Goal: Communication & Community: Share content

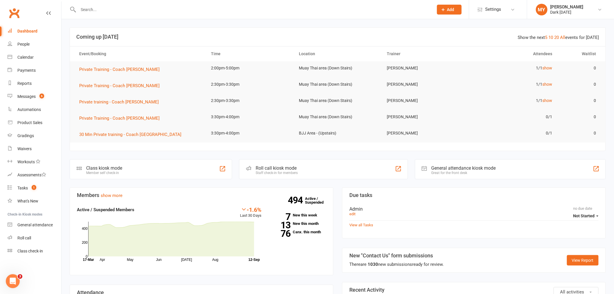
click at [93, 13] on input "text" at bounding box center [253, 10] width 353 height 8
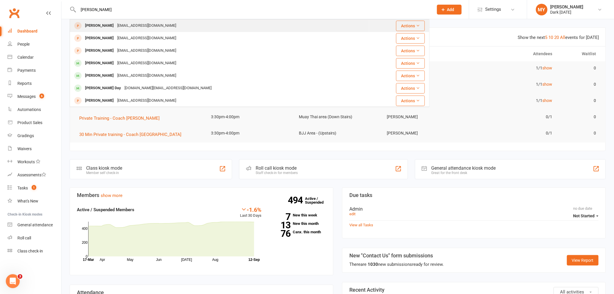
type input "jackson"
click at [168, 25] on div "Jackson_snowie@hotmail.com" at bounding box center [147, 25] width 62 height 8
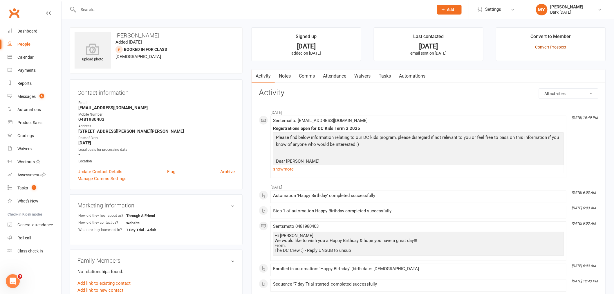
click at [548, 48] on link "Convert Prospect" at bounding box center [551, 47] width 31 height 5
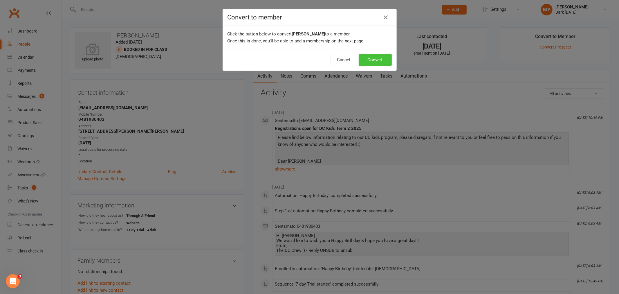
drag, startPoint x: 548, startPoint y: 31, endPoint x: 375, endPoint y: 61, distance: 175.4
click at [375, 61] on button "Convert" at bounding box center [375, 60] width 33 height 12
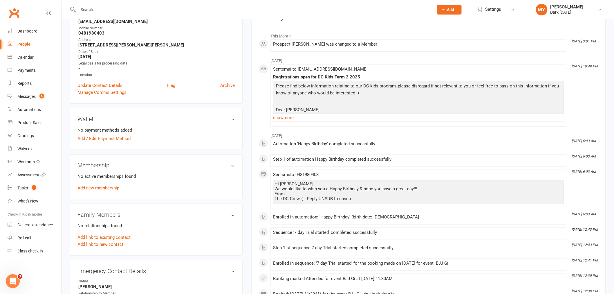
scroll to position [97, 0]
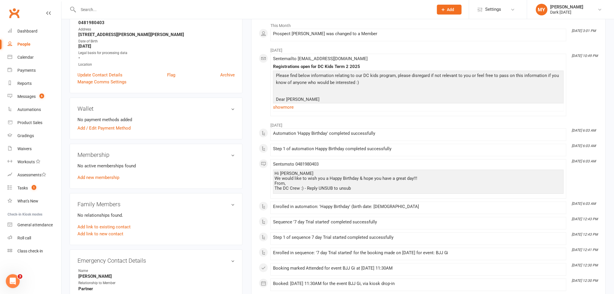
click at [105, 173] on div "No active memberships found Add new membership" at bounding box center [156, 171] width 157 height 19
click at [105, 174] on div "No active memberships found Add new membership" at bounding box center [156, 171] width 157 height 19
click at [105, 175] on link "Add new membership" at bounding box center [99, 177] width 42 height 5
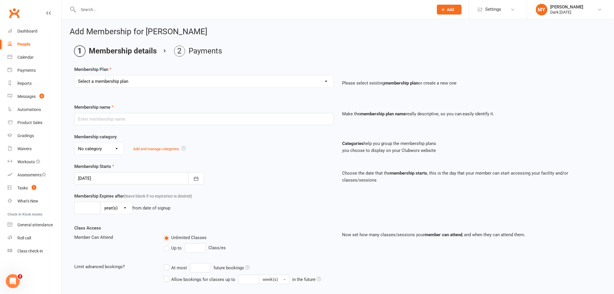
click at [151, 71] on div "Membership Plan Select a membership plan Create new Membership Plan Redzone Kni…" at bounding box center [337, 81] width 527 height 30
click at [151, 86] on select "Select a membership plan Create new Membership Plan Redzone Knife Defence Works…" at bounding box center [204, 81] width 259 height 12
select select "9"
click at [75, 75] on select "Select a membership plan Create new Membership Plan Redzone Knife Defence Works…" at bounding box center [204, 81] width 259 height 12
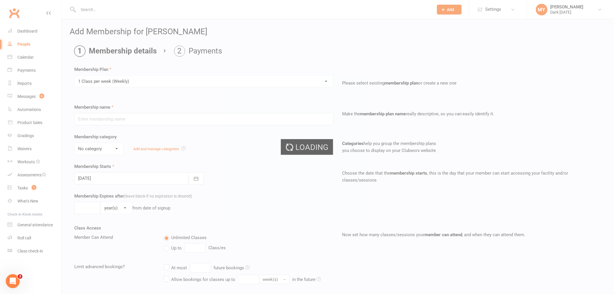
type input "1 Class per week (Weekly)"
select select "1"
type input "0"
type input "1"
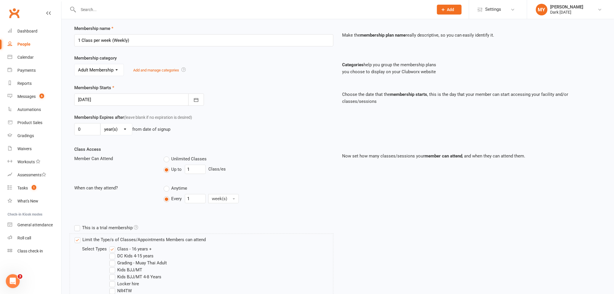
scroll to position [97, 0]
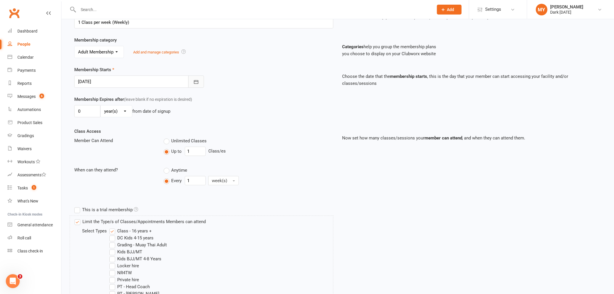
click at [193, 81] on icon "button" at bounding box center [196, 82] width 6 height 6
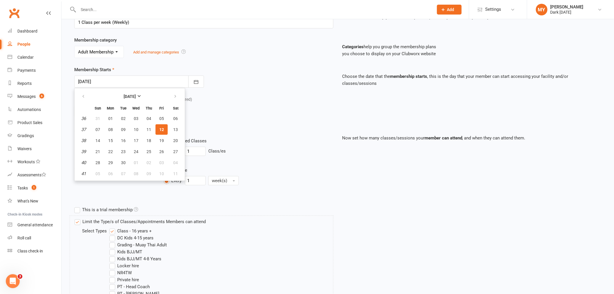
click at [256, 85] on div "Membership Starts 12 Sep 2025 September 2025 Sun Mon Tue Wed Thu Fri Sat 36 31 …" at bounding box center [204, 76] width 268 height 21
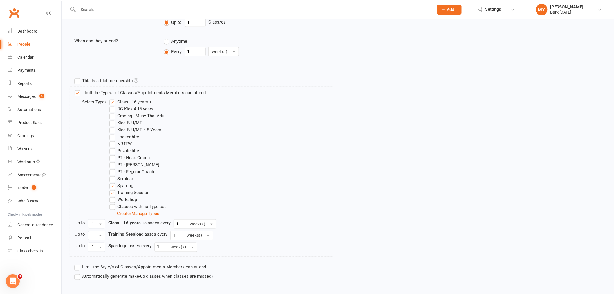
scroll to position [258, 0]
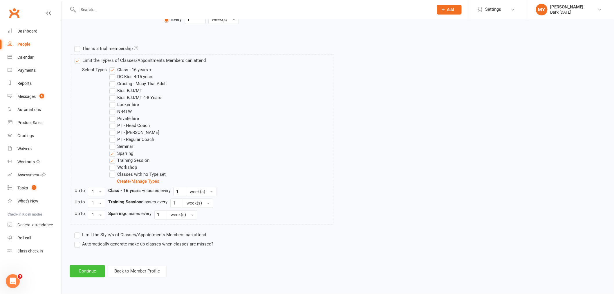
click at [100, 271] on button "Continue" at bounding box center [87, 271] width 35 height 12
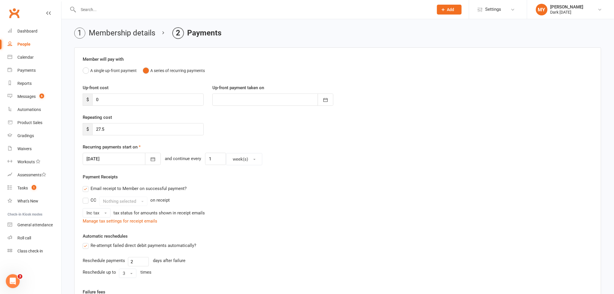
scroll to position [32, 0]
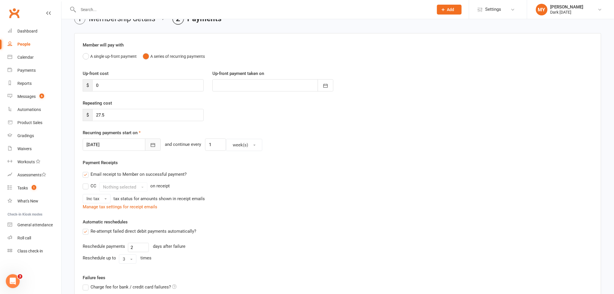
click at [145, 148] on button "button" at bounding box center [153, 144] width 16 height 12
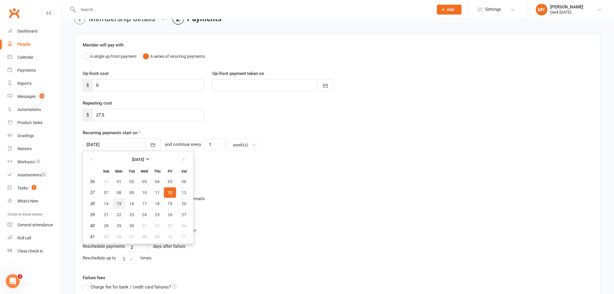
click at [119, 202] on span "15" at bounding box center [119, 203] width 5 height 5
type input "15 Sep 2025"
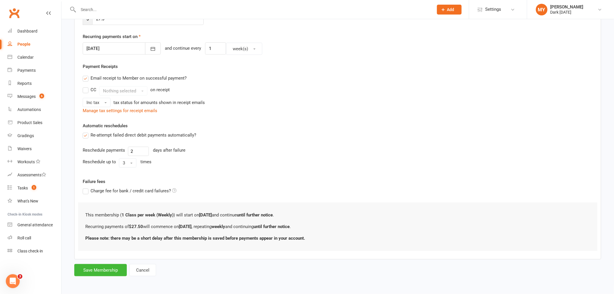
scroll to position [129, 0]
click at [114, 266] on button "Save Membership" at bounding box center [100, 270] width 53 height 12
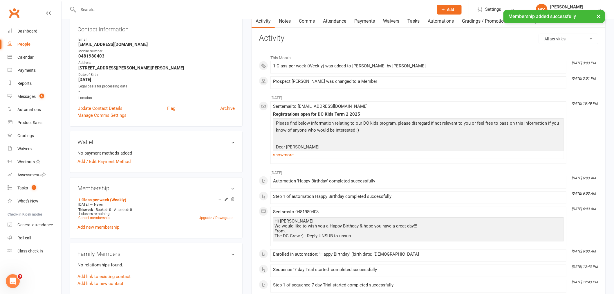
scroll to position [97, 0]
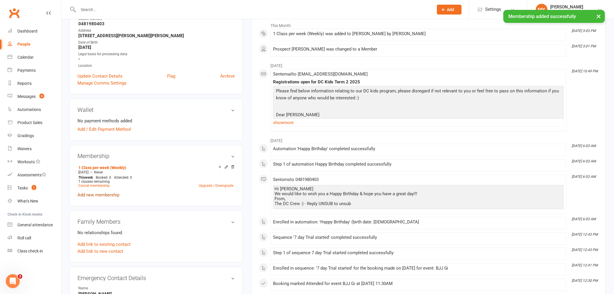
click at [105, 194] on link "Add new membership" at bounding box center [99, 194] width 42 height 5
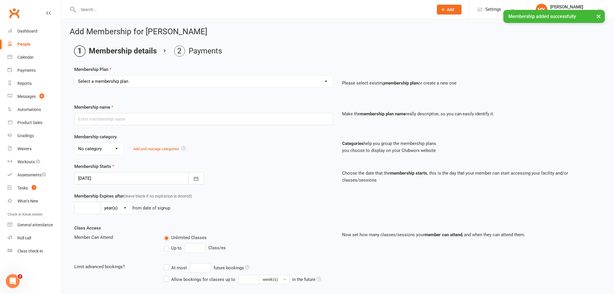
click at [124, 82] on select "Select a membership plan Create new Membership Plan Redzone Knife Defence Works…" at bounding box center [204, 81] width 259 height 12
select select "47"
click at [75, 75] on select "Select a membership plan Create new Membership Plan Redzone Knife Defence Works…" at bounding box center [204, 81] width 259 height 12
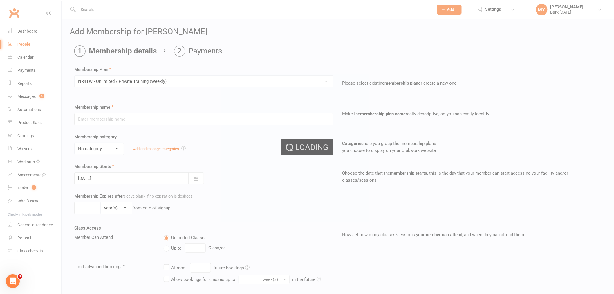
type input "NR4TW - Unlimited / Private Training (Weekly)"
select select "0"
type input "0"
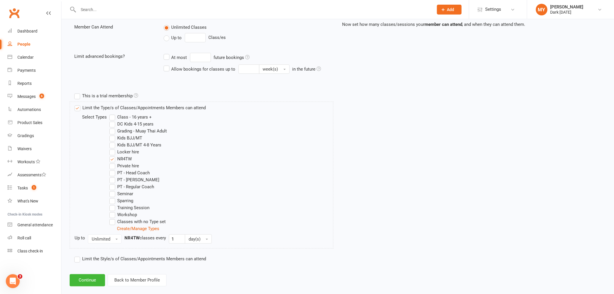
scroll to position [219, 0]
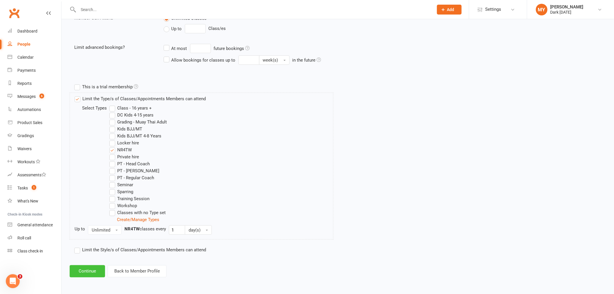
click at [86, 269] on button "Continue" at bounding box center [87, 271] width 35 height 12
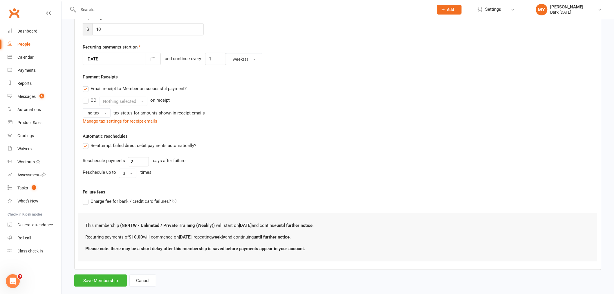
scroll to position [129, 0]
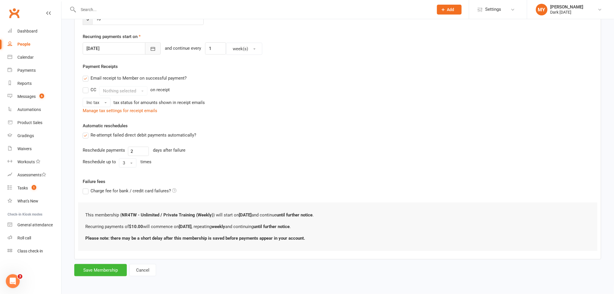
click at [150, 49] on icon "button" at bounding box center [153, 49] width 6 height 6
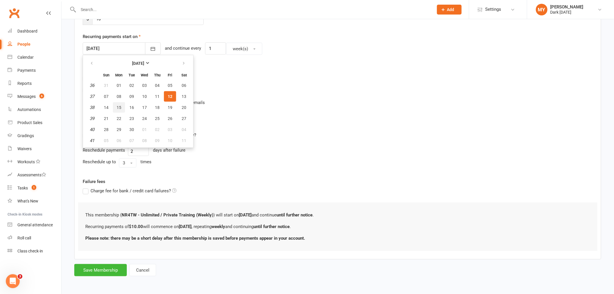
click at [117, 107] on span "15" at bounding box center [119, 107] width 5 height 5
type input "15 Sep 2025"
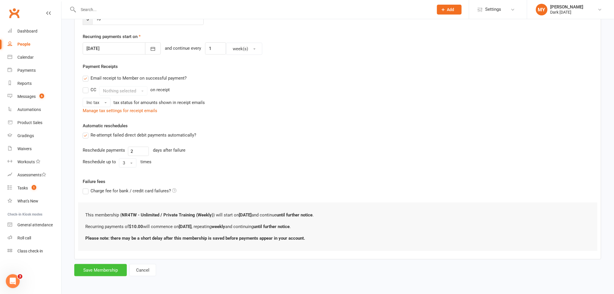
click at [102, 269] on button "Save Membership" at bounding box center [100, 270] width 53 height 12
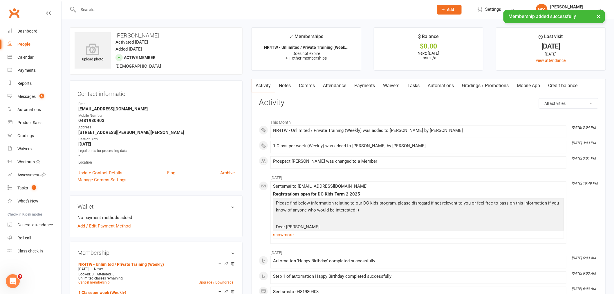
click at [391, 85] on link "Waivers" at bounding box center [391, 85] width 24 height 13
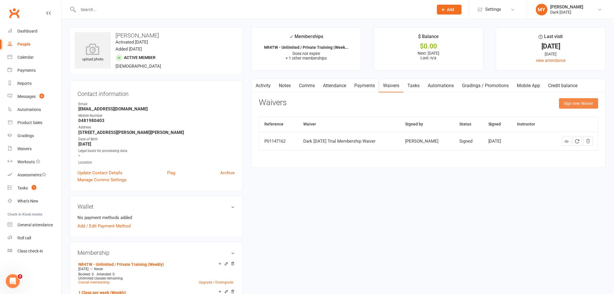
click at [584, 107] on button "Sign new Waiver" at bounding box center [578, 103] width 39 height 10
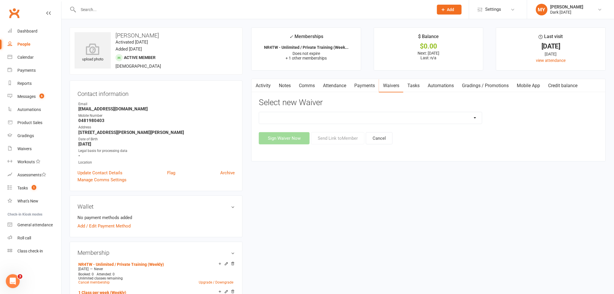
click at [293, 115] on select "Dark Carnival Membership Dark Carnival Membership waiver - no EDDR Dark Carniva…" at bounding box center [370, 118] width 223 height 12
select select "9790"
click at [259, 112] on select "Dark Carnival Membership Dark Carnival Membership waiver - no EDDR Dark Carniva…" at bounding box center [370, 118] width 223 height 12
click at [340, 139] on button "Send Link to Member" at bounding box center [337, 138] width 53 height 12
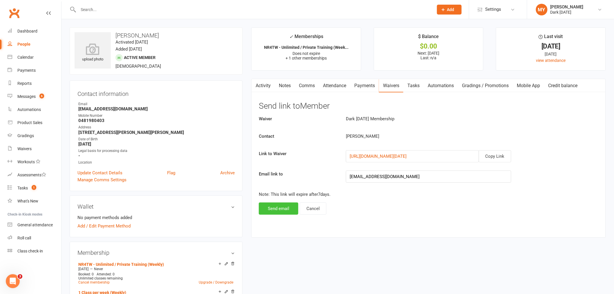
click at [266, 209] on button "Send email" at bounding box center [278, 208] width 39 height 12
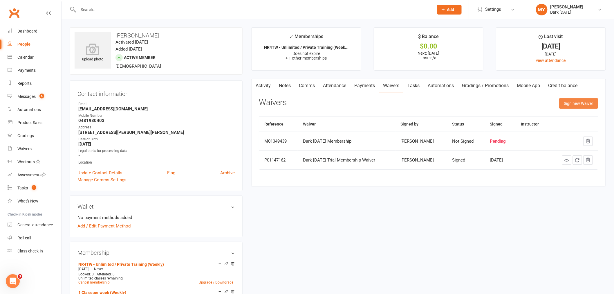
click at [579, 105] on button "Sign new Waiver" at bounding box center [578, 103] width 39 height 10
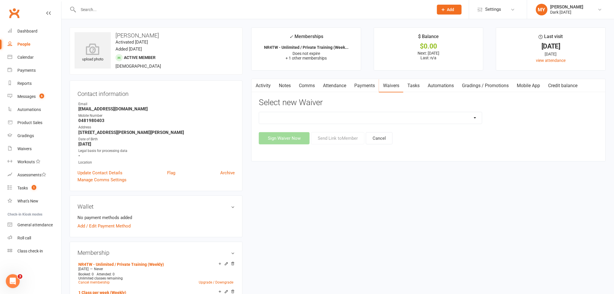
click at [340, 122] on select "Dark Carnival Membership Dark Carnival Membership waiver - no EDDR Dark Carniva…" at bounding box center [370, 118] width 223 height 12
select select "9791"
click at [259, 112] on select "Dark Carnival Membership Dark Carnival Membership waiver - no EDDR Dark Carniva…" at bounding box center [370, 118] width 223 height 12
click at [338, 136] on button "Send Link to Member" at bounding box center [337, 138] width 53 height 12
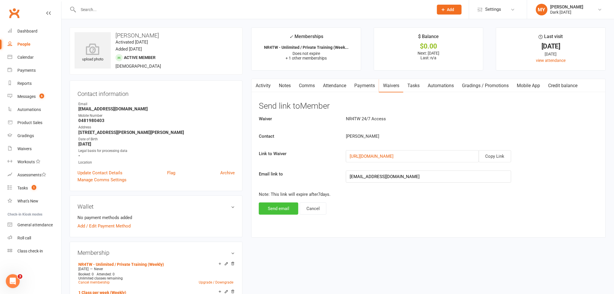
click at [279, 204] on button "Send email" at bounding box center [278, 208] width 39 height 12
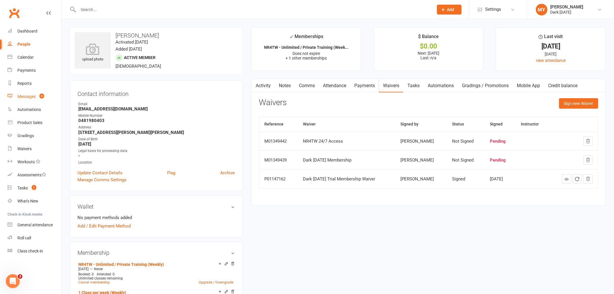
click at [35, 99] on link "Messages 6" at bounding box center [35, 96] width 54 height 13
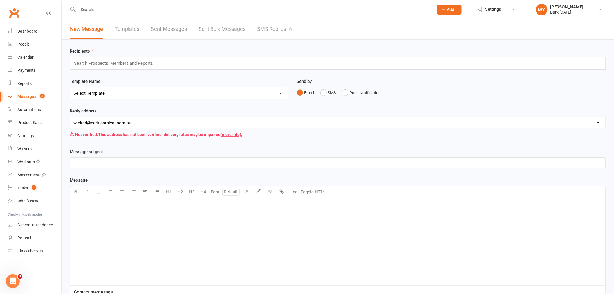
click at [285, 33] on link "SMS Replies 6" at bounding box center [274, 29] width 35 height 20
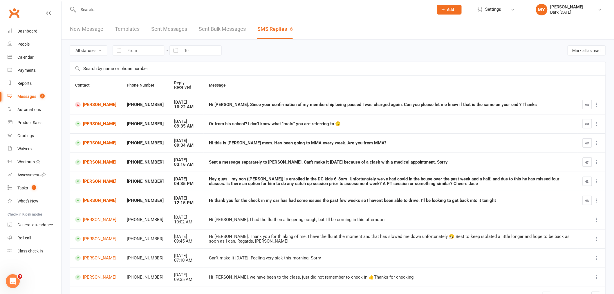
click at [101, 9] on input "text" at bounding box center [253, 10] width 353 height 8
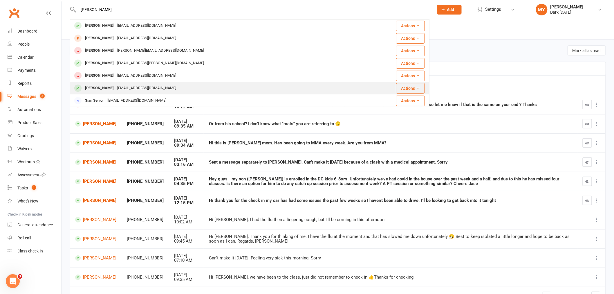
type input "sean"
click at [116, 86] on div "tlotig@gmail.com" at bounding box center [147, 88] width 62 height 8
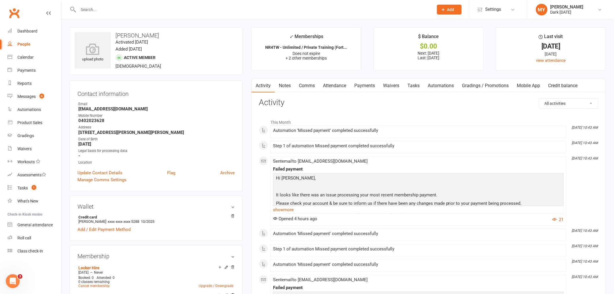
click at [371, 87] on link "Payments" at bounding box center [364, 85] width 29 height 13
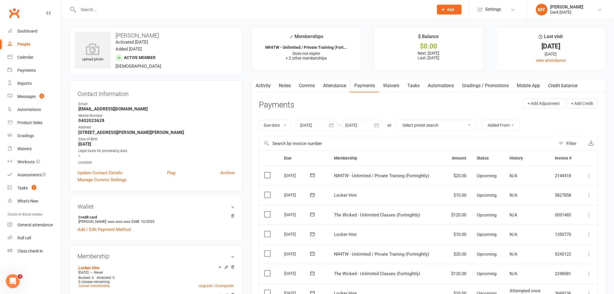
click at [99, 5] on div at bounding box center [250, 9] width 360 height 19
click at [100, 7] on input "text" at bounding box center [253, 10] width 353 height 8
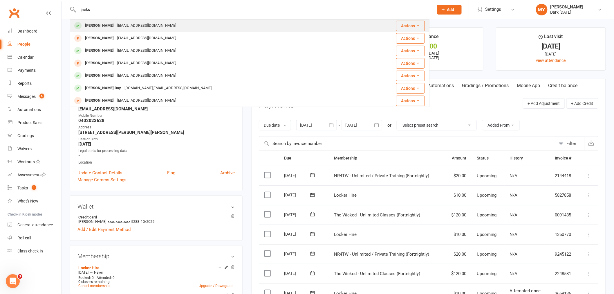
type input "jacks"
click at [123, 21] on div "Jackson Snowie Jackson_snowie@hotmail.com" at bounding box center [219, 26] width 299 height 12
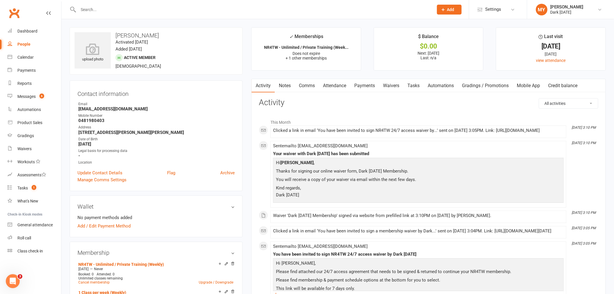
drag, startPoint x: 160, startPoint y: 35, endPoint x: 117, endPoint y: 35, distance: 43.3
click at [117, 35] on h3 "Jackson Snowie" at bounding box center [156, 35] width 163 height 6
copy h3 "Jackson Snowie"
click at [301, 100] on h3 "Activity" at bounding box center [429, 102] width 340 height 9
click at [383, 82] on link "Waivers" at bounding box center [391, 85] width 24 height 13
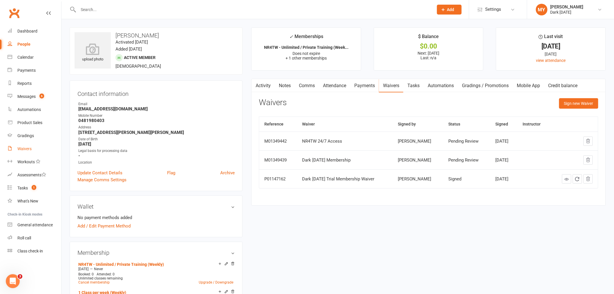
click at [36, 151] on link "Waivers" at bounding box center [35, 148] width 54 height 13
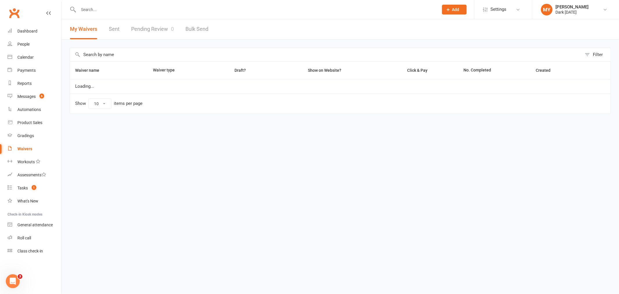
click at [138, 33] on link "Pending Review 0" at bounding box center [152, 29] width 43 height 20
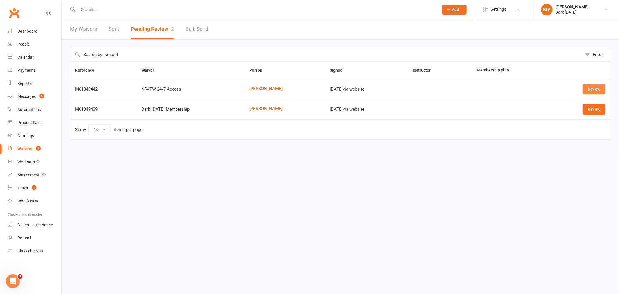
click at [601, 86] on link "Review" at bounding box center [594, 89] width 23 height 10
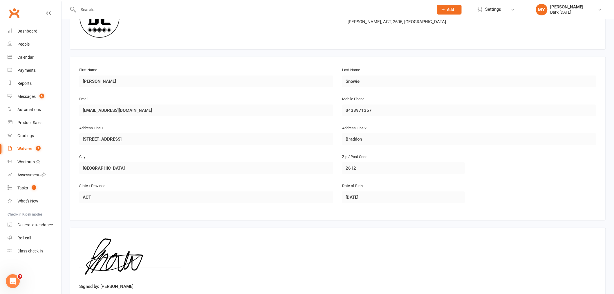
scroll to position [100, 0]
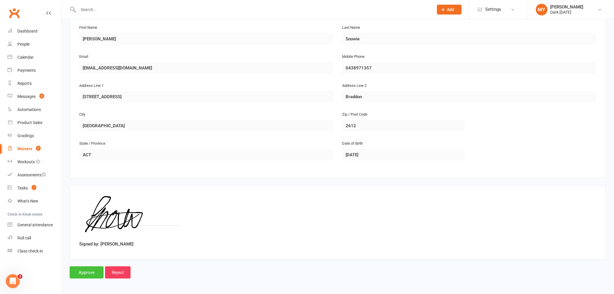
click at [81, 277] on input "Approve" at bounding box center [87, 272] width 34 height 12
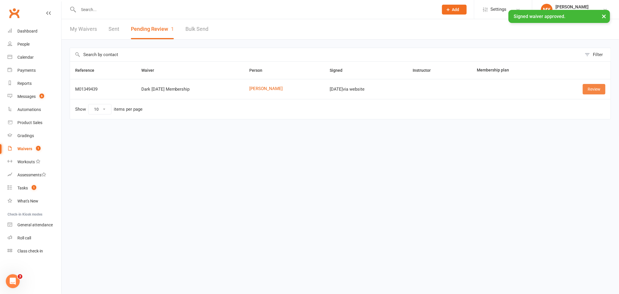
click at [596, 88] on link "Review" at bounding box center [594, 89] width 23 height 10
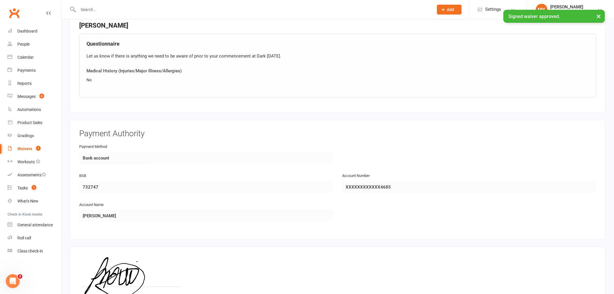
scroll to position [463, 0]
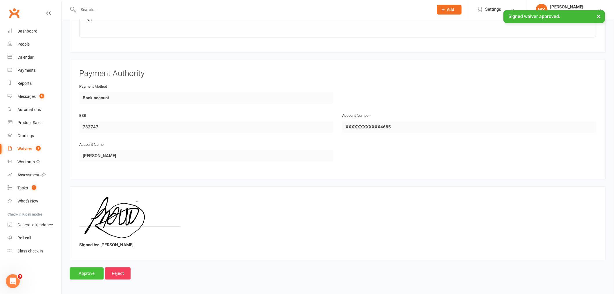
click at [95, 268] on input "Approve" at bounding box center [87, 273] width 34 height 12
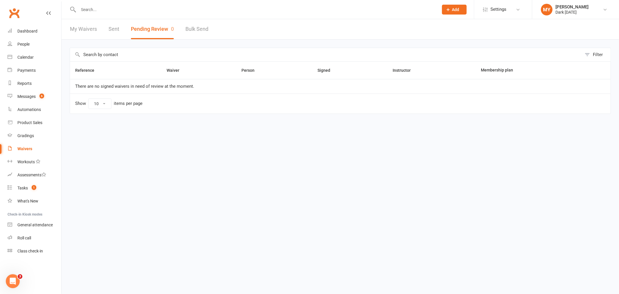
click at [126, 9] on input "text" at bounding box center [256, 10] width 358 height 8
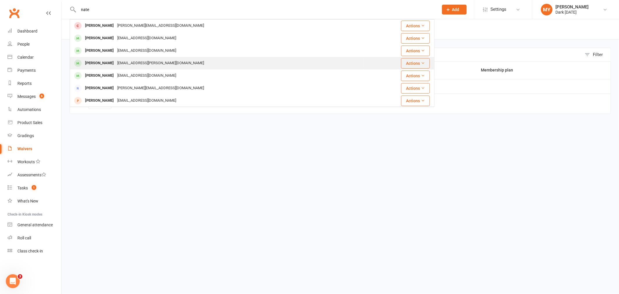
type input "nate"
click at [128, 61] on div "Alanah.mayberry@hotmail.com" at bounding box center [161, 63] width 90 height 8
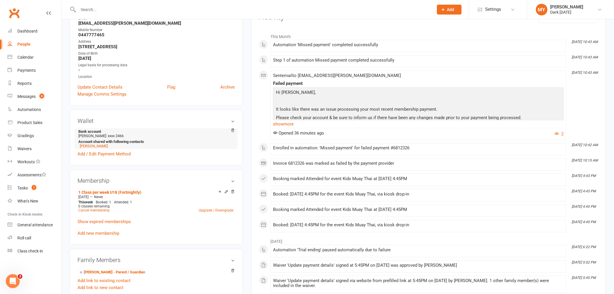
scroll to position [64, 0]
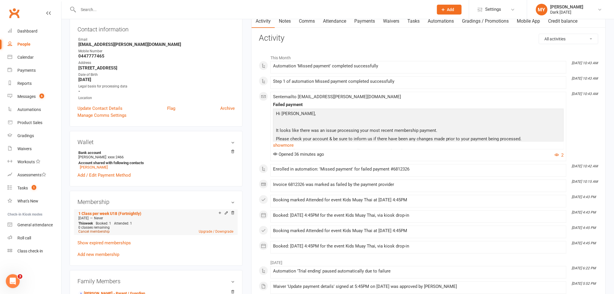
click at [100, 233] on link "Cancel membership" at bounding box center [93, 231] width 31 height 4
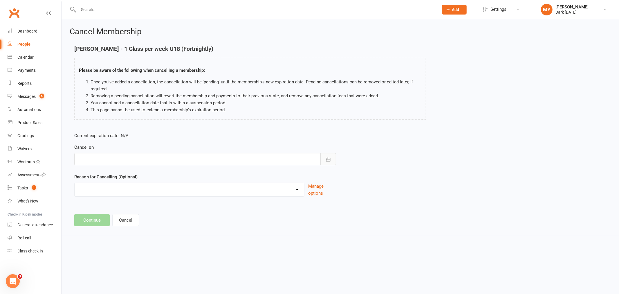
click at [327, 156] on icon "button" at bounding box center [328, 159] width 6 height 6
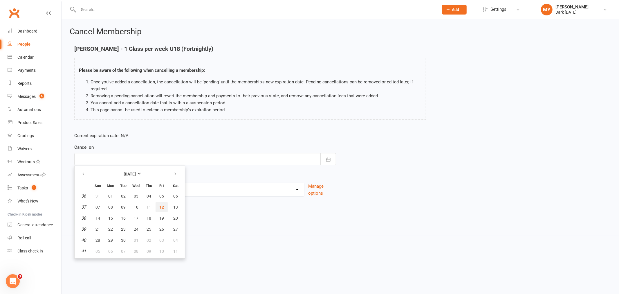
click at [158, 209] on button "12" at bounding box center [162, 207] width 12 height 10
type input "12 Sep 2025"
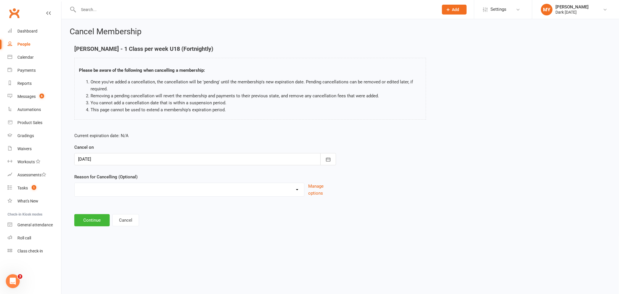
drag, startPoint x: 106, startPoint y: 192, endPoint x: 106, endPoint y: 181, distance: 10.5
click at [106, 192] on select "Holiday Injury Other reason" at bounding box center [190, 189] width 230 height 12
select select "2"
click at [75, 183] on select "Holiday Injury Other reason" at bounding box center [190, 189] width 230 height 12
click at [94, 222] on input at bounding box center [205, 220] width 262 height 12
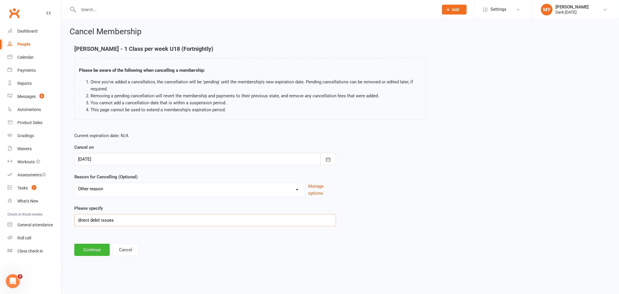
type input "direct debit issues"
click at [102, 252] on button "Continue" at bounding box center [91, 250] width 35 height 12
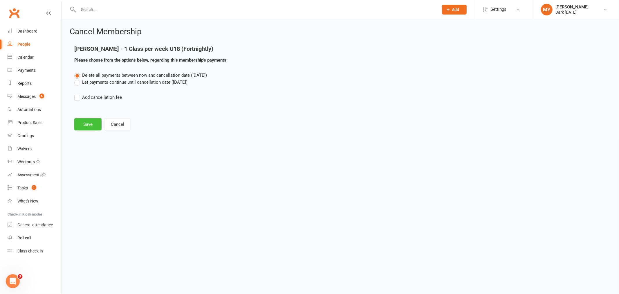
click at [92, 122] on button "Save" at bounding box center [87, 124] width 27 height 12
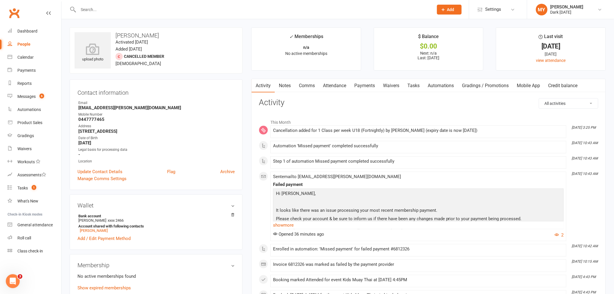
click at [222, 169] on link "Archive" at bounding box center [227, 171] width 15 height 7
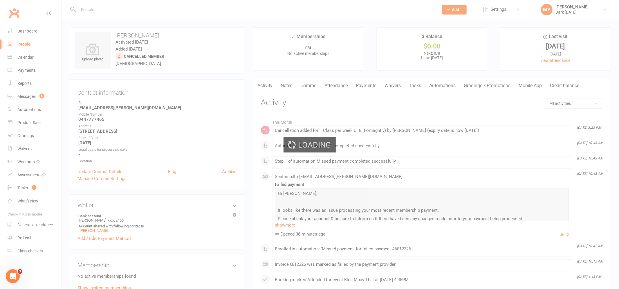
select select "100"
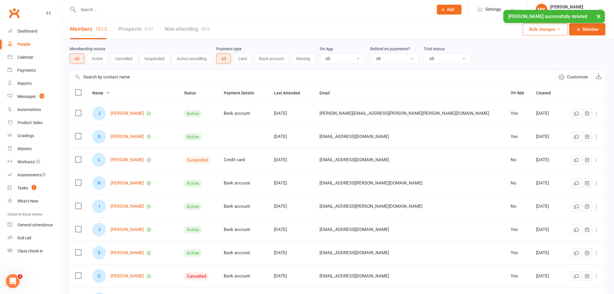
click at [114, 6] on input "text" at bounding box center [253, 10] width 353 height 8
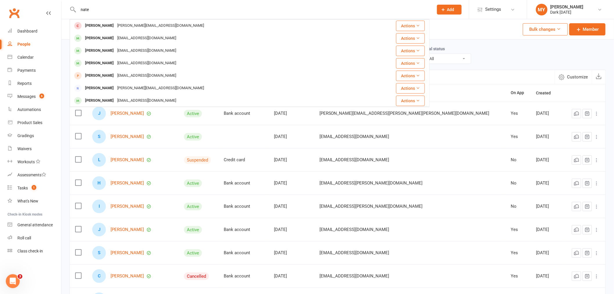
type input "nate"
click at [500, 28] on div "Members 1013 Prospects 643 Non-attending 469 Bulk changes Member" at bounding box center [338, 29] width 553 height 20
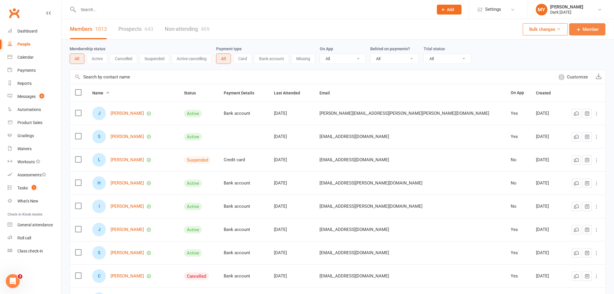
click at [588, 28] on span "Member" at bounding box center [591, 29] width 16 height 7
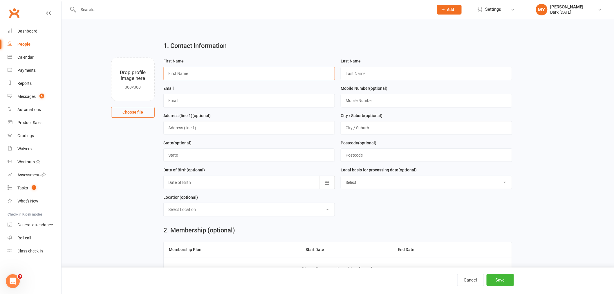
click at [253, 75] on input "text" at bounding box center [249, 73] width 172 height 13
click at [114, 13] on input "text" at bounding box center [253, 10] width 353 height 8
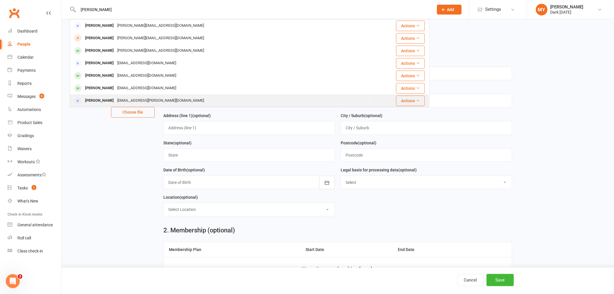
type input "alan"
click at [134, 99] on div "Alanah.mayberry@hotmail.com" at bounding box center [161, 100] width 90 height 8
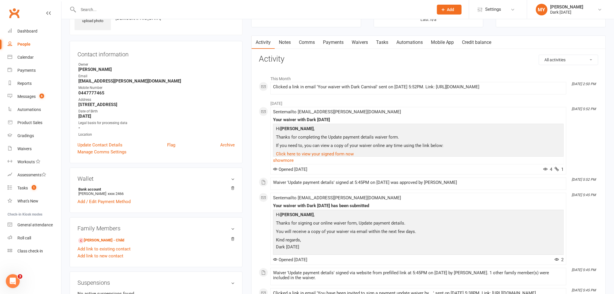
scroll to position [97, 0]
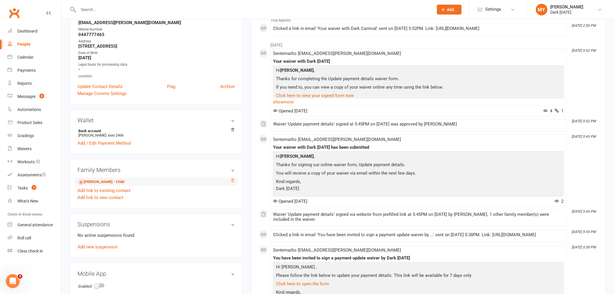
click at [234, 180] on icon at bounding box center [232, 180] width 3 height 3
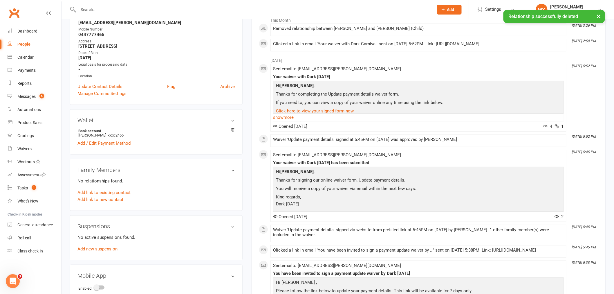
scroll to position [0, 0]
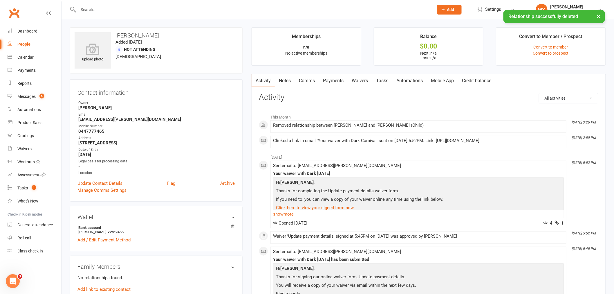
click at [357, 78] on link "Waivers" at bounding box center [360, 80] width 24 height 13
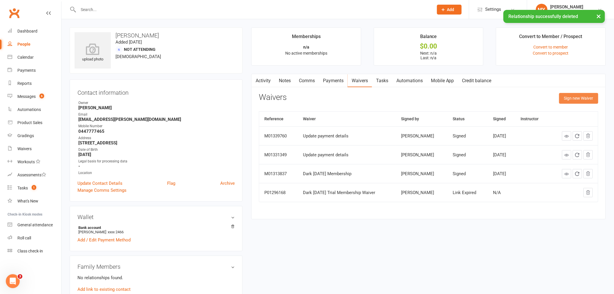
click at [565, 102] on button "Sign new Waiver" at bounding box center [578, 98] width 39 height 10
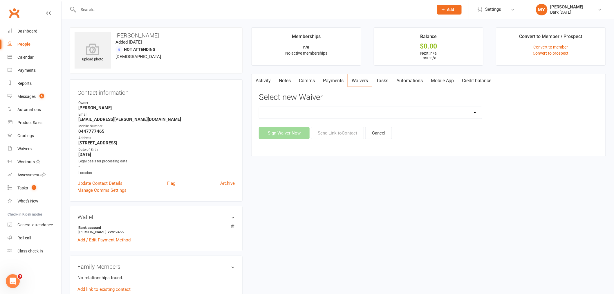
click at [343, 107] on select at bounding box center [370, 113] width 223 height 12
click at [314, 111] on select at bounding box center [370, 113] width 223 height 12
click at [259, 107] on select at bounding box center [370, 113] width 223 height 12
click at [388, 131] on button "Cancel" at bounding box center [379, 133] width 27 height 12
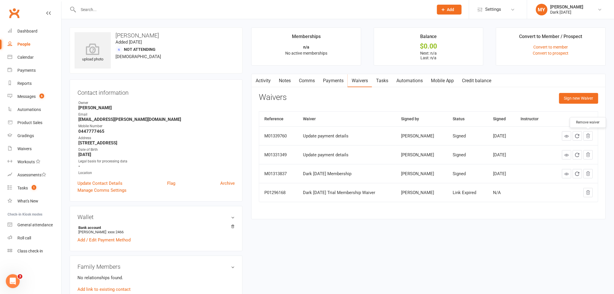
click at [589, 137] on icon "button" at bounding box center [589, 136] width 4 height 4
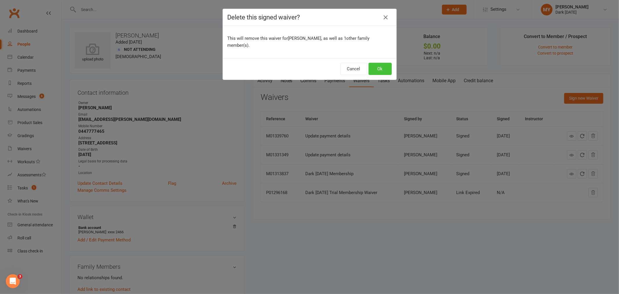
click at [381, 69] on button "Ok" at bounding box center [380, 69] width 23 height 12
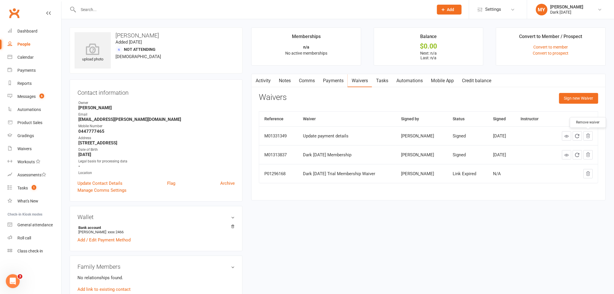
click at [590, 138] on icon "button" at bounding box center [589, 136] width 4 height 4
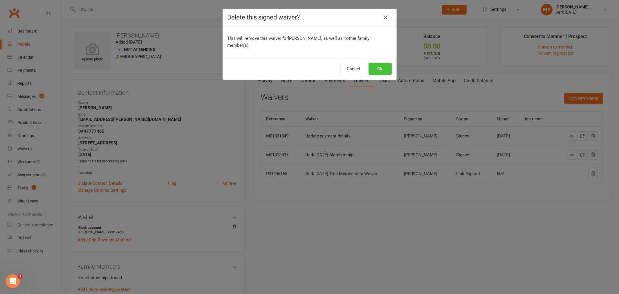
click at [384, 73] on button "Ok" at bounding box center [380, 69] width 23 height 12
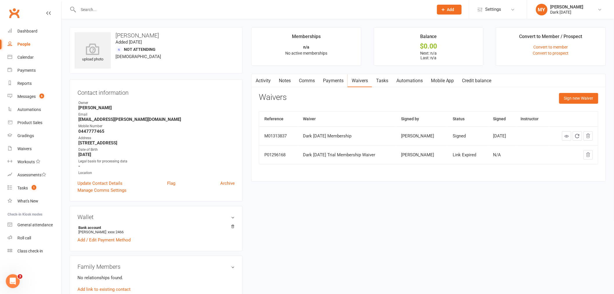
click at [587, 137] on icon "button" at bounding box center [588, 135] width 5 height 5
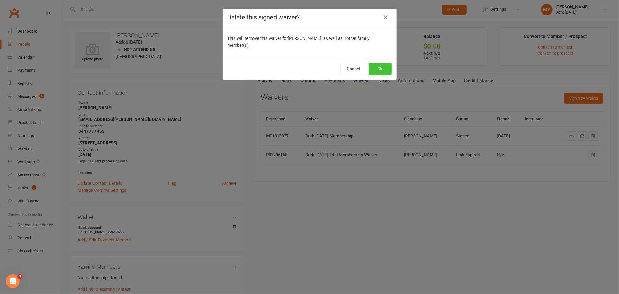
click at [378, 70] on button "Ok" at bounding box center [380, 69] width 23 height 12
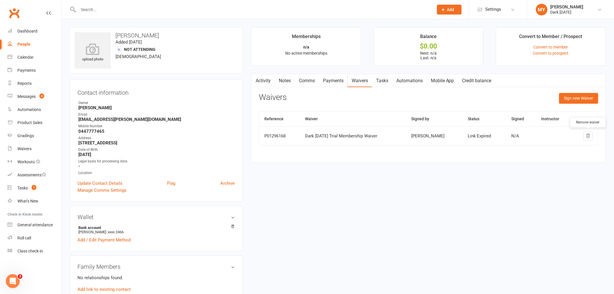
click at [587, 132] on button "button" at bounding box center [588, 135] width 9 height 9
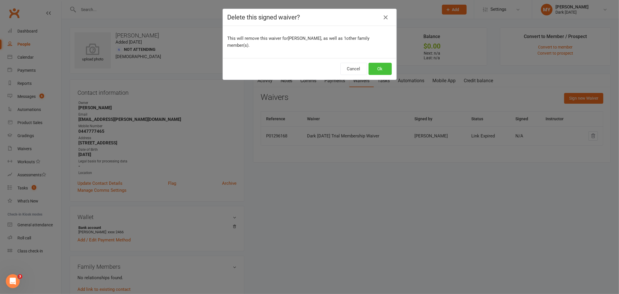
click at [380, 65] on button "Ok" at bounding box center [380, 69] width 23 height 12
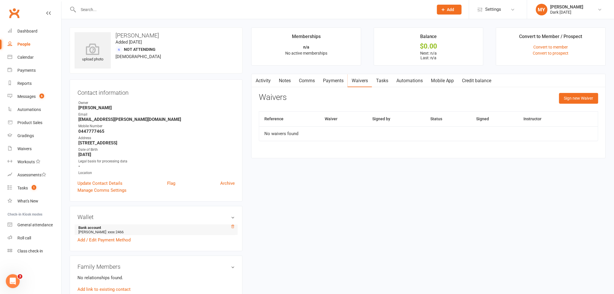
click at [231, 226] on icon at bounding box center [233, 226] width 4 height 4
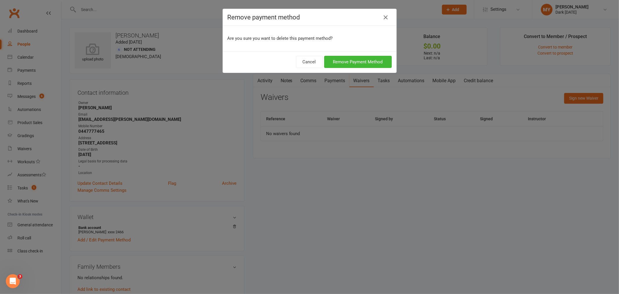
click at [364, 55] on div "Cancel Remove Payment Method" at bounding box center [310, 61] width 174 height 21
click at [364, 60] on button "Remove Payment Method" at bounding box center [358, 62] width 68 height 12
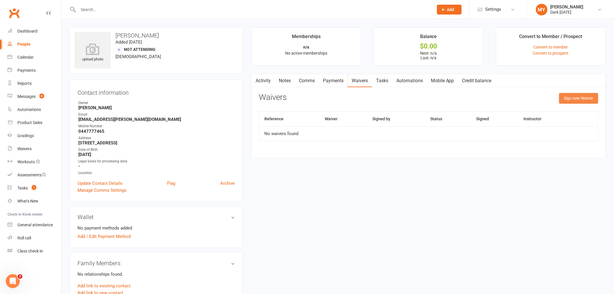
click at [568, 98] on button "Sign new Waiver" at bounding box center [578, 98] width 39 height 10
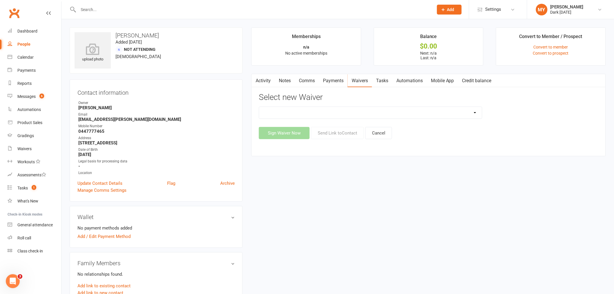
click at [334, 117] on select at bounding box center [370, 113] width 223 height 12
click at [320, 114] on select at bounding box center [370, 113] width 223 height 12
click at [382, 134] on button "Cancel" at bounding box center [379, 133] width 27 height 12
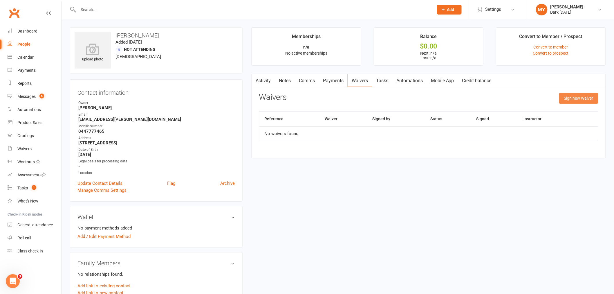
click at [568, 98] on button "Sign new Waiver" at bounding box center [578, 98] width 39 height 10
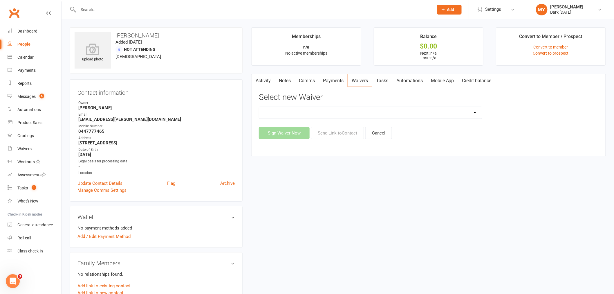
click at [361, 115] on select at bounding box center [370, 113] width 223 height 12
click at [372, 131] on button "Cancel" at bounding box center [379, 133] width 27 height 12
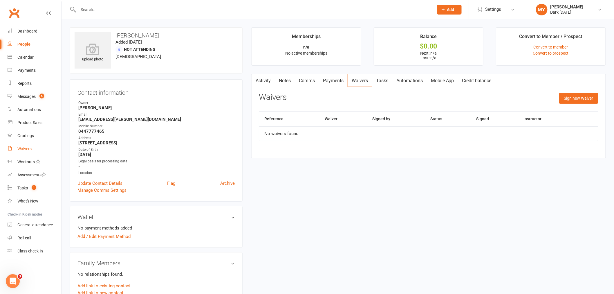
click at [37, 150] on link "Waivers" at bounding box center [35, 148] width 54 height 13
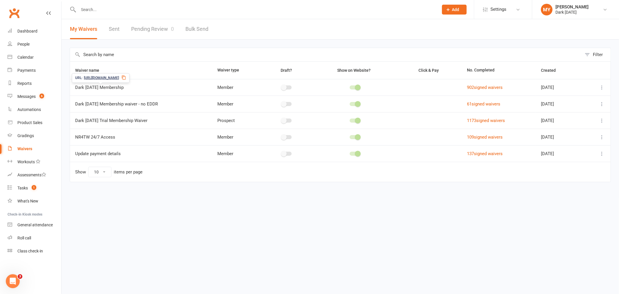
click at [126, 77] on icon at bounding box center [123, 77] width 5 height 5
click at [503, 8] on span "Settings" at bounding box center [499, 9] width 16 height 13
click at [502, 24] on link "Membership Plans" at bounding box center [503, 25] width 58 height 13
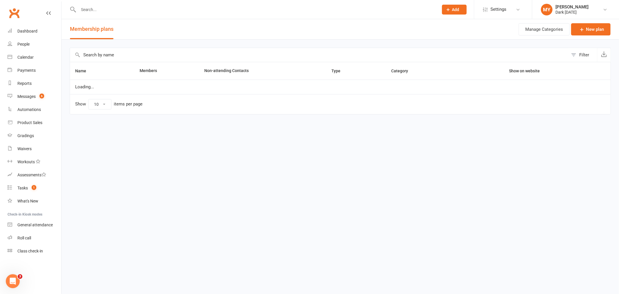
select select "100"
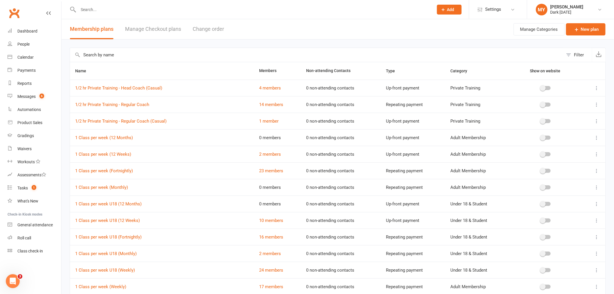
click at [136, 58] on input "text" at bounding box center [317, 55] width 494 height 14
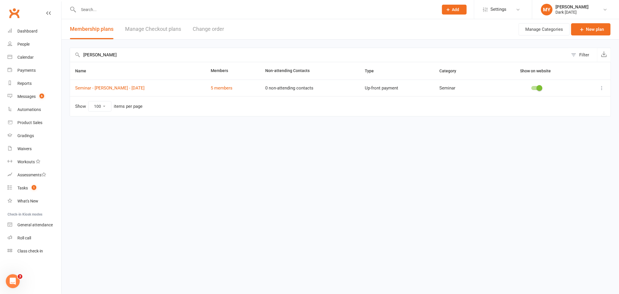
type input "dean"
click at [146, 91] on td "Seminar - DEAN LISTER - Saturday 13 September 2025" at bounding box center [138, 88] width 136 height 17
click at [146, 83] on td "Seminar - DEAN LISTER - Saturday 13 September 2025" at bounding box center [138, 88] width 136 height 17
click at [145, 85] on td "Seminar - DEAN LISTER - Saturday 13 September 2025" at bounding box center [138, 88] width 136 height 17
click at [145, 86] on link "Seminar - DEAN LISTER - Saturday 13 September 2025" at bounding box center [109, 87] width 69 height 5
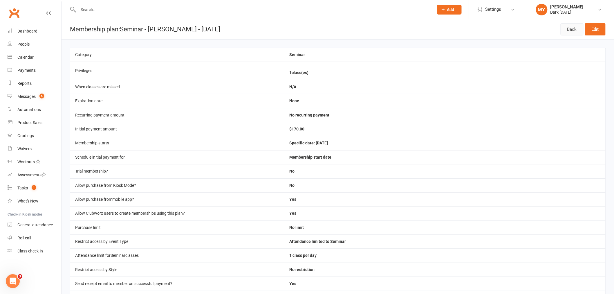
click at [571, 29] on link "Back" at bounding box center [572, 29] width 23 height 12
select select "100"
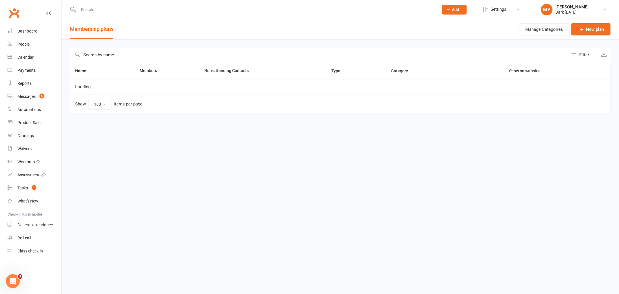
click at [138, 55] on input "text" at bounding box center [319, 55] width 498 height 14
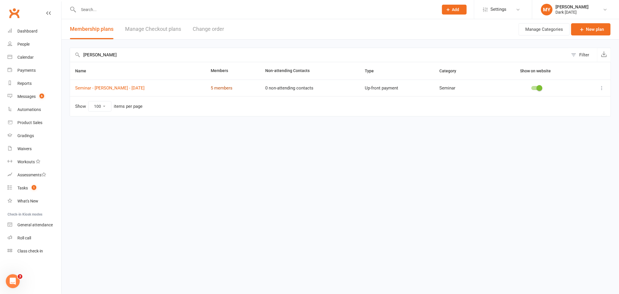
type input "dean"
click at [233, 88] on link "5 members" at bounding box center [222, 87] width 22 height 5
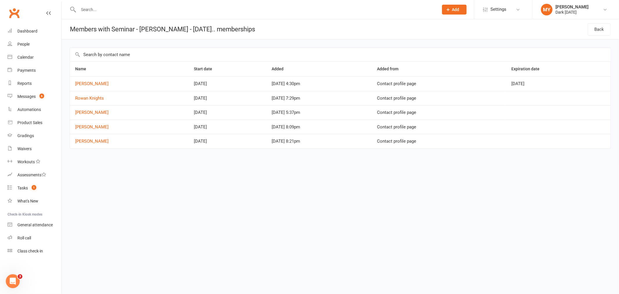
click at [117, 10] on input "text" at bounding box center [256, 10] width 358 height 8
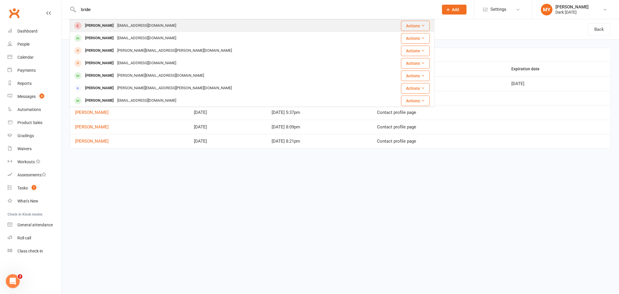
type input "bridie"
click at [118, 22] on div "bridieharders@gmail.com" at bounding box center [147, 25] width 62 height 8
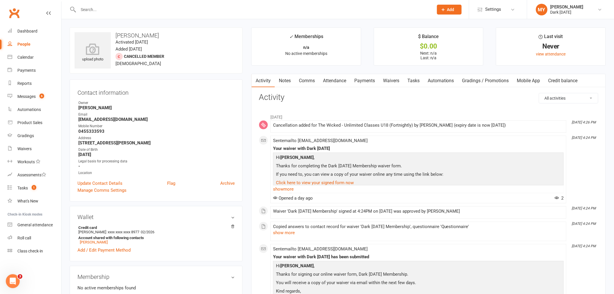
click at [390, 77] on link "Waivers" at bounding box center [391, 80] width 24 height 13
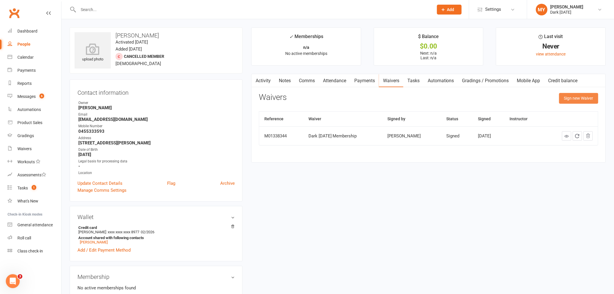
click at [572, 96] on button "Sign new Waiver" at bounding box center [578, 98] width 39 height 10
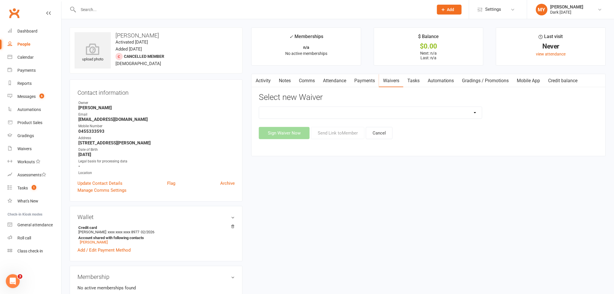
click at [316, 115] on select "Dark Carnival Membership Dark Carnival Membership waiver - no EDDR Dark Carniva…" at bounding box center [370, 113] width 223 height 12
select select "9904"
click at [259, 107] on select "Dark Carnival Membership Dark Carnival Membership waiver - no EDDR Dark Carniva…" at bounding box center [370, 113] width 223 height 12
click at [340, 135] on button "Send Link to Member" at bounding box center [337, 133] width 53 height 12
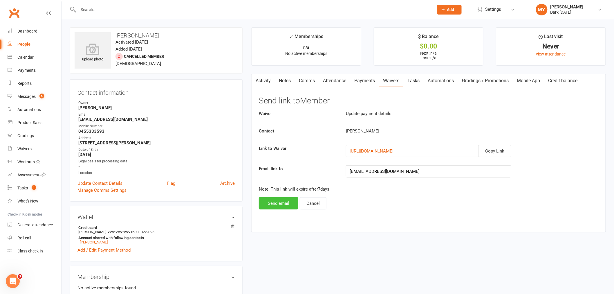
click at [282, 207] on button "Send email" at bounding box center [278, 203] width 39 height 12
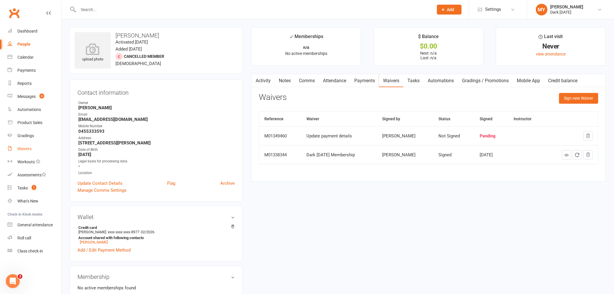
click at [33, 151] on link "Waivers" at bounding box center [35, 148] width 54 height 13
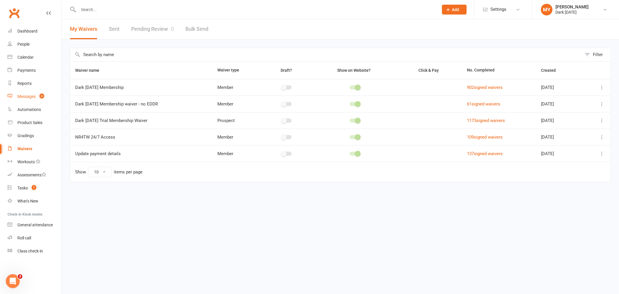
click at [40, 97] on span "6" at bounding box center [41, 95] width 5 height 5
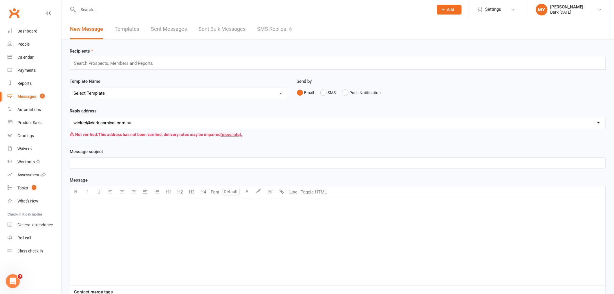
click at [275, 28] on link "SMS Replies 6" at bounding box center [274, 29] width 35 height 20
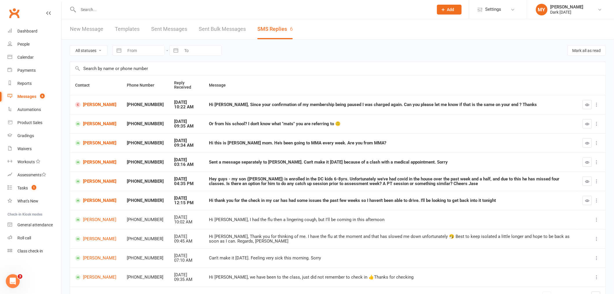
click at [112, 12] on input "text" at bounding box center [253, 10] width 353 height 8
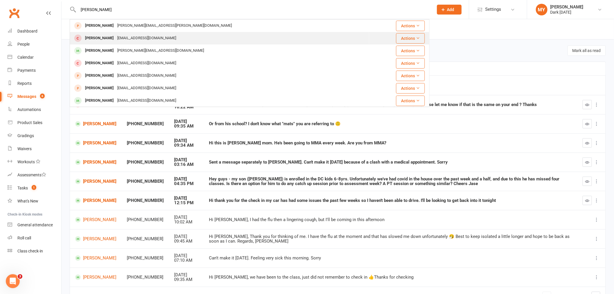
type input "tomas"
click at [118, 32] on div "Tomas Rodriguez Tomasr199912@gmail.com" at bounding box center [219, 38] width 299 height 12
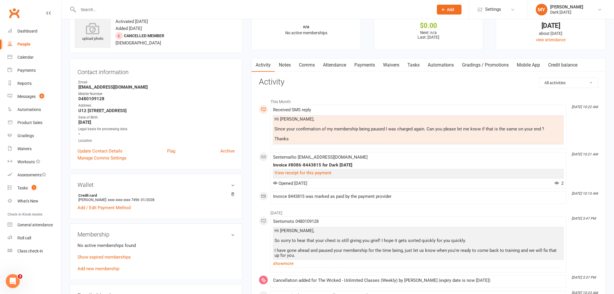
scroll to position [32, 0]
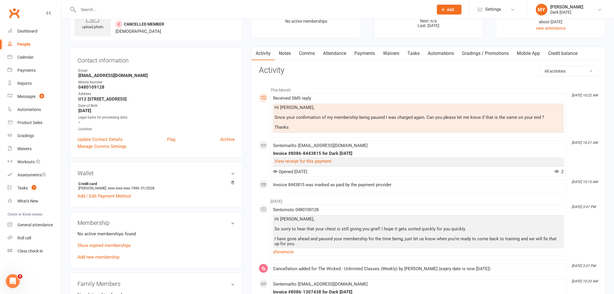
click at [361, 50] on link "Payments" at bounding box center [364, 53] width 29 height 13
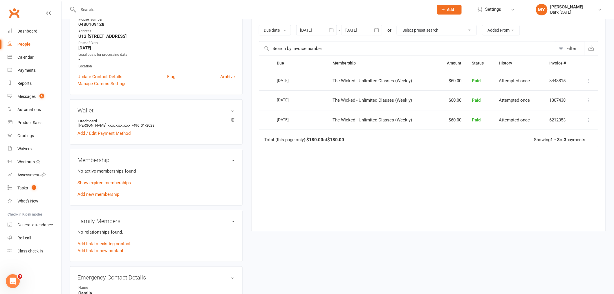
scroll to position [97, 0]
click at [112, 181] on link "Show expired memberships" at bounding box center [104, 180] width 53 height 5
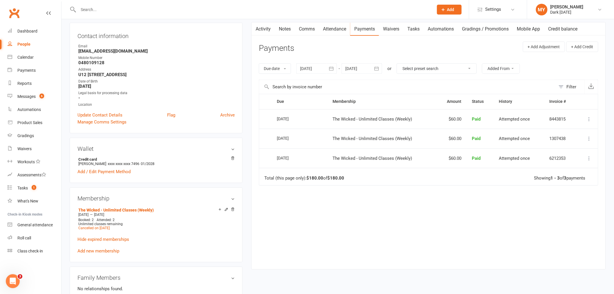
scroll to position [0, 0]
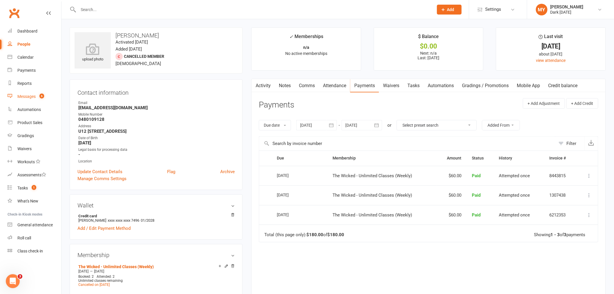
click at [41, 96] on span "6" at bounding box center [41, 95] width 5 height 5
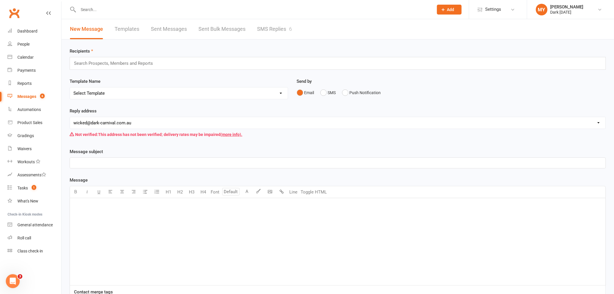
click at [276, 26] on link "SMS Replies 6" at bounding box center [274, 29] width 35 height 20
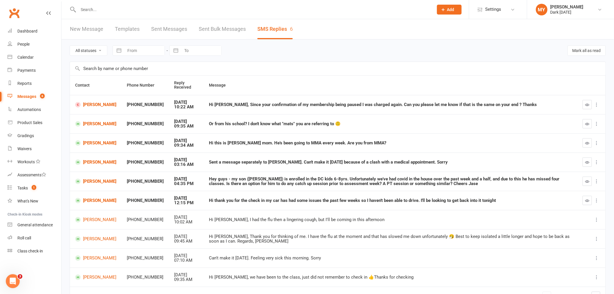
click at [88, 26] on link "New Message" at bounding box center [86, 29] width 33 height 20
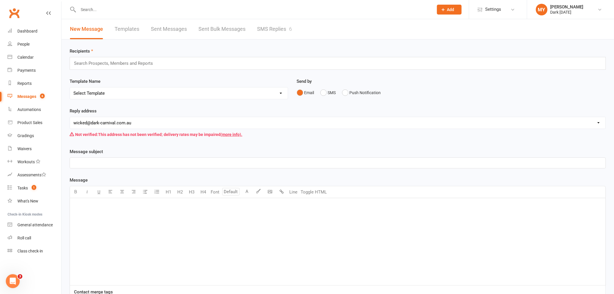
click at [141, 64] on input "text" at bounding box center [115, 64] width 85 height 8
click at [328, 93] on button "SMS" at bounding box center [329, 92] width 16 height 11
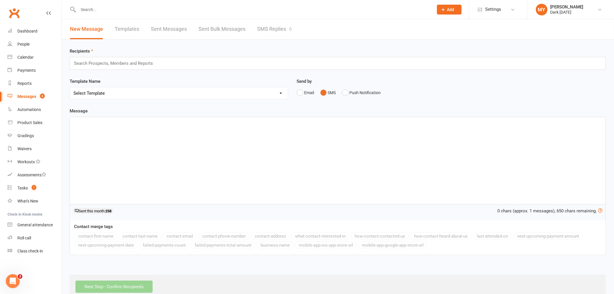
click at [243, 60] on div "Search Prospects, Members and Reports" at bounding box center [338, 63] width 536 height 13
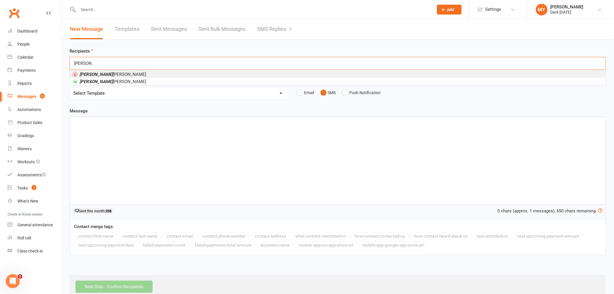
type input "tomas"
click at [179, 74] on li "Tomas Rodriguez" at bounding box center [338, 74] width 536 height 7
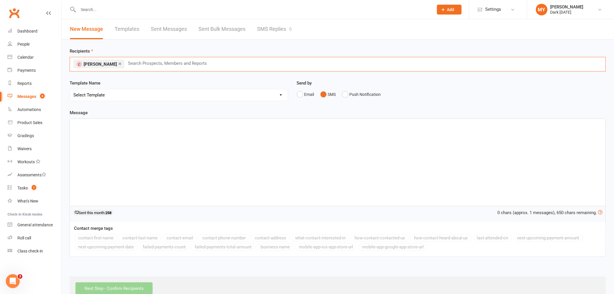
click at [145, 134] on div "﻿" at bounding box center [338, 162] width 536 height 87
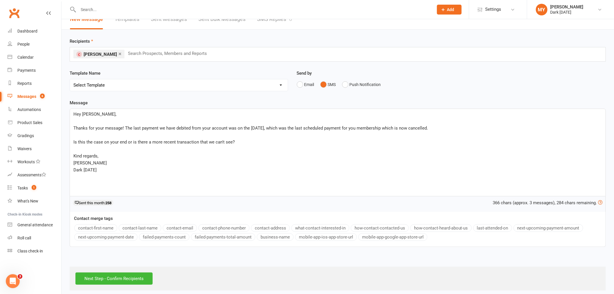
scroll to position [15, 0]
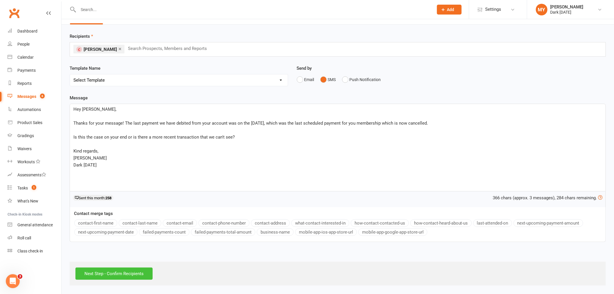
click at [123, 274] on input "Next Step - Confirm Recipients" at bounding box center [113, 273] width 77 height 12
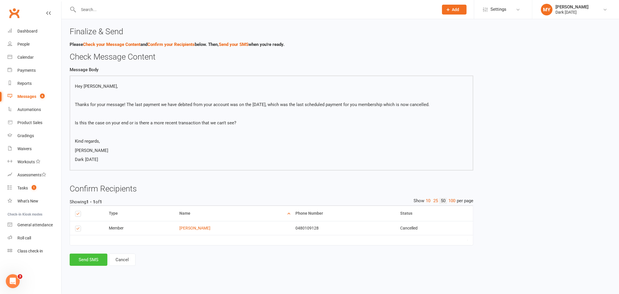
click at [97, 266] on button "Send SMS" at bounding box center [89, 259] width 38 height 12
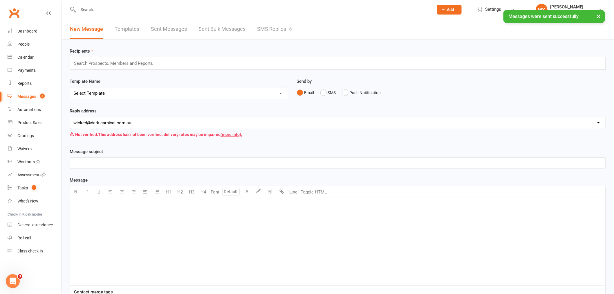
click at [268, 30] on link "SMS Replies 6" at bounding box center [274, 29] width 35 height 20
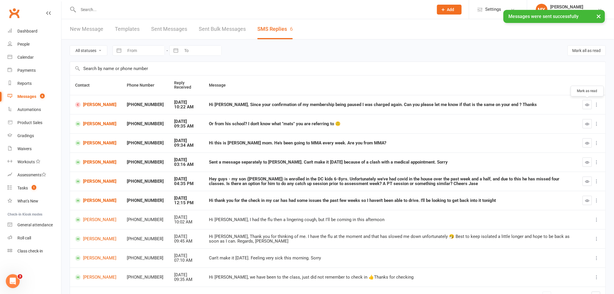
click at [584, 104] on button "button" at bounding box center [587, 104] width 9 height 9
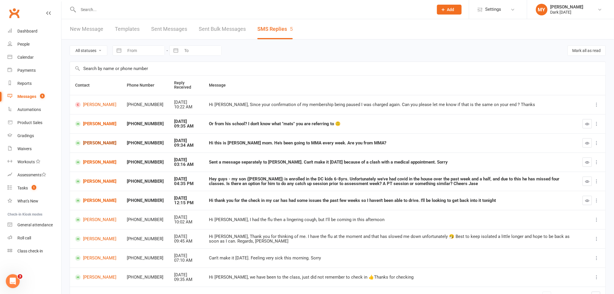
click at [102, 141] on link "Henry Inglis" at bounding box center [95, 143] width 41 height 6
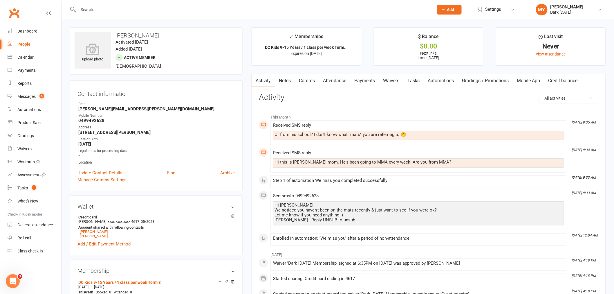
click at [323, 78] on link "Attendance" at bounding box center [334, 80] width 31 height 13
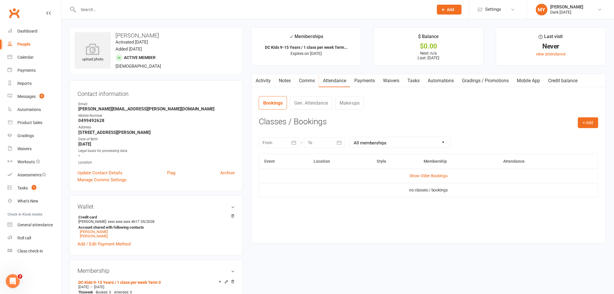
click at [420, 173] on td "Show Older Bookings" at bounding box center [428, 176] width 339 height 14
click at [420, 174] on link "Show Older Bookings" at bounding box center [429, 175] width 38 height 5
click at [38, 96] on count-badge "5" at bounding box center [41, 96] width 8 height 5
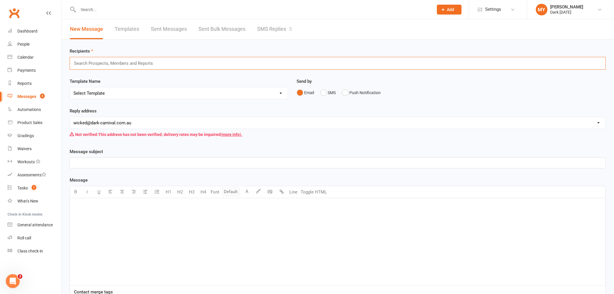
click at [118, 65] on input "text" at bounding box center [115, 64] width 85 height 8
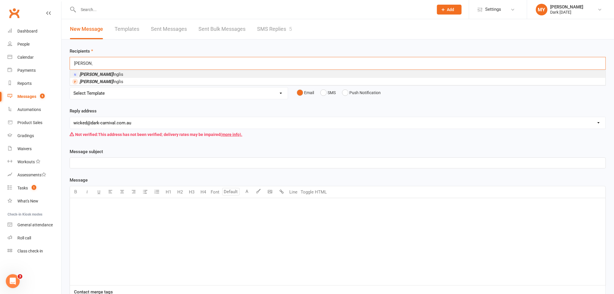
type input "traci"
click at [115, 74] on li "Traci Inglis" at bounding box center [338, 74] width 536 height 7
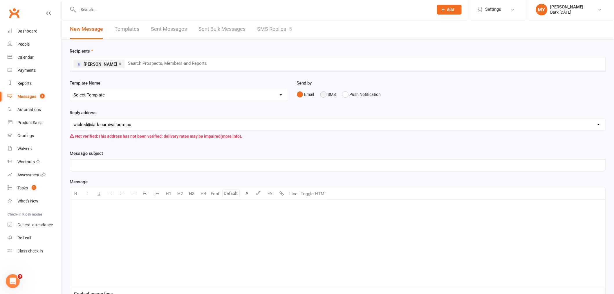
click at [330, 94] on button "SMS" at bounding box center [329, 94] width 16 height 11
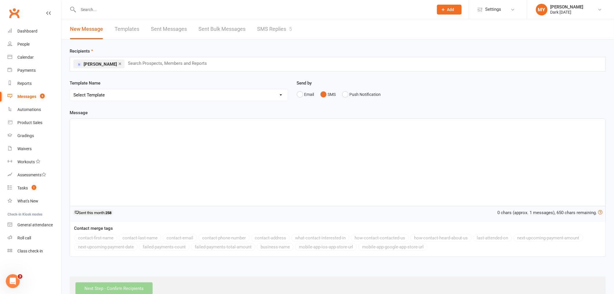
click at [105, 144] on div "﻿" at bounding box center [338, 162] width 536 height 87
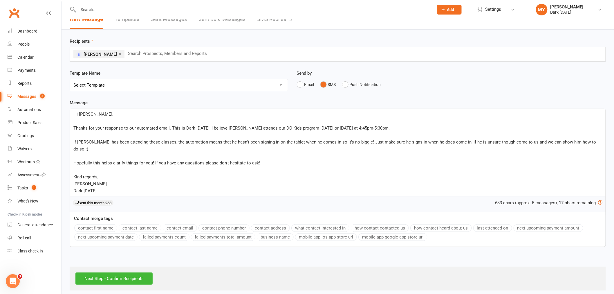
scroll to position [15, 0]
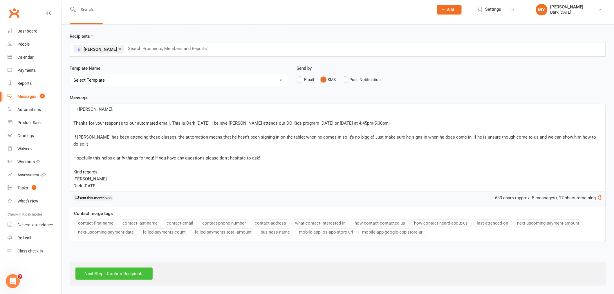
click at [139, 274] on input "Next Step - Confirm Recipients" at bounding box center [113, 273] width 77 height 12
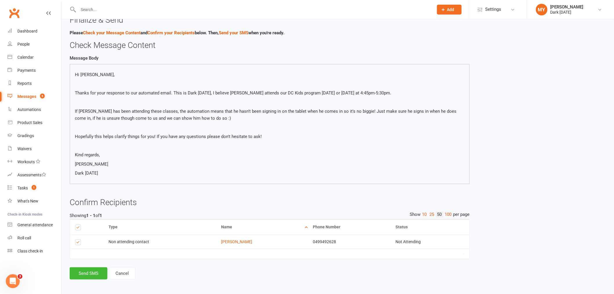
scroll to position [18, 0]
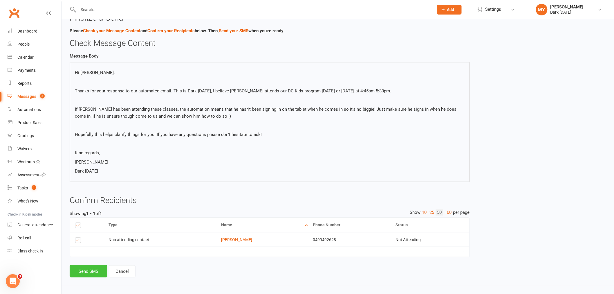
click at [91, 271] on button "Send SMS" at bounding box center [89, 271] width 38 height 12
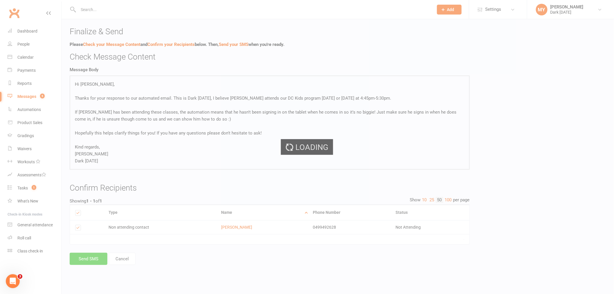
scroll to position [0, 0]
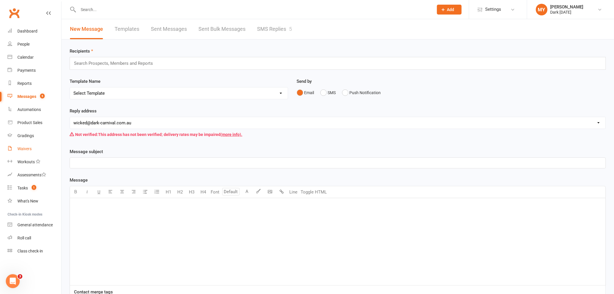
click at [34, 150] on link "Waivers" at bounding box center [35, 148] width 54 height 13
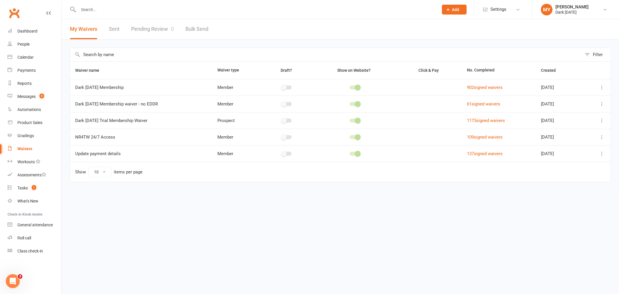
click at [167, 29] on link "Pending Review 0" at bounding box center [152, 29] width 43 height 20
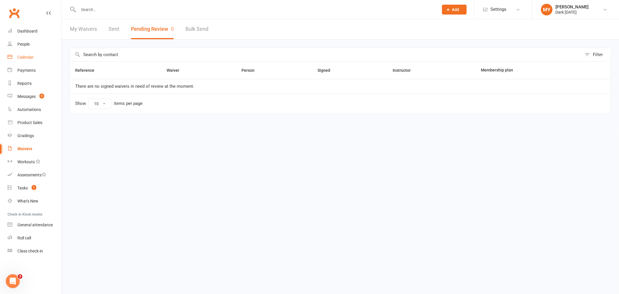
click at [34, 57] on link "Calendar" at bounding box center [35, 57] width 54 height 13
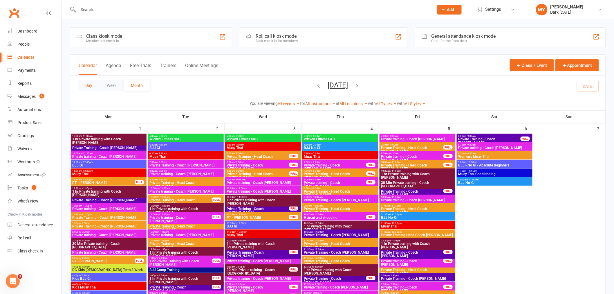
click at [87, 82] on button "Day" at bounding box center [88, 85] width 21 height 10
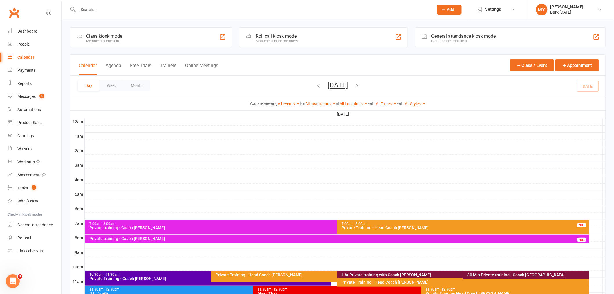
click at [339, 85] on button "Friday, Sep 12, 2025" at bounding box center [338, 85] width 20 height 8
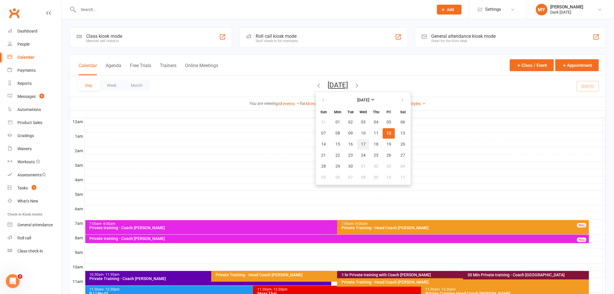
click at [361, 142] on span "17" at bounding box center [363, 144] width 5 height 5
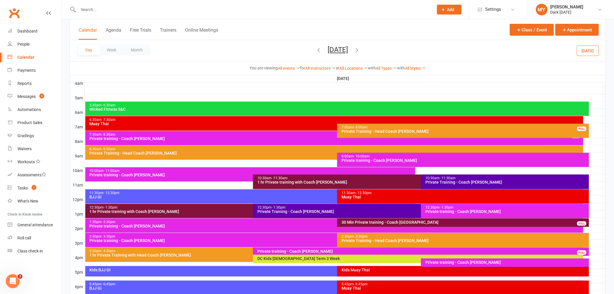
scroll to position [97, 0]
click at [126, 176] on div "10:00am - 11:00am Private training - Coach Kyle" at bounding box center [250, 174] width 330 height 14
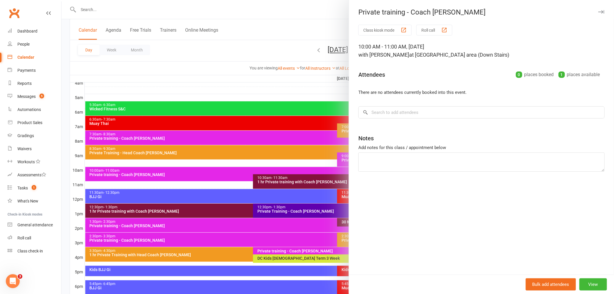
click at [142, 172] on div at bounding box center [338, 147] width 553 height 294
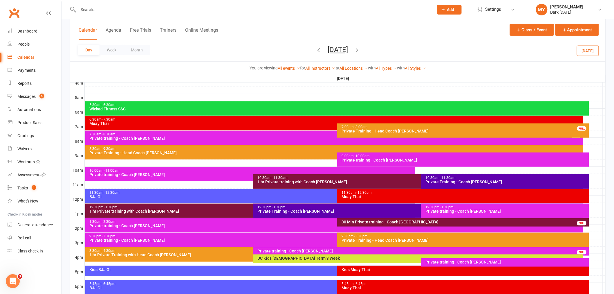
click at [231, 171] on div "10:00am - 11:00am" at bounding box center [251, 171] width 325 height 4
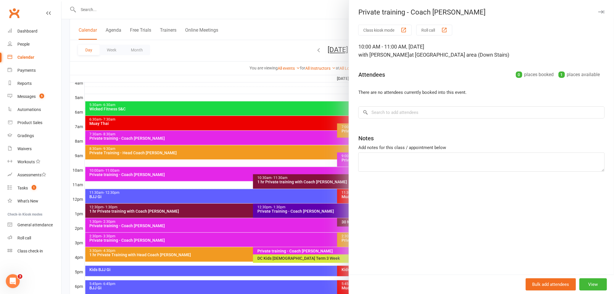
click at [123, 13] on div at bounding box center [338, 147] width 553 height 294
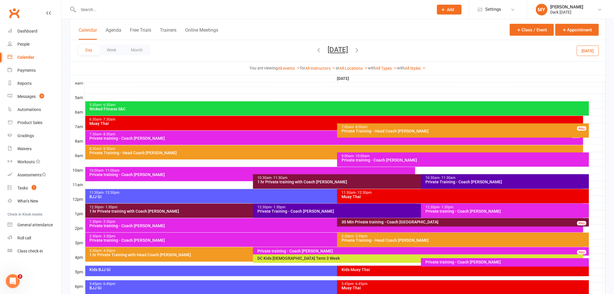
click at [123, 13] on div at bounding box center [250, 9] width 360 height 19
click at [123, 10] on input "text" at bounding box center [253, 10] width 353 height 8
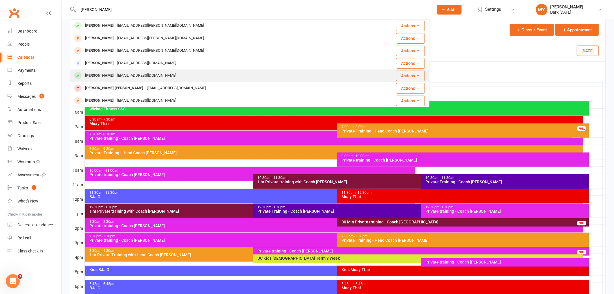
type input "mark coo"
click at [143, 77] on div "Djnrgdv8@gmail.com" at bounding box center [147, 75] width 62 height 8
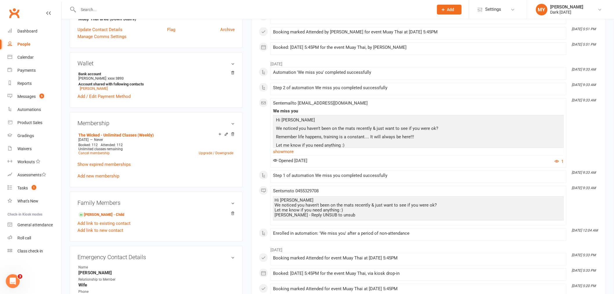
scroll to position [161, 0]
click at [112, 175] on link "Add new membership" at bounding box center [99, 174] width 42 height 5
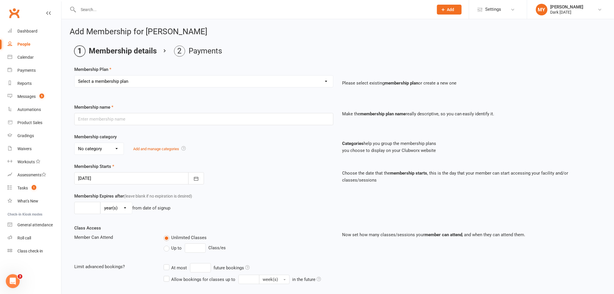
click at [93, 80] on select "Select a membership plan Create new Membership Plan Redzone Knife Defence Works…" at bounding box center [204, 81] width 259 height 12
select select "7"
click at [75, 75] on select "Select a membership plan Create new Membership Plan Redzone Knife Defence Works…" at bounding box center [204, 81] width 259 height 12
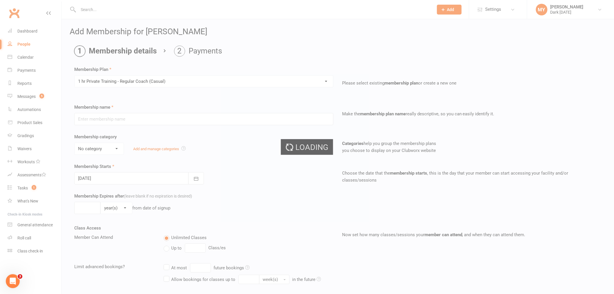
type input "1 hr Private Training - Regular Coach (Casual)"
select select "5"
type input "0"
type input "1"
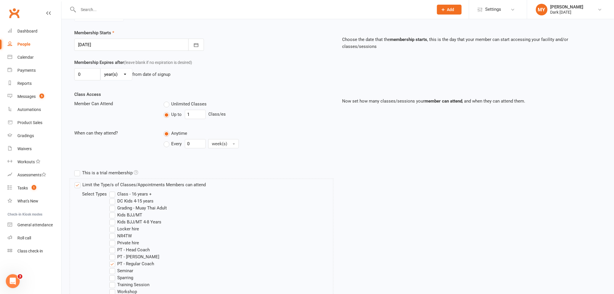
scroll to position [219, 0]
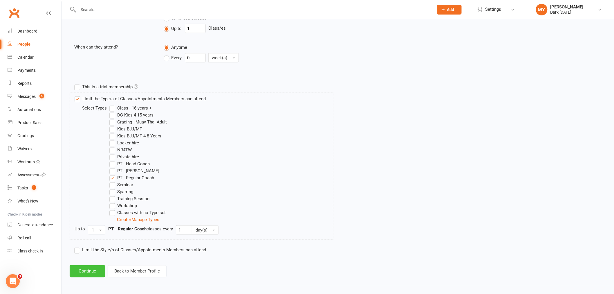
click at [91, 267] on button "Continue" at bounding box center [87, 271] width 35 height 12
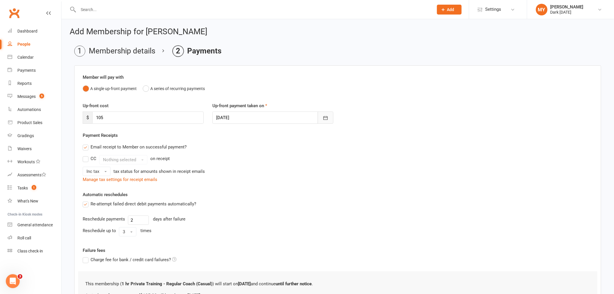
click at [323, 116] on icon "button" at bounding box center [326, 118] width 6 height 6
click at [272, 179] on button "17" at bounding box center [274, 176] width 12 height 10
type input "17 Sep 2025"
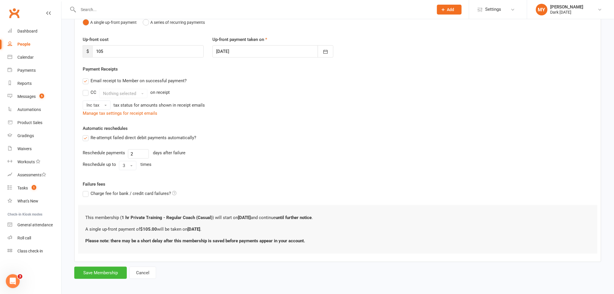
scroll to position [69, 0]
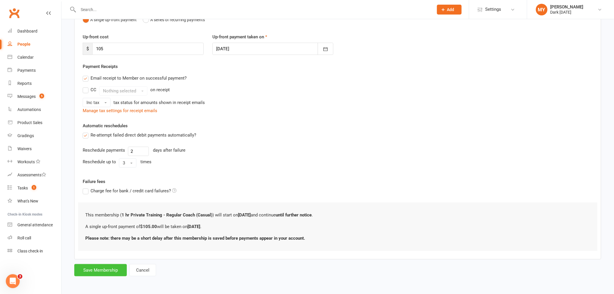
click at [109, 268] on button "Save Membership" at bounding box center [100, 270] width 53 height 12
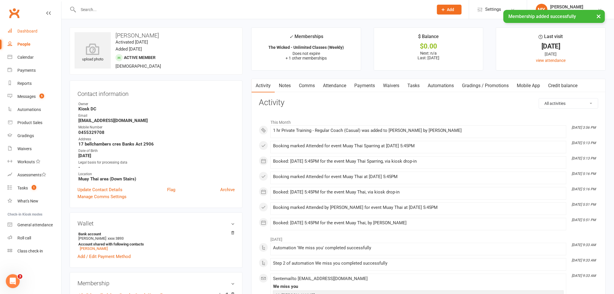
click at [33, 32] on div "Dashboard" at bounding box center [27, 31] width 20 height 5
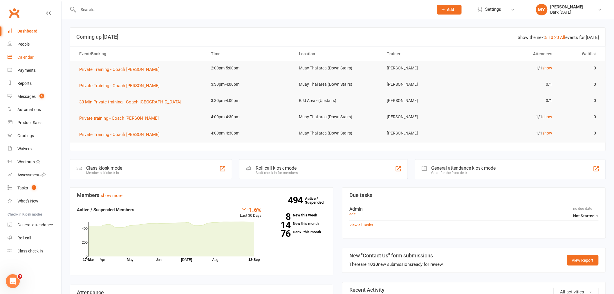
click at [31, 60] on link "Calendar" at bounding box center [35, 57] width 54 height 13
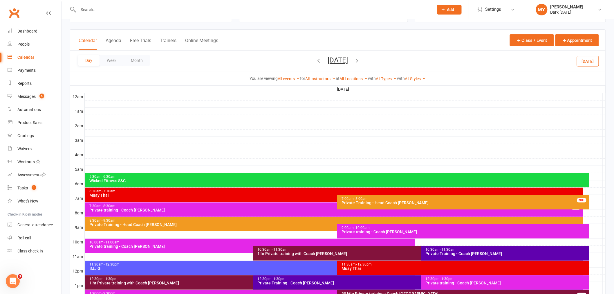
scroll to position [64, 0]
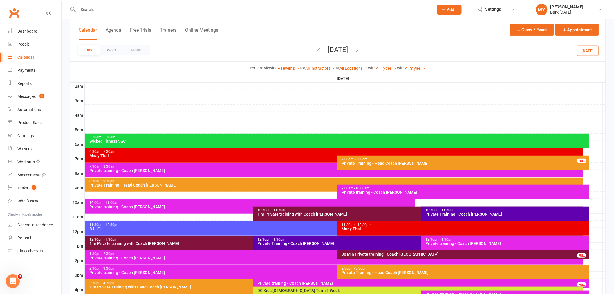
click at [154, 206] on div "Private training - Coach [PERSON_NAME]" at bounding box center [251, 207] width 325 height 4
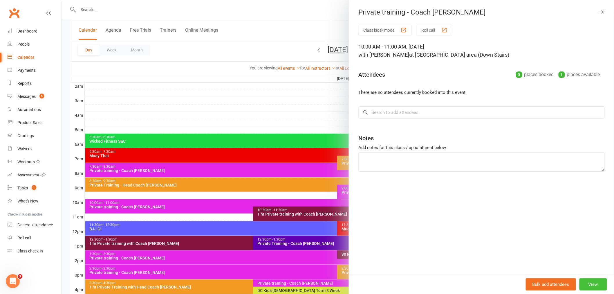
click at [586, 285] on button "View" at bounding box center [594, 284] width 28 height 12
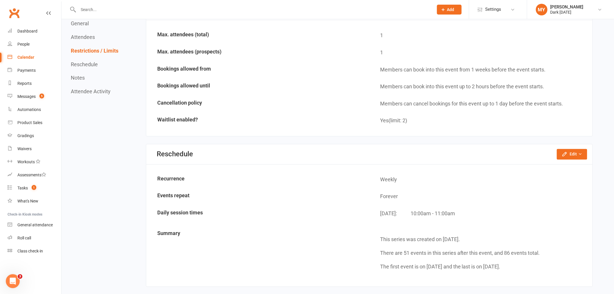
scroll to position [387, 0]
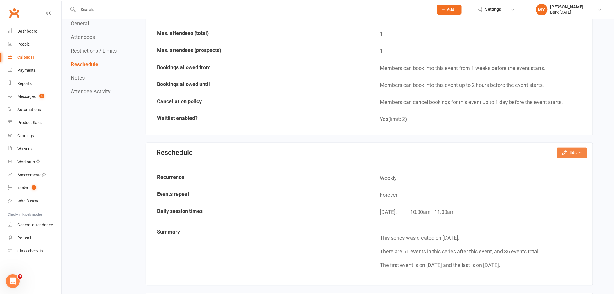
click at [570, 149] on button "Edit" at bounding box center [572, 152] width 30 height 10
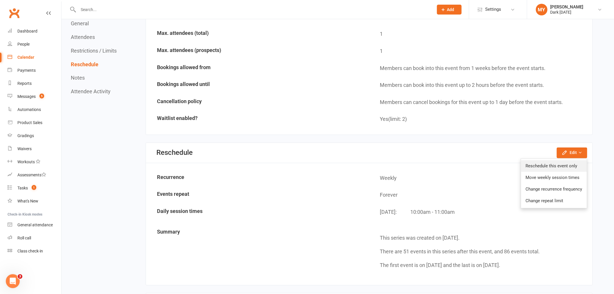
click at [561, 165] on link "Reschedule this event only" at bounding box center [554, 166] width 66 height 12
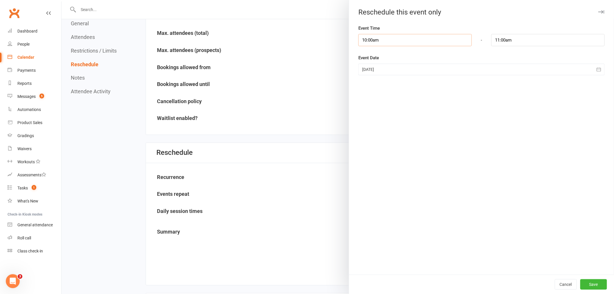
click at [388, 45] on input "10:00am" at bounding box center [416, 40] width 114 height 12
type input "10:30am"
type input "11:30am"
click at [373, 77] on li "10:30am" at bounding box center [373, 77] width 28 height 9
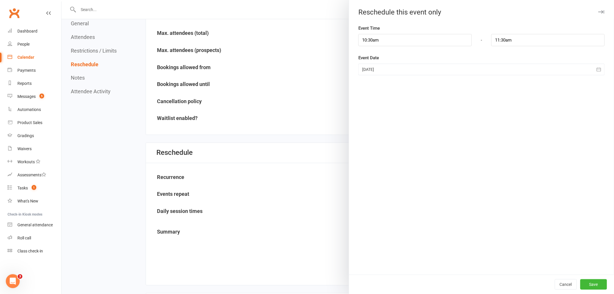
click at [598, 289] on div "Cancel Save" at bounding box center [481, 283] width 265 height 19
click at [596, 284] on button "Save" at bounding box center [594, 284] width 27 height 10
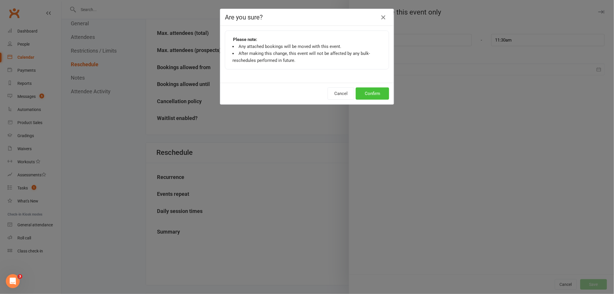
click at [371, 97] on button "Confirm" at bounding box center [372, 93] width 33 height 12
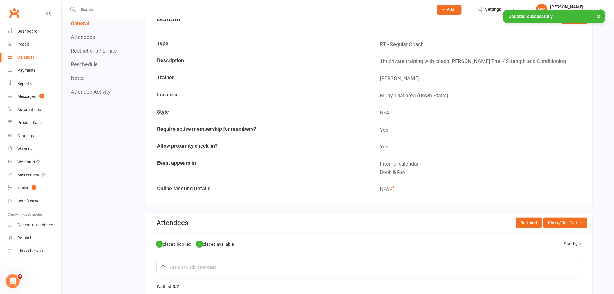
scroll to position [0, 0]
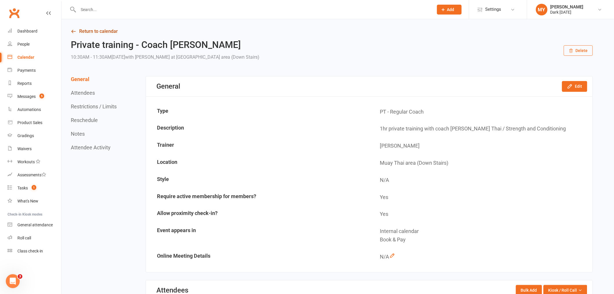
click at [83, 31] on link "Return to calendar" at bounding box center [332, 31] width 522 height 8
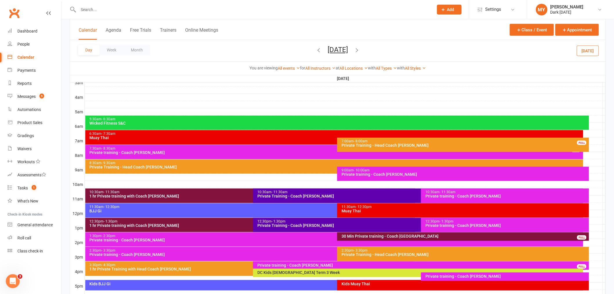
scroll to position [97, 0]
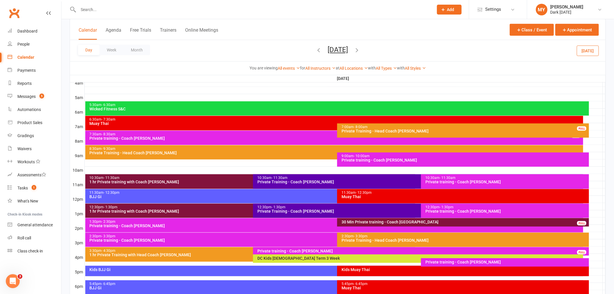
click at [459, 182] on div "Private training - Coach [PERSON_NAME]" at bounding box center [506, 182] width 163 height 4
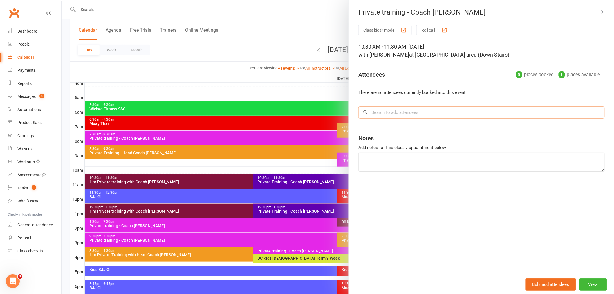
click at [382, 114] on input "search" at bounding box center [482, 112] width 246 height 12
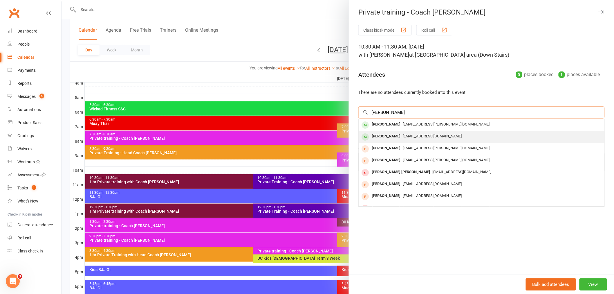
type input "mark coo"
click at [403, 135] on span "Djnrgdv8@gmail.com" at bounding box center [432, 136] width 59 height 4
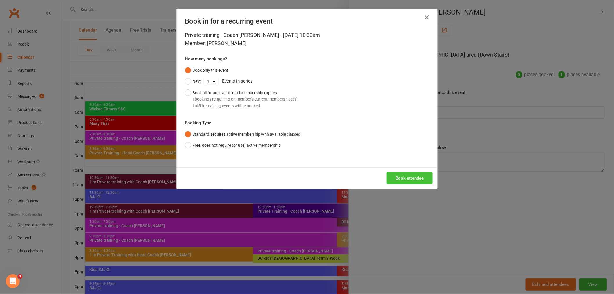
click at [400, 175] on button "Book attendee" at bounding box center [410, 178] width 46 height 12
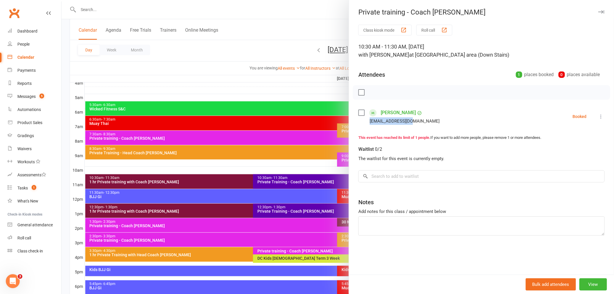
drag, startPoint x: 368, startPoint y: 120, endPoint x: 410, endPoint y: 123, distance: 42.2
click at [410, 123] on div "Djnrgdv8@gmail.com" at bounding box center [401, 121] width 84 height 8
copy div "Djnrgdv8@gmail.com"
click at [192, 51] on div at bounding box center [338, 147] width 553 height 294
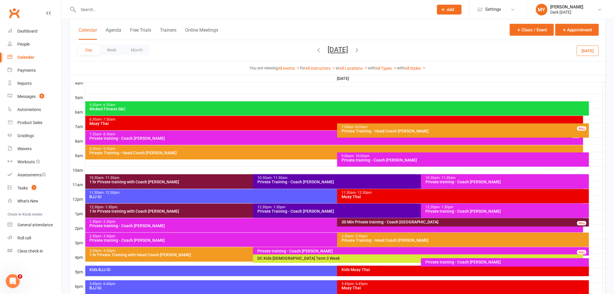
drag, startPoint x: 289, startPoint y: 50, endPoint x: 281, endPoint y: 48, distance: 8.0
click at [316, 49] on icon "button" at bounding box center [319, 50] width 6 height 6
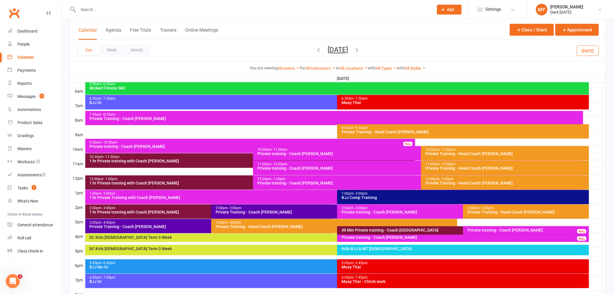
scroll to position [129, 0]
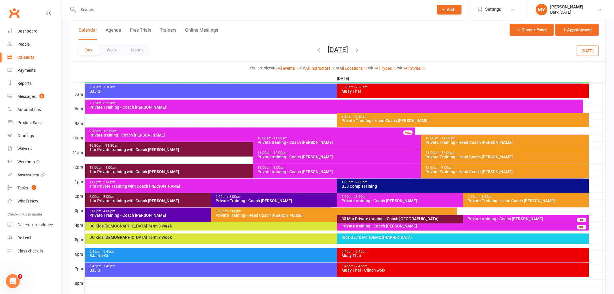
click at [421, 219] on div "30 Min Private training - Coach [GEOGRAPHIC_DATA]" at bounding box center [461, 219] width 241 height 4
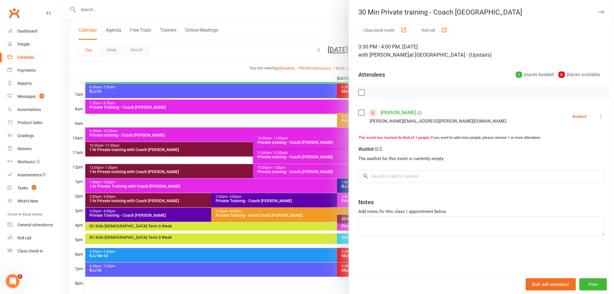
click at [277, 43] on div at bounding box center [338, 147] width 553 height 294
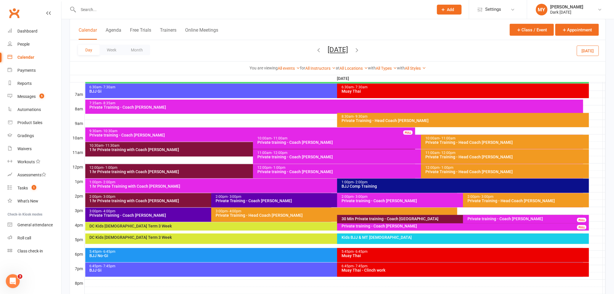
click at [491, 217] on div "Private training - Coach [PERSON_NAME]" at bounding box center [527, 219] width 121 height 4
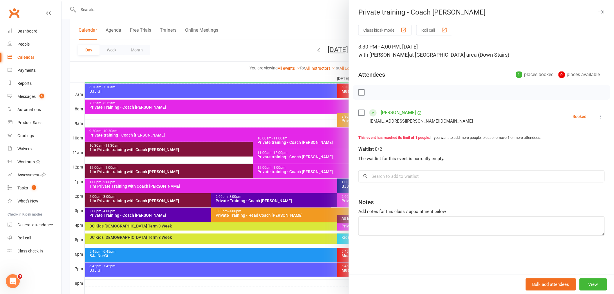
click at [263, 45] on div at bounding box center [338, 147] width 553 height 294
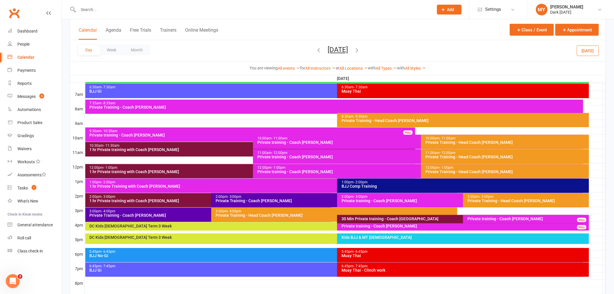
click at [377, 217] on div "30 Min Private training - Coach [GEOGRAPHIC_DATA]" at bounding box center [461, 219] width 241 height 4
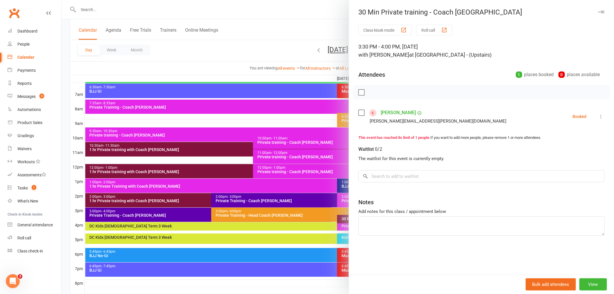
click at [232, 52] on div at bounding box center [338, 147] width 553 height 294
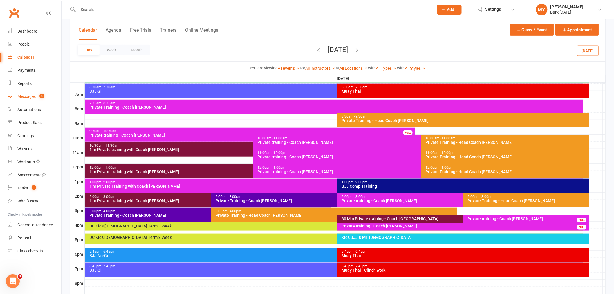
click at [41, 95] on span "5" at bounding box center [41, 95] width 5 height 5
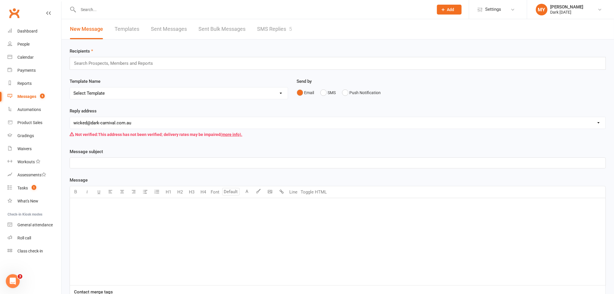
click at [272, 25] on link "SMS Replies 5" at bounding box center [274, 29] width 35 height 20
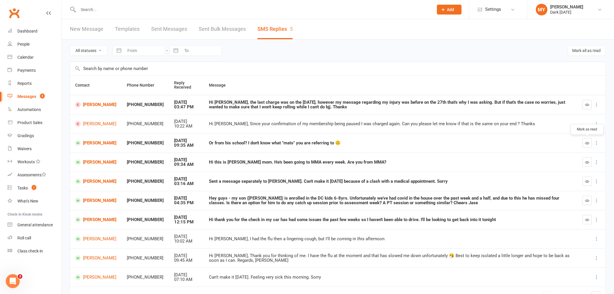
click at [586, 143] on icon "button" at bounding box center [588, 143] width 4 height 4
click at [588, 162] on icon "button" at bounding box center [588, 162] width 4 height 4
click at [588, 178] on button "button" at bounding box center [587, 181] width 9 height 9
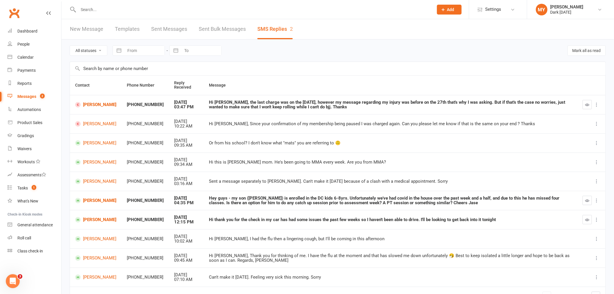
scroll to position [32, 0]
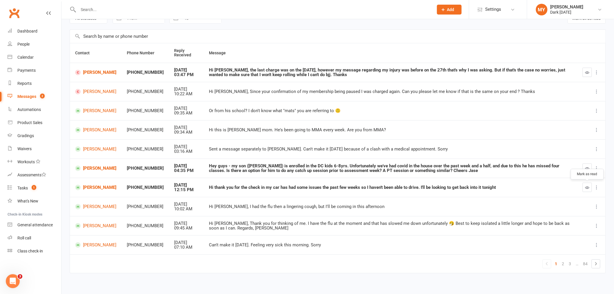
click at [590, 186] on button "button" at bounding box center [587, 187] width 9 height 9
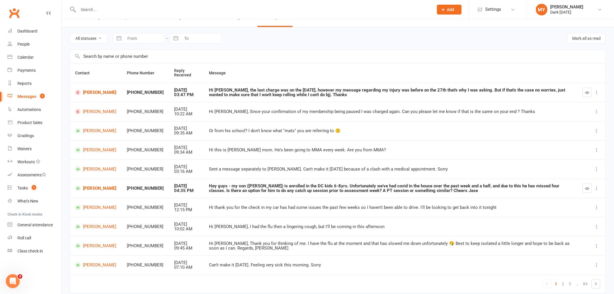
scroll to position [0, 0]
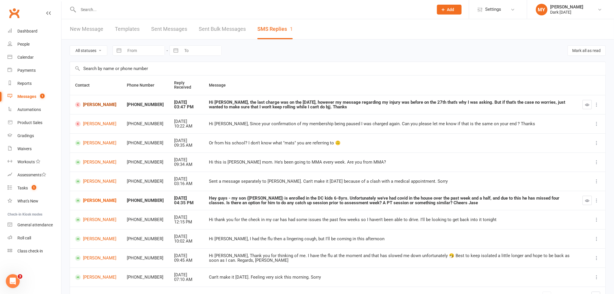
click at [93, 102] on link "Tomas Rodriguez" at bounding box center [95, 105] width 41 height 6
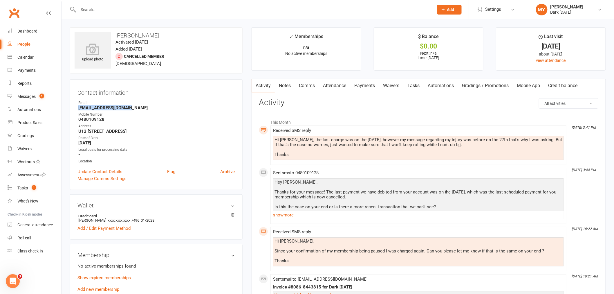
drag, startPoint x: 78, startPoint y: 107, endPoint x: 158, endPoint y: 109, distance: 79.9
click at [158, 109] on li "Email Tomasr199912@gmail.com" at bounding box center [156, 105] width 157 height 10
copy strong "Tomasr199912@gmail.com"
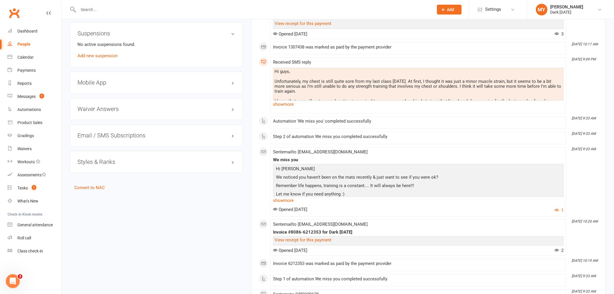
scroll to position [419, 0]
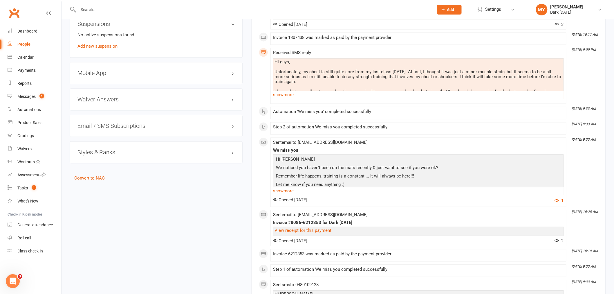
click at [347, 81] on div "Hi guys, Unfortunately, my chest is still quite sore from my last class three w…" at bounding box center [419, 92] width 288 height 64
click at [294, 95] on link "show more" at bounding box center [418, 95] width 291 height 8
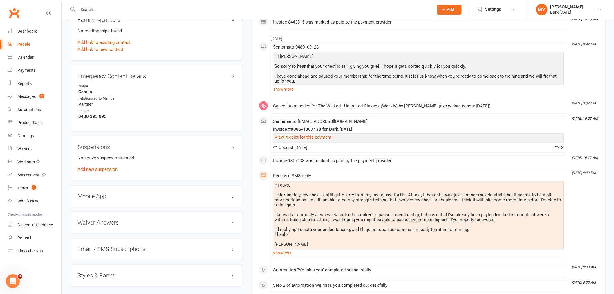
scroll to position [226, 0]
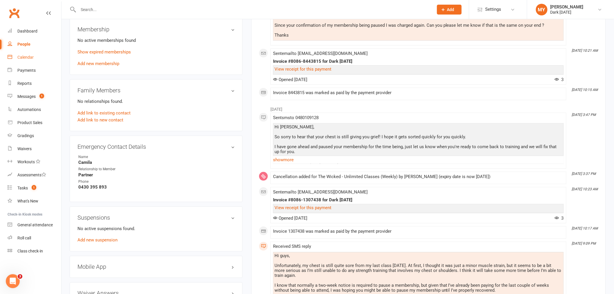
click at [39, 59] on link "Calendar" at bounding box center [35, 57] width 54 height 13
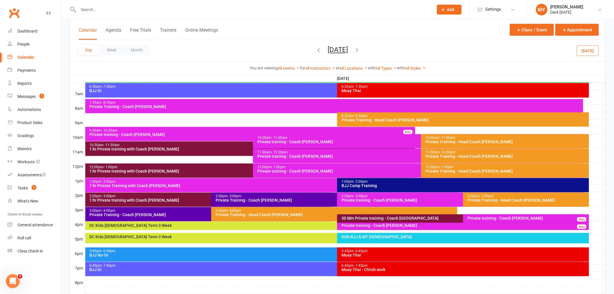
scroll to position [161, 0]
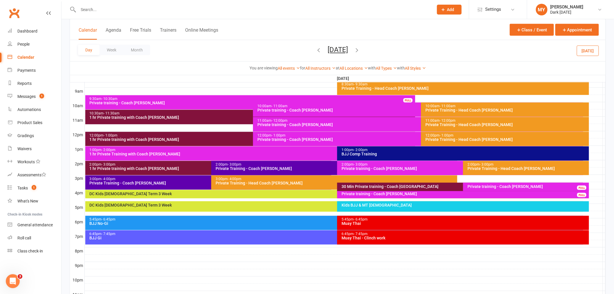
click at [176, 180] on div "3:00pm - 4:00pm" at bounding box center [209, 179] width 241 height 4
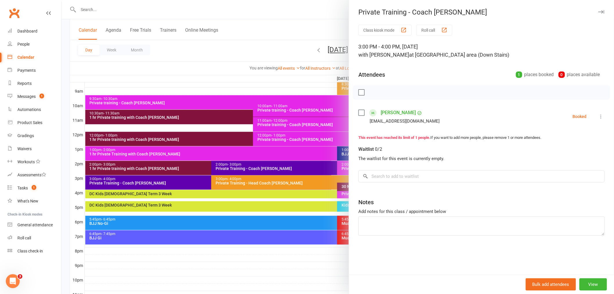
click at [206, 57] on div at bounding box center [338, 147] width 553 height 294
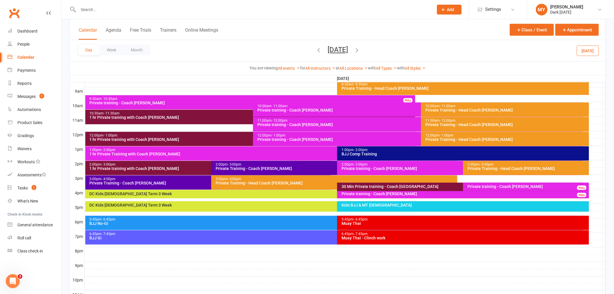
click at [255, 183] on div "Private Training - Head Coach [PERSON_NAME]" at bounding box center [335, 183] width 241 height 4
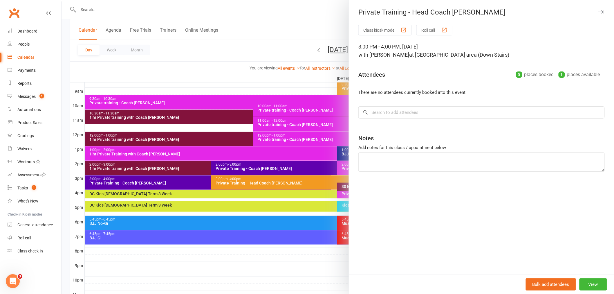
click at [201, 42] on div at bounding box center [338, 147] width 553 height 294
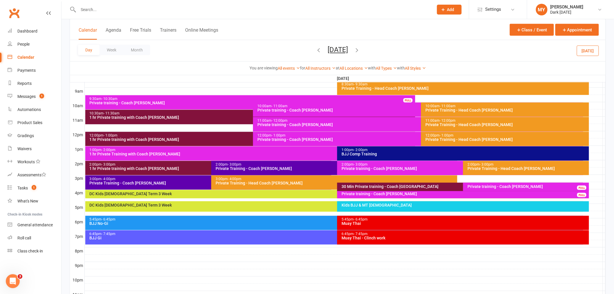
click at [150, 12] on input "text" at bounding box center [253, 10] width 353 height 8
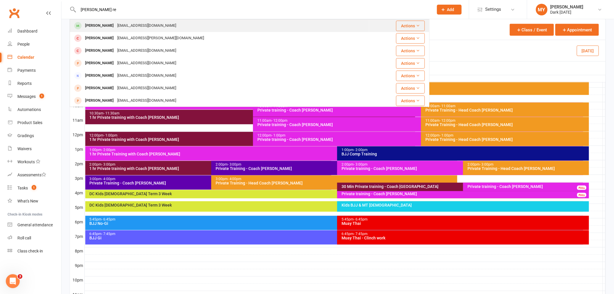
type input "luke re"
click at [130, 25] on div "ksz.li86@gmail.com" at bounding box center [147, 25] width 62 height 8
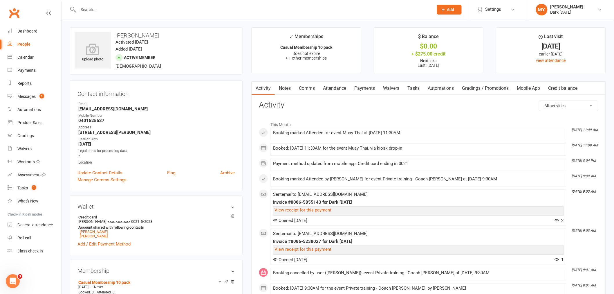
click at [365, 88] on link "Payments" at bounding box center [364, 88] width 29 height 13
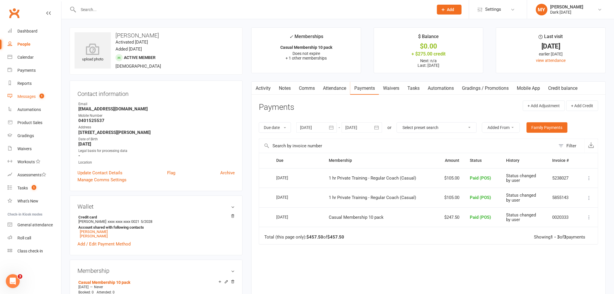
click at [39, 97] on count-badge "1" at bounding box center [41, 96] width 8 height 5
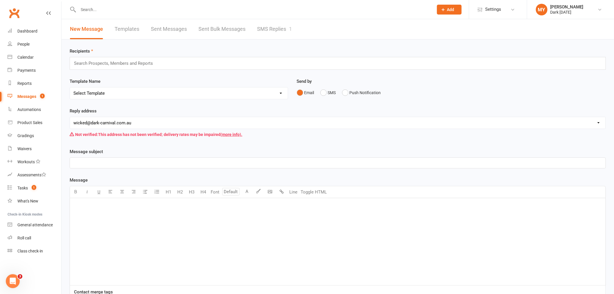
click at [269, 27] on link "SMS Replies 1" at bounding box center [274, 29] width 35 height 20
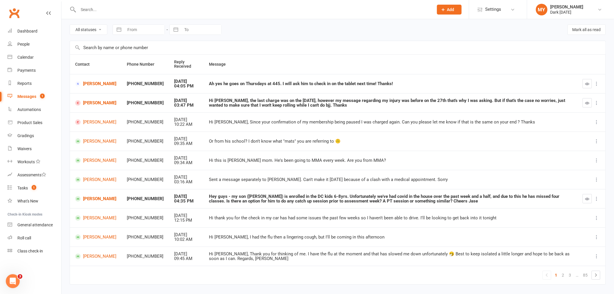
scroll to position [32, 0]
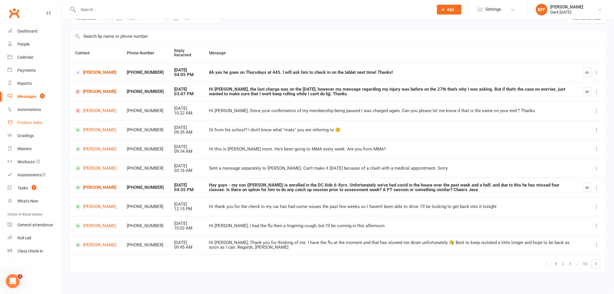
click at [39, 128] on link "Product Sales" at bounding box center [35, 122] width 54 height 13
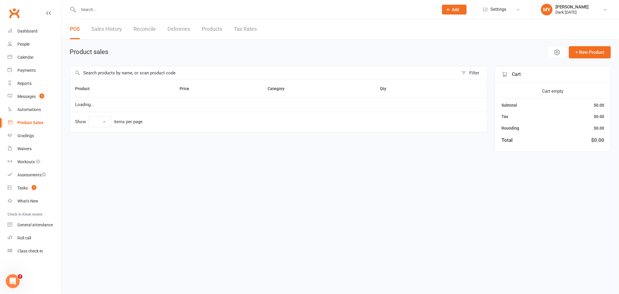
select select "100"
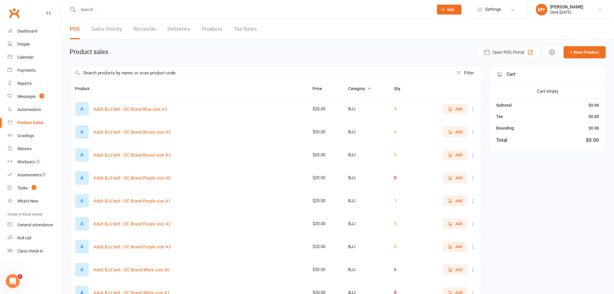
click at [114, 74] on input "text" at bounding box center [261, 72] width 383 height 13
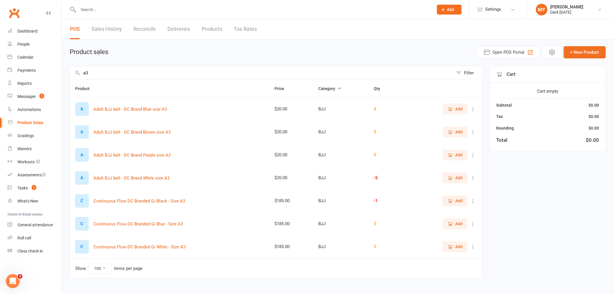
type input "a3"
click at [451, 222] on icon "button" at bounding box center [450, 223] width 5 height 5
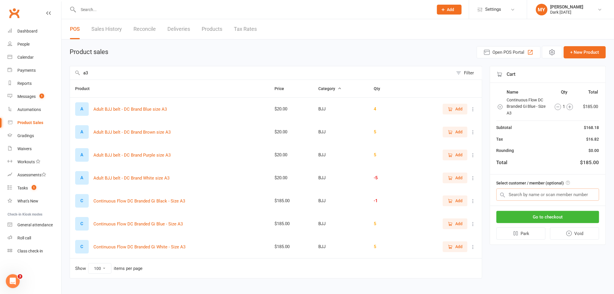
click at [535, 194] on input "text" at bounding box center [548, 194] width 103 height 12
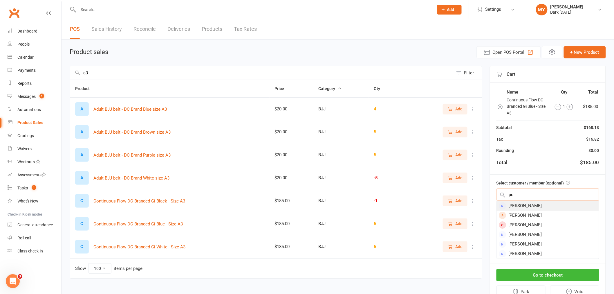
type input "p"
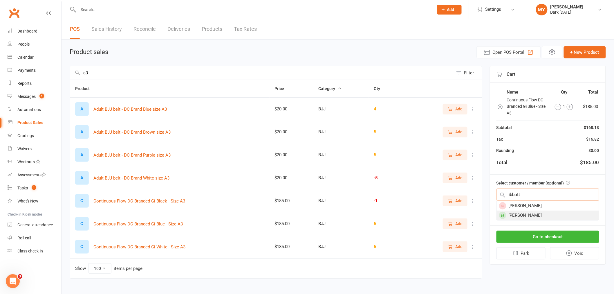
type input "ibbott"
click at [532, 213] on div "Peter Ibbott" at bounding box center [548, 215] width 102 height 10
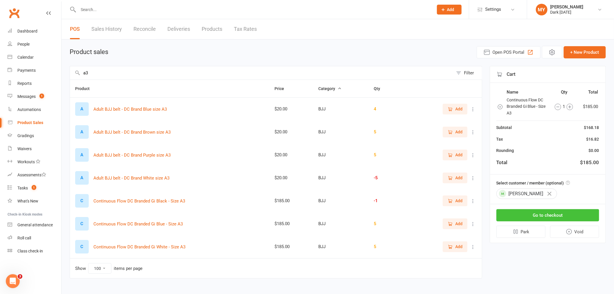
click at [531, 210] on button "Go to checkout" at bounding box center [548, 215] width 103 height 12
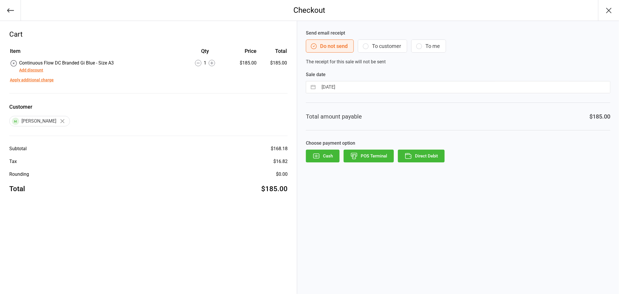
click at [399, 46] on button "To customer" at bounding box center [382, 45] width 49 height 13
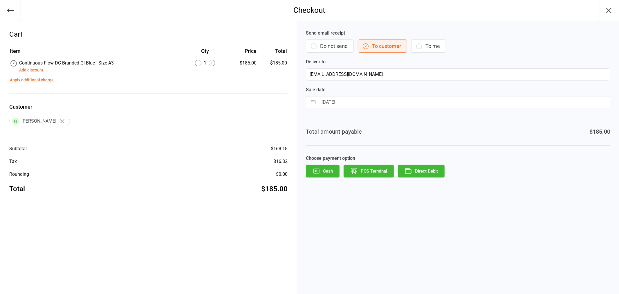
click at [428, 173] on button "Direct Debit" at bounding box center [421, 171] width 47 height 13
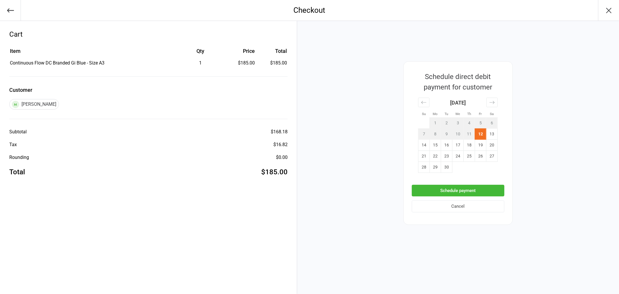
click at [474, 190] on button "Schedule payment" at bounding box center [458, 191] width 93 height 12
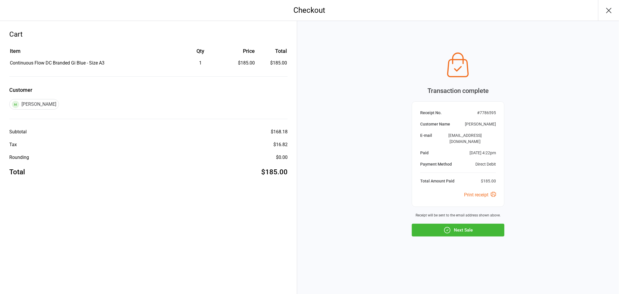
click at [475, 228] on button "Next Sale" at bounding box center [458, 230] width 93 height 13
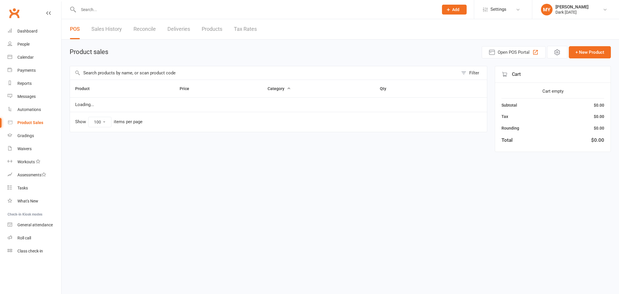
select select "100"
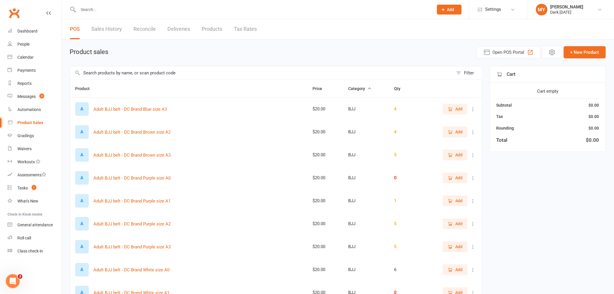
click at [112, 10] on input "text" at bounding box center [253, 10] width 353 height 8
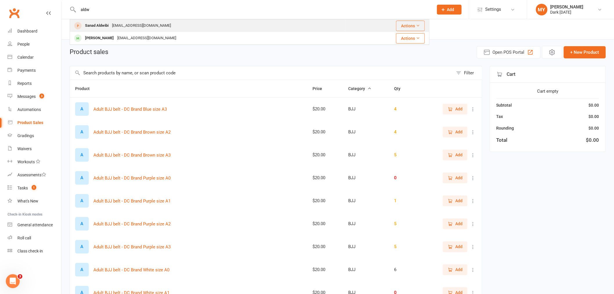
type input "aldw"
click at [122, 27] on div "s3605230@gmail.com" at bounding box center [141, 25] width 62 height 8
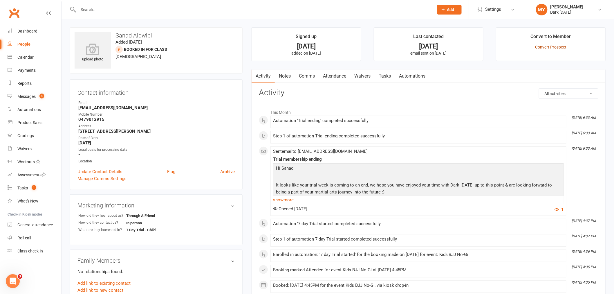
click at [554, 47] on link "Convert Prospect" at bounding box center [551, 47] width 31 height 5
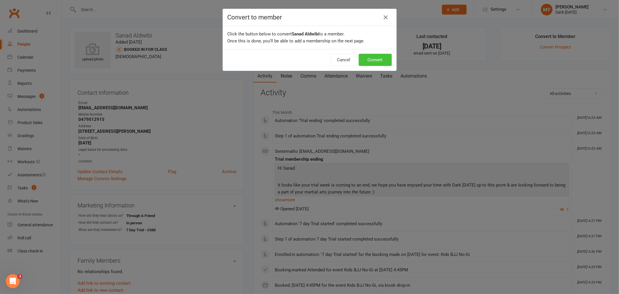
click at [368, 56] on button "Convert" at bounding box center [375, 60] width 33 height 12
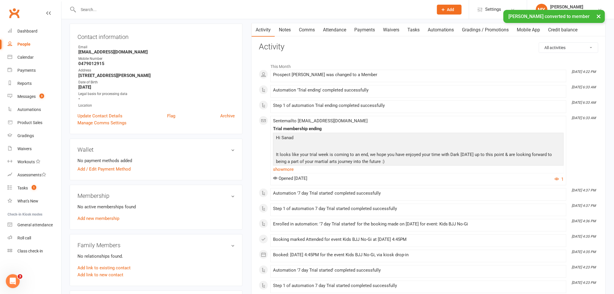
scroll to position [64, 0]
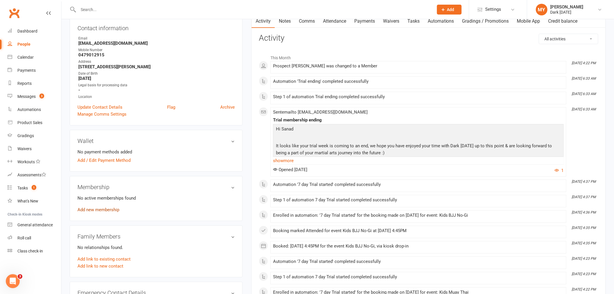
click at [110, 209] on link "Add new membership" at bounding box center [99, 209] width 42 height 5
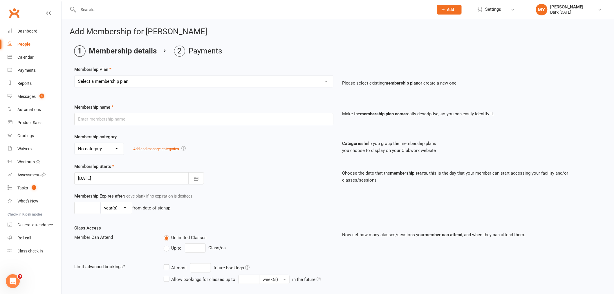
click at [139, 84] on select "Select a membership plan Create new Membership Plan Redzone Knife Defence Works…" at bounding box center [204, 81] width 259 height 12
select select "33"
click at [75, 75] on select "Select a membership plan Create new Membership Plan Redzone Knife Defence Works…" at bounding box center [204, 81] width 259 height 12
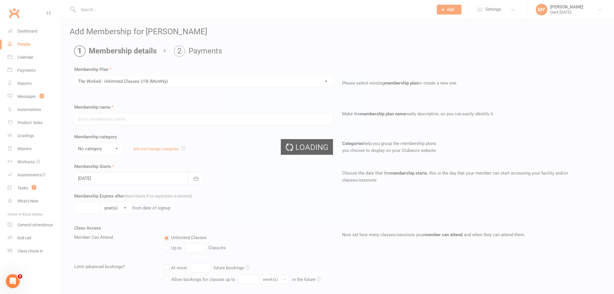
type input "The Wicked - Unlimited Classes U18 (Monthly)"
select select "7"
type input "0"
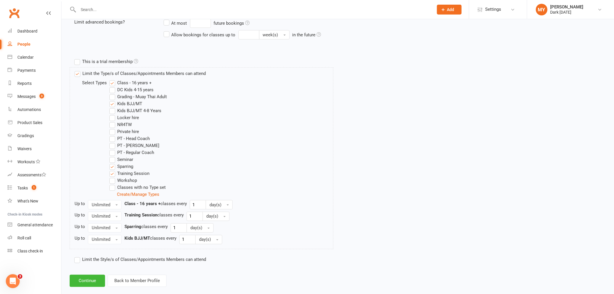
scroll to position [254, 0]
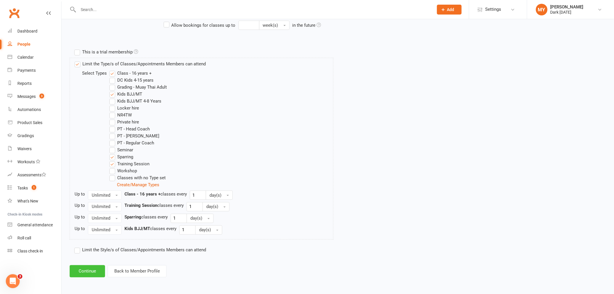
click at [91, 270] on button "Continue" at bounding box center [87, 271] width 35 height 12
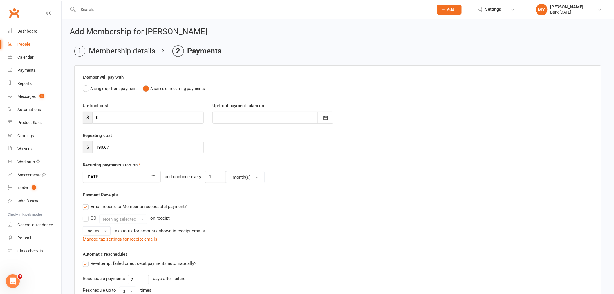
scroll to position [32, 0]
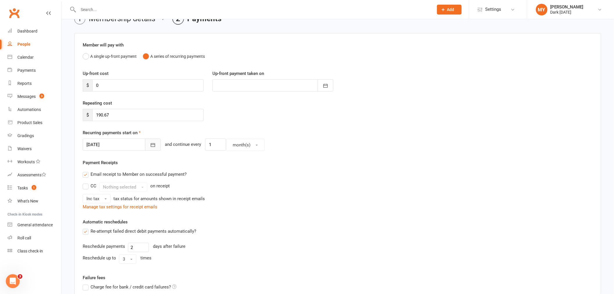
click at [148, 148] on button "button" at bounding box center [153, 144] width 16 height 12
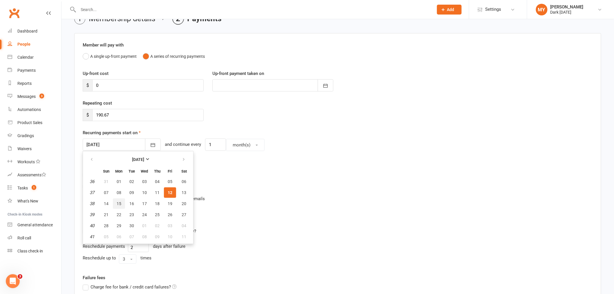
click at [119, 204] on span "15" at bounding box center [119, 203] width 5 height 5
type input "[DATE]"
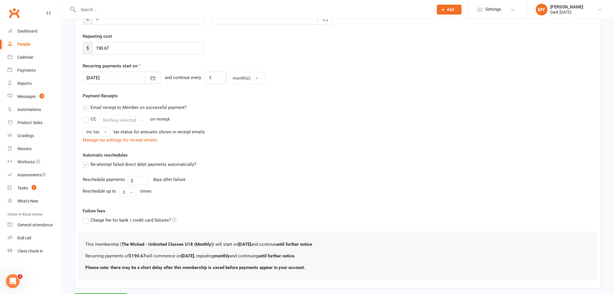
scroll to position [129, 0]
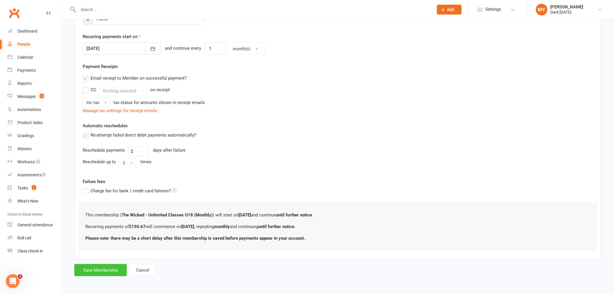
click at [116, 271] on button "Save Membership" at bounding box center [100, 270] width 53 height 12
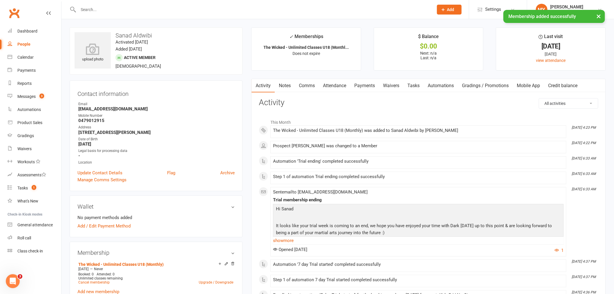
click at [391, 82] on link "Waivers" at bounding box center [391, 85] width 24 height 13
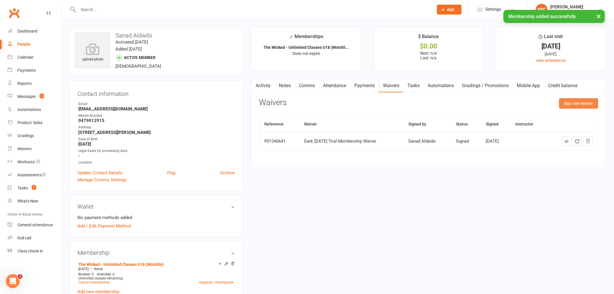
click at [581, 104] on button "Sign new Waiver" at bounding box center [578, 103] width 39 height 10
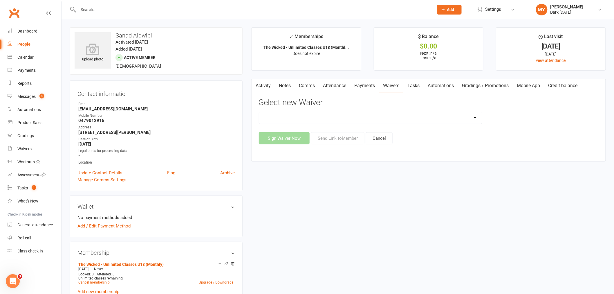
click at [365, 118] on select "Dark [DATE] Membership Dark [DATE] Membership waiver - no EDDR Dark [DATE] Tria…" at bounding box center [370, 118] width 223 height 12
select select "9790"
click at [259, 112] on select "Dark [DATE] Membership Dark [DATE] Membership waiver - no EDDR Dark [DATE] Tria…" at bounding box center [370, 118] width 223 height 12
click at [333, 138] on button "Send Link to Member" at bounding box center [337, 138] width 53 height 12
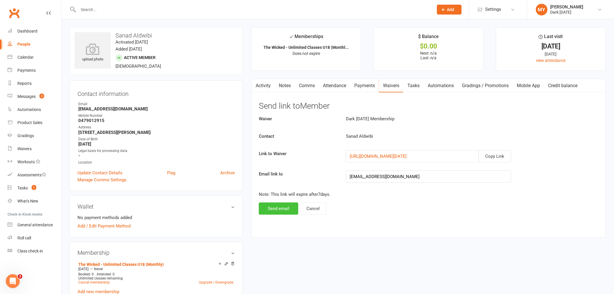
click at [290, 208] on button "Send email" at bounding box center [278, 208] width 39 height 12
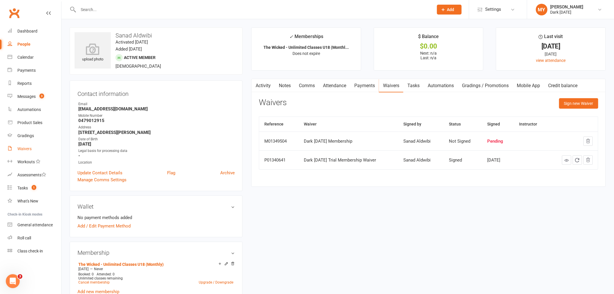
click at [28, 144] on link "Waivers" at bounding box center [35, 148] width 54 height 13
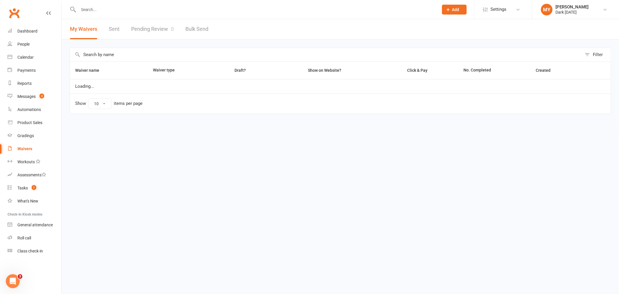
click at [161, 27] on link "Pending Review 0" at bounding box center [152, 29] width 43 height 20
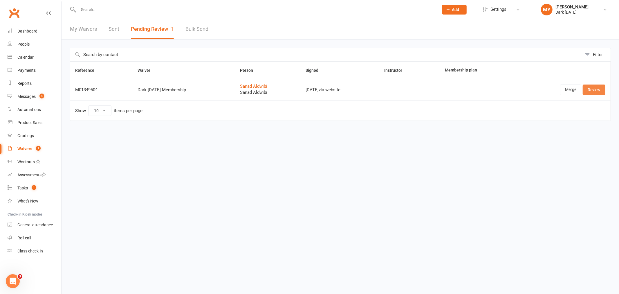
click at [599, 93] on link "Review" at bounding box center [594, 89] width 23 height 10
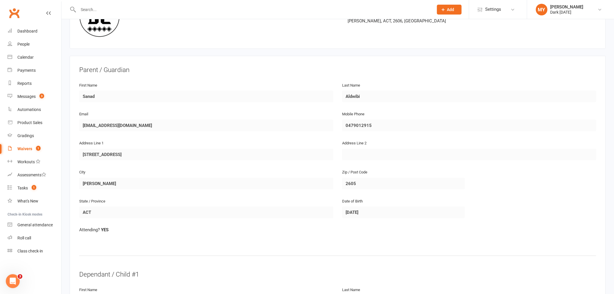
scroll to position [64, 0]
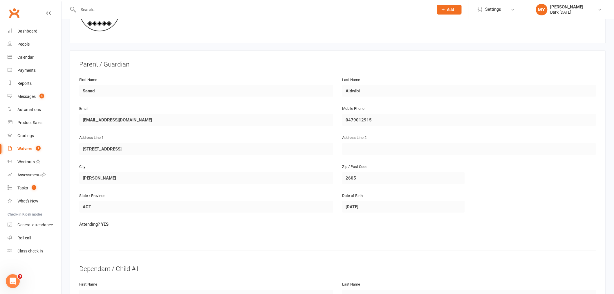
drag, startPoint x: 366, startPoint y: 137, endPoint x: 365, endPoint y: 192, distance: 54.9
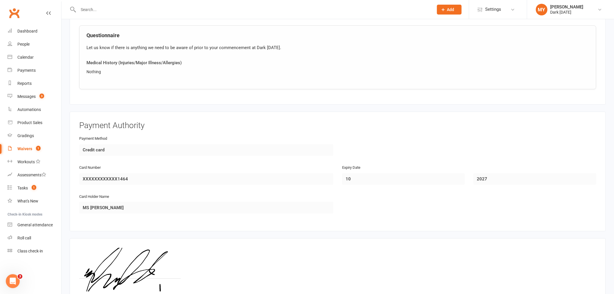
scroll to position [682, 0]
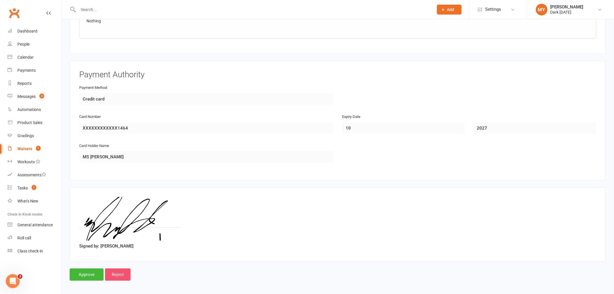
click at [129, 274] on input "Reject" at bounding box center [118, 274] width 26 height 12
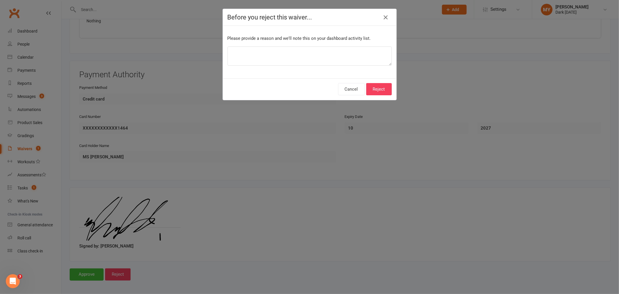
click at [333, 39] on p "Please provide a reason and we'll note this on your dashboard activity list." at bounding box center [310, 38] width 164 height 7
click at [325, 48] on textarea at bounding box center [310, 55] width 164 height 19
type textarea "wrong guardian"
click at [382, 91] on button "Reject" at bounding box center [379, 89] width 26 height 12
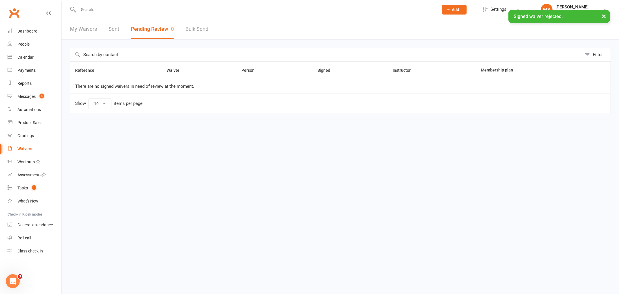
click at [137, 10] on div "× Signed waiver rejected." at bounding box center [306, 10] width 612 height 0
click at [102, 6] on input "text" at bounding box center [256, 10] width 358 height 8
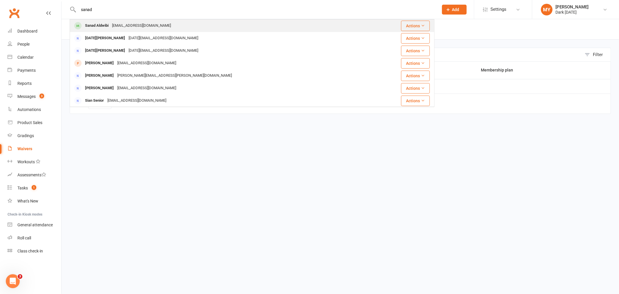
type input "sanad"
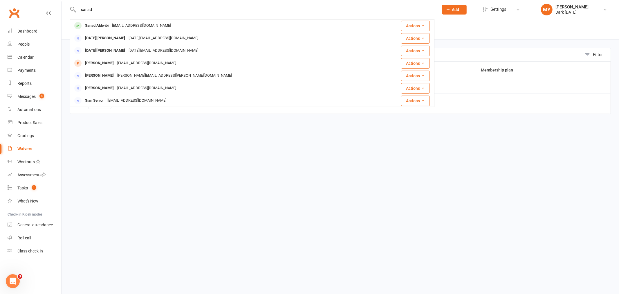
click at [117, 21] on div "Sanad Aldwibi s3605230@gmail.com" at bounding box center [221, 26] width 303 height 12
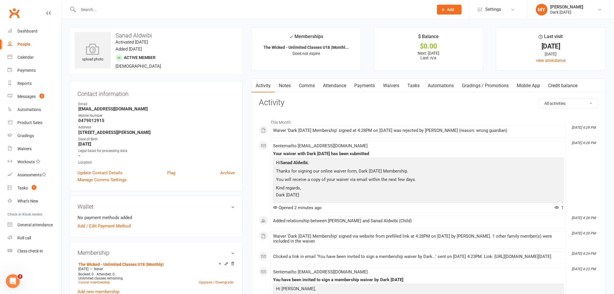
click at [401, 87] on link "Waivers" at bounding box center [391, 85] width 24 height 13
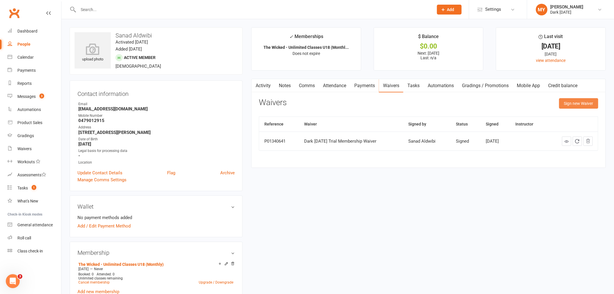
click at [568, 106] on button "Sign new Waiver" at bounding box center [578, 103] width 39 height 10
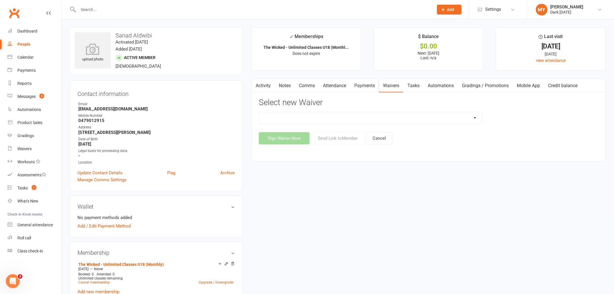
click at [353, 120] on select "Dark [DATE] Membership Dark [DATE] Membership waiver - no EDDR Dark [DATE] Tria…" at bounding box center [370, 118] width 223 height 12
select select "9790"
click at [259, 112] on select "Dark [DATE] Membership Dark [DATE] Membership waiver - no EDDR Dark [DATE] Tria…" at bounding box center [370, 118] width 223 height 12
click at [340, 135] on button "Send Link to Member" at bounding box center [337, 138] width 53 height 12
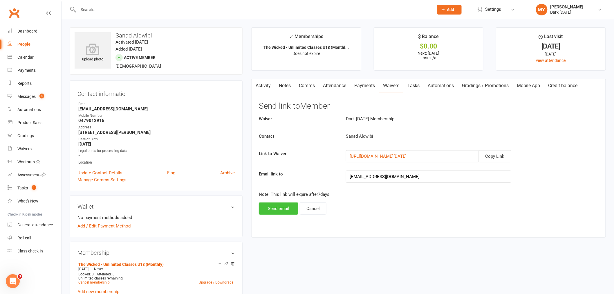
click at [289, 206] on button "Send email" at bounding box center [278, 208] width 39 height 12
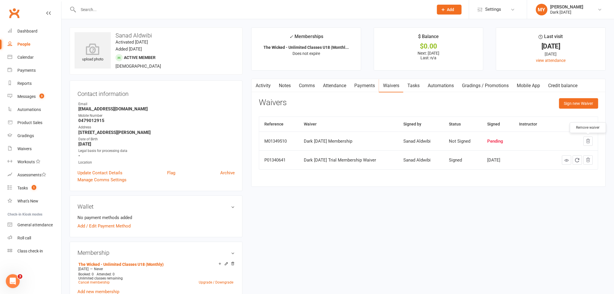
click at [586, 139] on icon "button" at bounding box center [588, 140] width 5 height 5
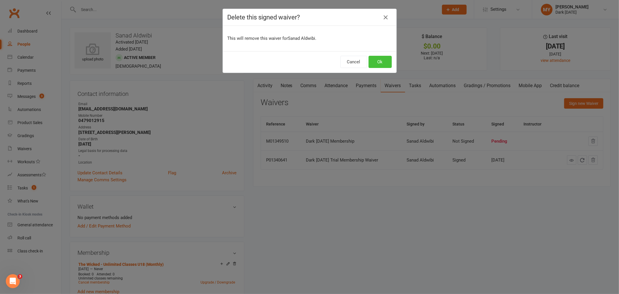
click at [374, 65] on button "Ok" at bounding box center [380, 62] width 23 height 12
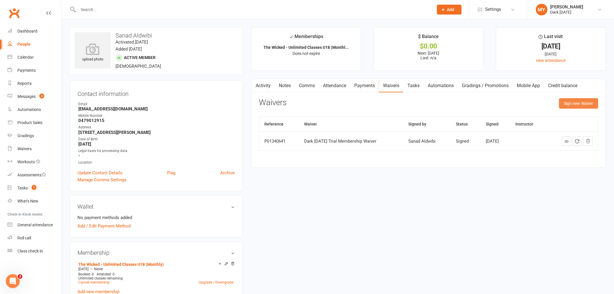
click at [587, 101] on button "Sign new Waiver" at bounding box center [578, 103] width 39 height 10
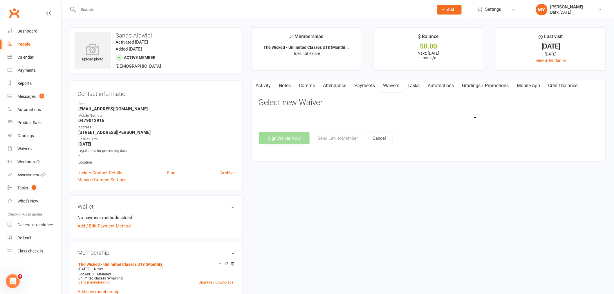
click at [349, 121] on select "Dark [DATE] Membership Dark [DATE] Membership waiver - no EDDR Dark [DATE] Tria…" at bounding box center [370, 118] width 223 height 12
select select "9790"
click at [259, 112] on select "Dark [DATE] Membership Dark [DATE] Membership waiver - no EDDR Dark [DATE] Tria…" at bounding box center [370, 118] width 223 height 12
click at [333, 141] on button "Send Link to Member" at bounding box center [337, 138] width 53 height 12
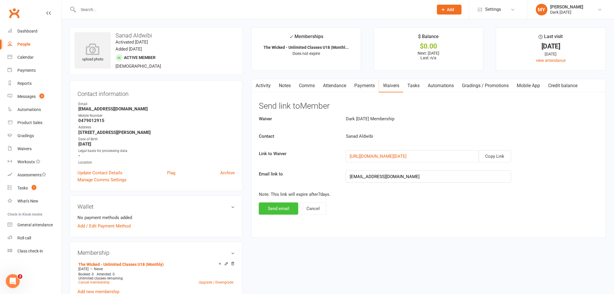
click at [288, 207] on button "Send email" at bounding box center [278, 208] width 39 height 12
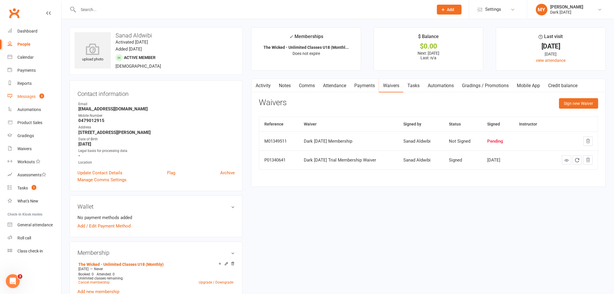
click at [33, 97] on div "Messages" at bounding box center [26, 96] width 18 height 5
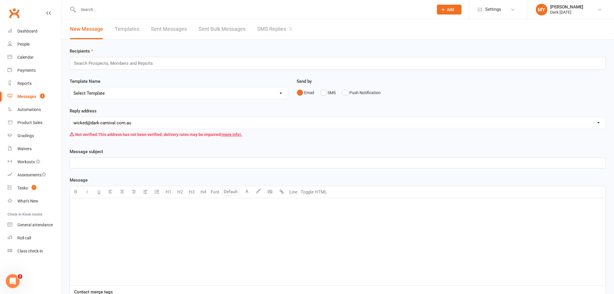
click at [304, 34] on div "New Message Templates Sent Messages Sent Bulk Messages SMS Replies 3" at bounding box center [338, 29] width 553 height 20
click at [290, 31] on link "SMS Replies 3" at bounding box center [274, 29] width 35 height 20
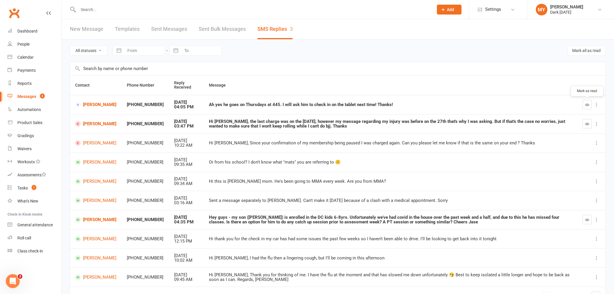
click at [588, 102] on icon "button" at bounding box center [588, 104] width 4 height 4
click at [36, 149] on link "Waivers" at bounding box center [35, 148] width 54 height 13
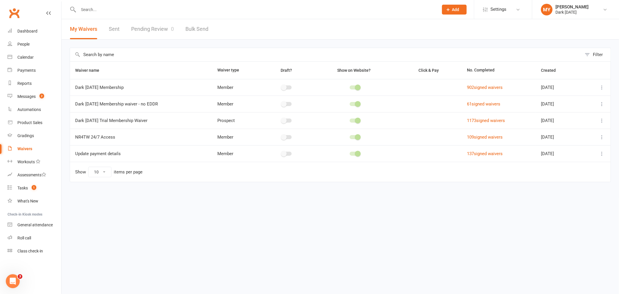
click at [161, 32] on link "Pending Review 0" at bounding box center [152, 29] width 43 height 20
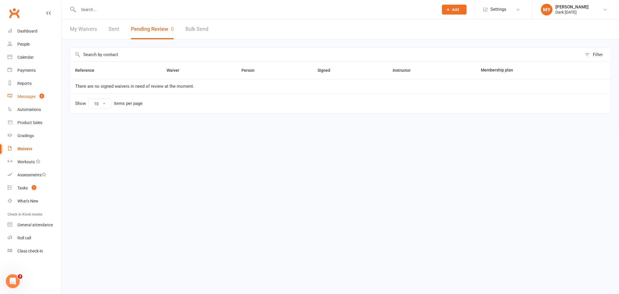
click at [47, 93] on link "Messages 2" at bounding box center [35, 96] width 54 height 13
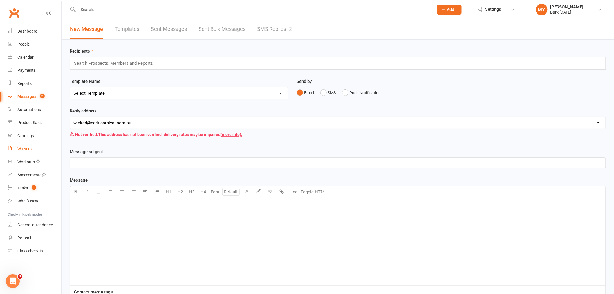
click at [36, 143] on link "Waivers" at bounding box center [35, 148] width 54 height 13
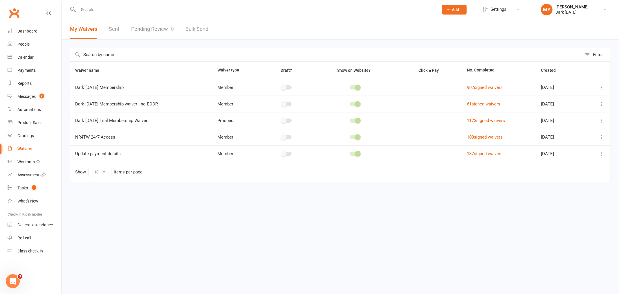
click at [158, 25] on link "Pending Review 0" at bounding box center [152, 29] width 43 height 20
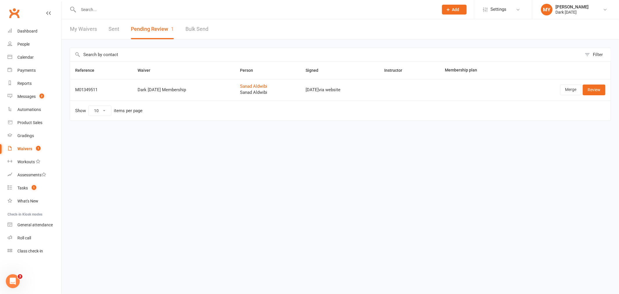
click at [615, 87] on div "Filter Reference Waiver Person Signed Instructor Membership plan M01349511 Dark…" at bounding box center [341, 88] width 558 height 98
click at [604, 88] on link "Review" at bounding box center [594, 89] width 23 height 10
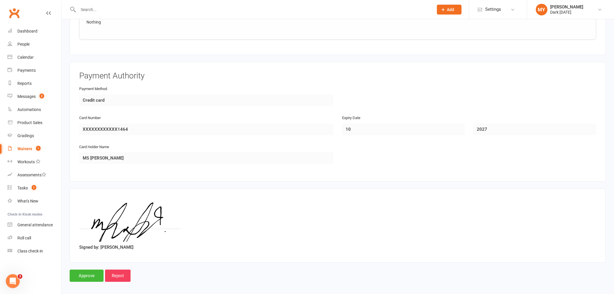
scroll to position [682, 0]
click at [117, 271] on input "Reject" at bounding box center [118, 274] width 26 height 12
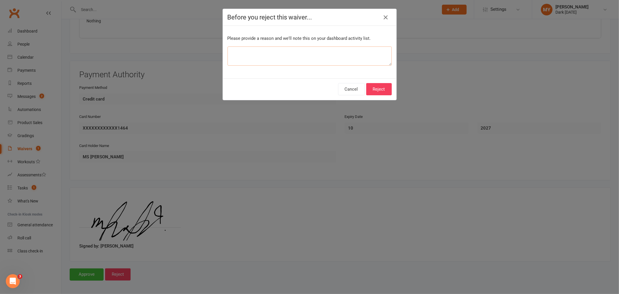
click at [333, 57] on textarea at bounding box center [310, 55] width 164 height 19
type textarea "guardian incorrect"
click at [372, 92] on button "Reject" at bounding box center [379, 89] width 26 height 12
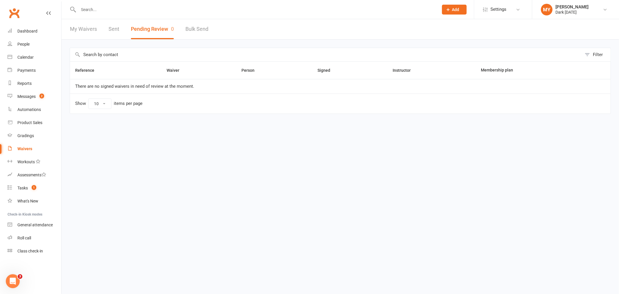
click at [106, 14] on div at bounding box center [252, 9] width 365 height 19
click at [106, 8] on input "text" at bounding box center [256, 10] width 358 height 8
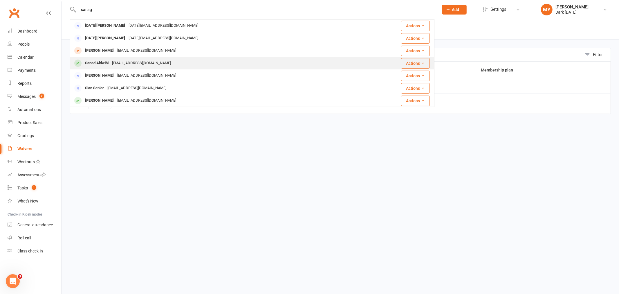
type input "sanag"
click at [117, 64] on div "[EMAIL_ADDRESS][DOMAIN_NAME]" at bounding box center [141, 63] width 62 height 8
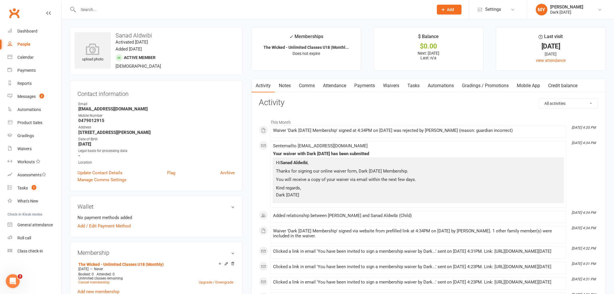
scroll to position [32, 0]
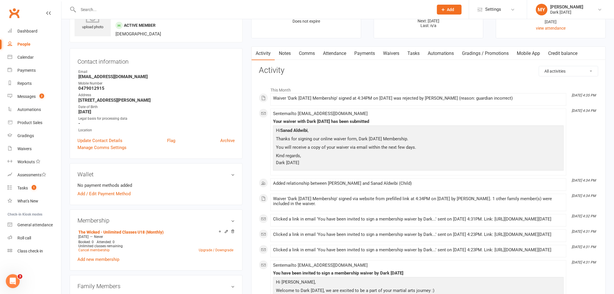
click at [372, 55] on link "Payments" at bounding box center [364, 53] width 29 height 13
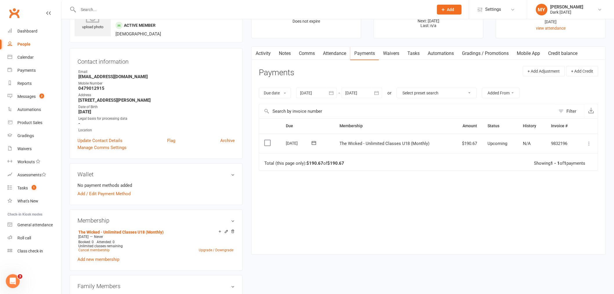
click at [387, 53] on link "Waivers" at bounding box center [391, 53] width 24 height 13
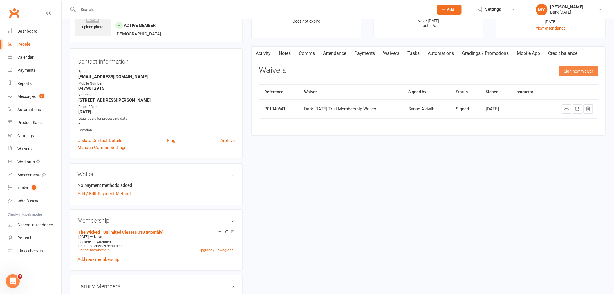
click at [571, 74] on button "Sign new Waiver" at bounding box center [578, 71] width 39 height 10
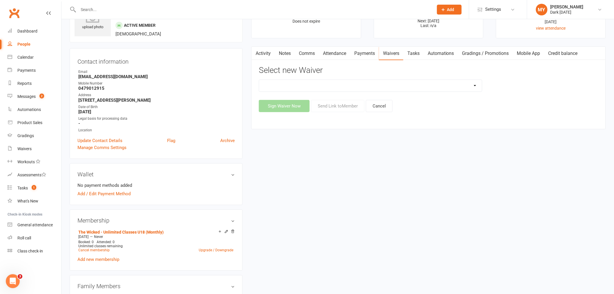
click at [303, 89] on select "Dark [DATE] Membership Dark [DATE] Membership waiver - no EDDR Dark [DATE] Tria…" at bounding box center [370, 86] width 223 height 12
select select "9790"
click at [259, 80] on select "Dark [DATE] Membership Dark [DATE] Membership waiver - no EDDR Dark [DATE] Tria…" at bounding box center [370, 86] width 223 height 12
click at [350, 104] on button "Send Link to Member" at bounding box center [337, 106] width 53 height 12
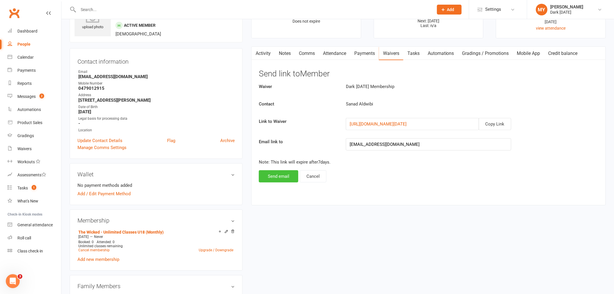
click at [263, 178] on button "Send email" at bounding box center [278, 176] width 39 height 12
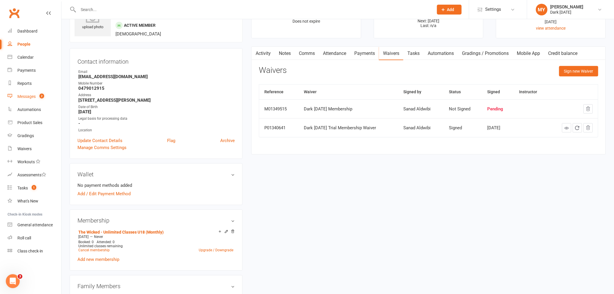
click at [33, 97] on div "Messages" at bounding box center [26, 96] width 18 height 5
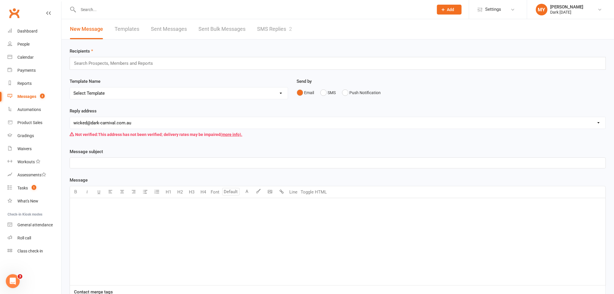
click at [256, 26] on div "New Message Templates Sent Messages Sent Bulk Messages SMS Replies 2" at bounding box center [181, 29] width 239 height 20
click at [276, 28] on link "SMS Replies 2" at bounding box center [274, 29] width 35 height 20
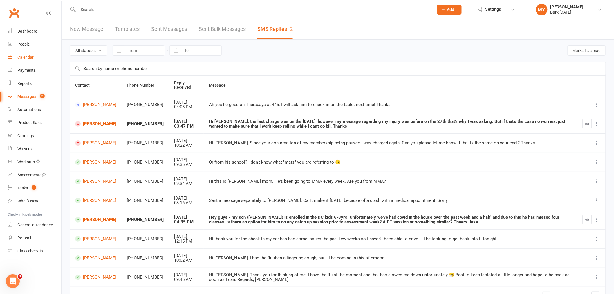
click at [36, 55] on link "Calendar" at bounding box center [35, 57] width 54 height 13
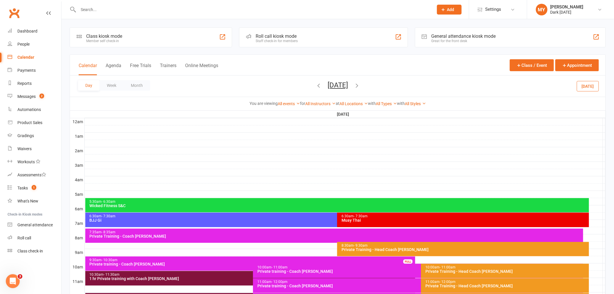
click at [322, 86] on span "[DATE] [DATE] Sun Mon Tue Wed Thu Fri Sat 31 01 02 03 04 05 06 07 08 09 10 11 1…" at bounding box center [338, 86] width 32 height 10
click at [316, 87] on icon "button" at bounding box center [319, 85] width 6 height 6
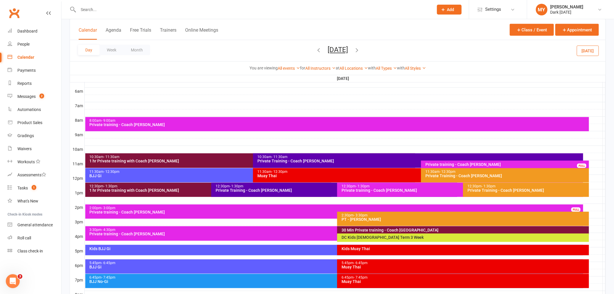
scroll to position [129, 0]
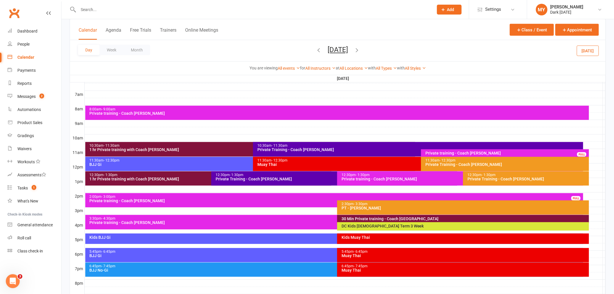
click at [282, 144] on span "- 11:30am" at bounding box center [280, 145] width 16 height 4
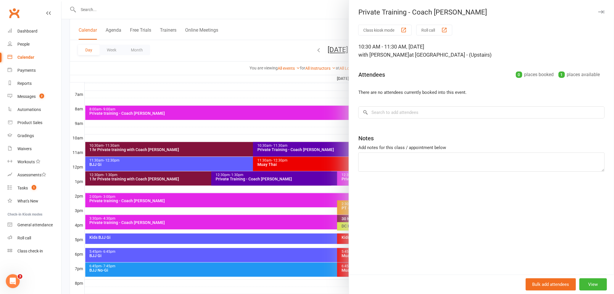
click at [266, 41] on div at bounding box center [338, 147] width 553 height 294
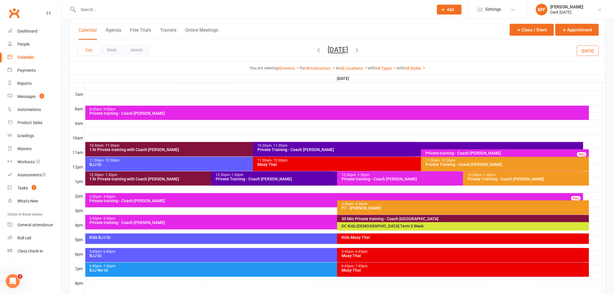
click at [341, 50] on button "[DATE]" at bounding box center [338, 50] width 20 height 8
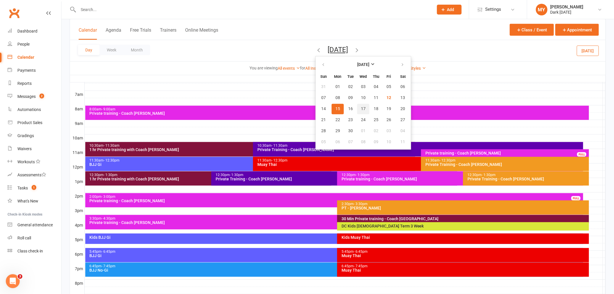
click at [357, 105] on button "17" at bounding box center [363, 109] width 12 height 10
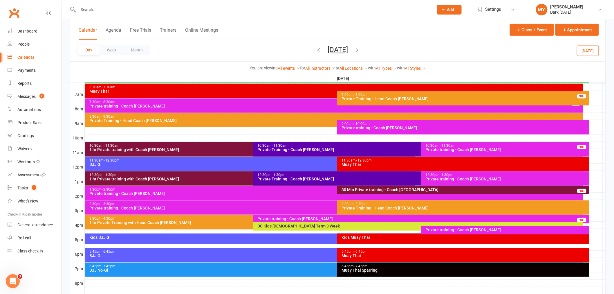
click at [341, 142] on div "10:30am - 11:30am Private Training - Coach [PERSON_NAME]" at bounding box center [418, 149] width 330 height 15
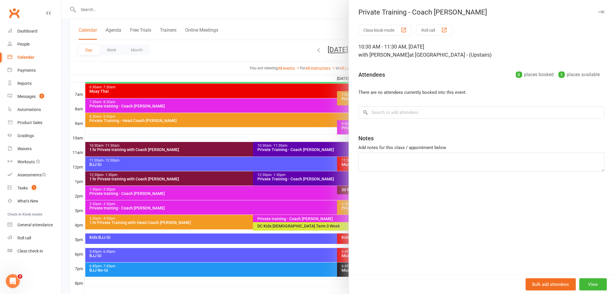
click at [265, 38] on div at bounding box center [338, 147] width 553 height 294
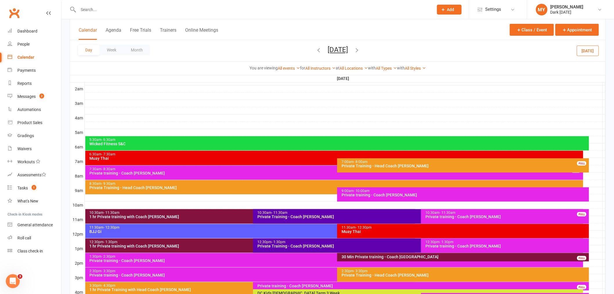
scroll to position [94, 0]
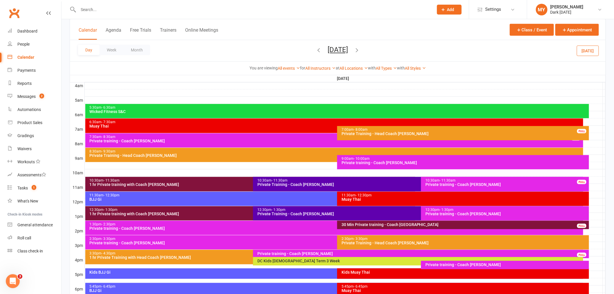
click at [97, 10] on input "text" at bounding box center [253, 10] width 353 height 8
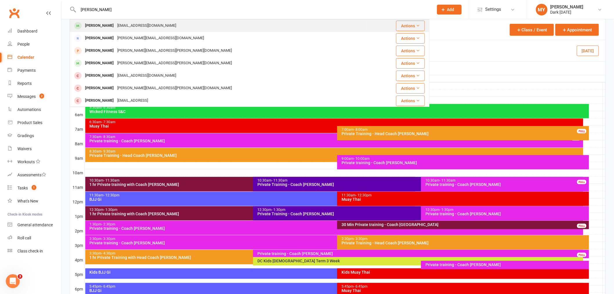
type input "[PERSON_NAME]"
click at [102, 20] on div "[PERSON_NAME] [EMAIL_ADDRESS][DOMAIN_NAME]" at bounding box center [219, 26] width 299 height 12
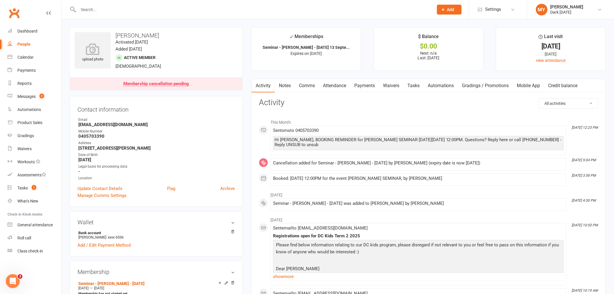
scroll to position [32, 0]
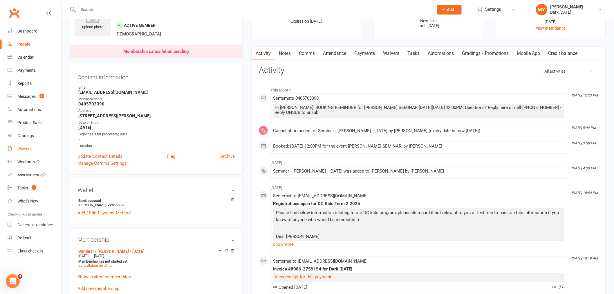
click at [38, 145] on link "Waivers" at bounding box center [35, 148] width 54 height 13
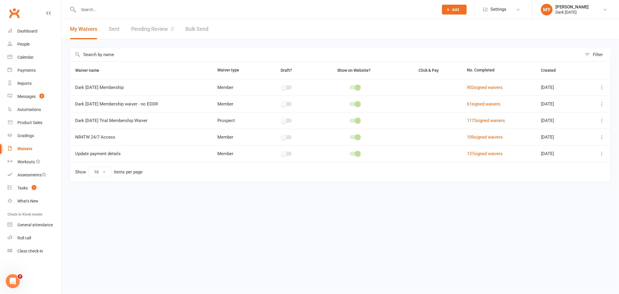
click at [153, 30] on link "Pending Review 0" at bounding box center [152, 29] width 43 height 20
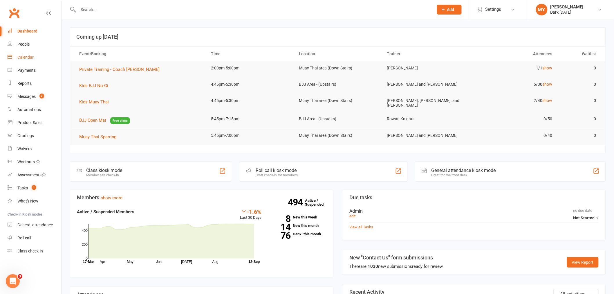
click at [12, 54] on link "Calendar" at bounding box center [35, 57] width 54 height 13
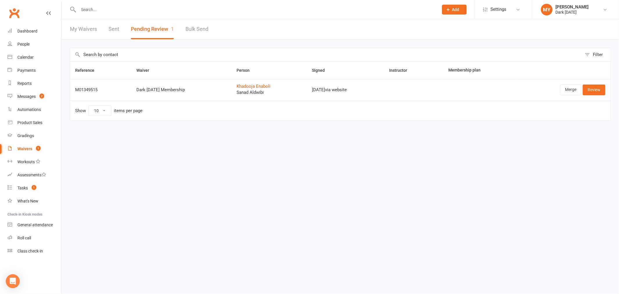
click at [597, 83] on td "Merge Review" at bounding box center [563, 89] width 95 height 21
click at [597, 85] on link "Review" at bounding box center [594, 89] width 23 height 10
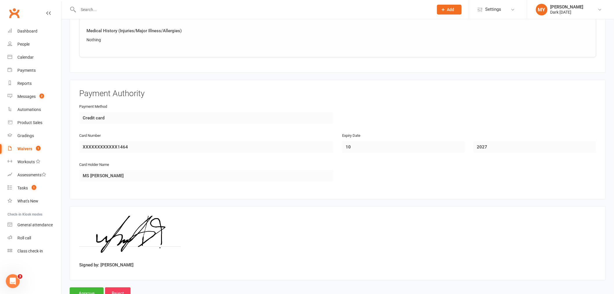
scroll to position [682, 0]
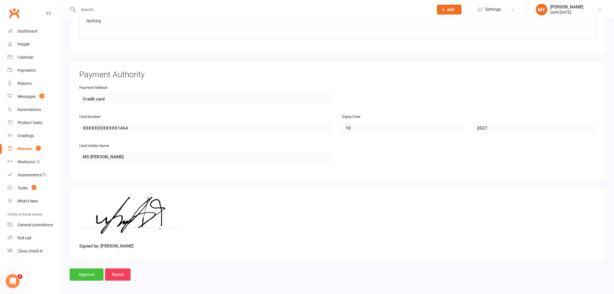
click at [90, 270] on input "Approve" at bounding box center [87, 274] width 34 height 12
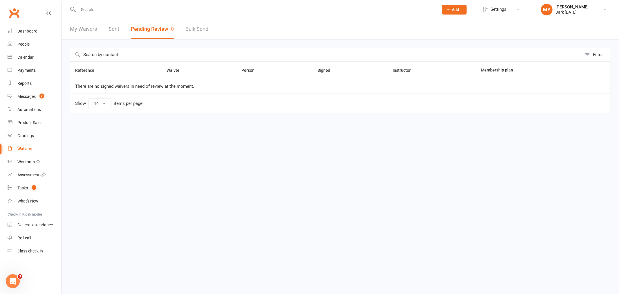
click at [122, 7] on input "text" at bounding box center [256, 10] width 358 height 8
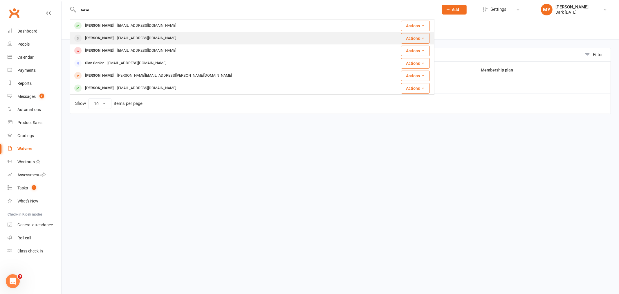
type input "sava"
click at [129, 39] on div "[EMAIL_ADDRESS][DOMAIN_NAME]" at bounding box center [147, 38] width 62 height 8
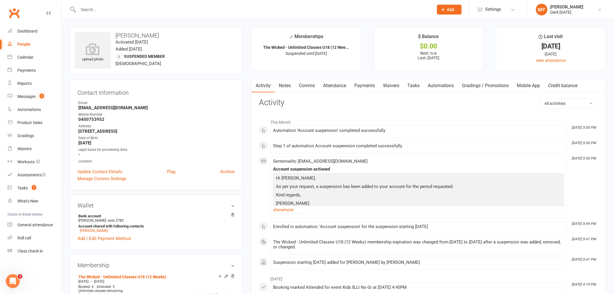
click at [339, 85] on link "Attendance" at bounding box center [334, 85] width 31 height 13
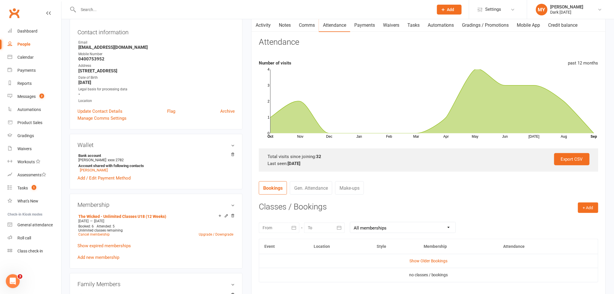
scroll to position [64, 0]
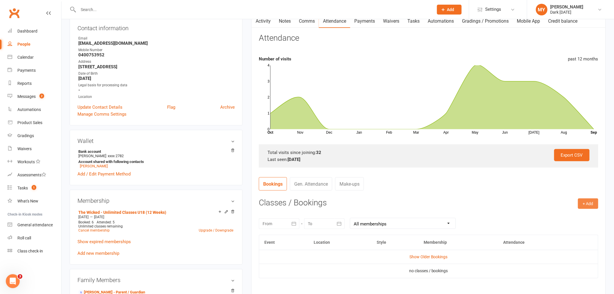
click at [589, 203] on button "+ Add" at bounding box center [588, 203] width 20 height 10
click at [565, 216] on link "Book Event" at bounding box center [569, 217] width 57 height 12
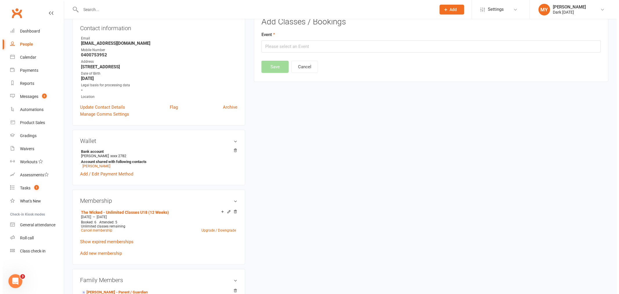
scroll to position [50, 0]
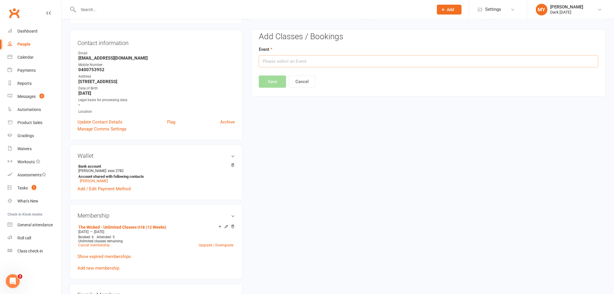
click at [285, 63] on input "text" at bounding box center [429, 61] width 340 height 12
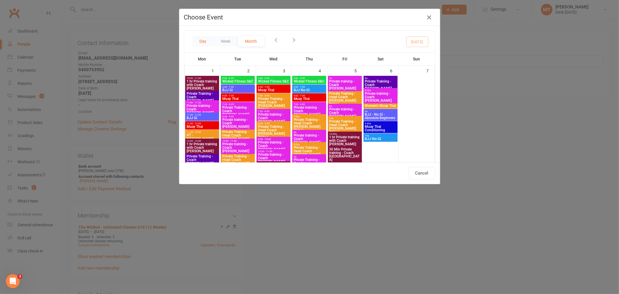
click at [202, 42] on button "Day" at bounding box center [202, 41] width 21 height 10
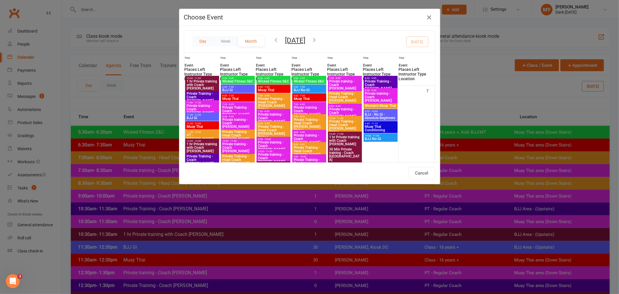
click at [199, 44] on button "Day" at bounding box center [202, 41] width 21 height 10
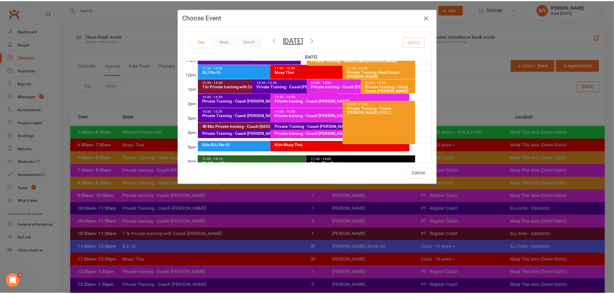
scroll to position [172, 0]
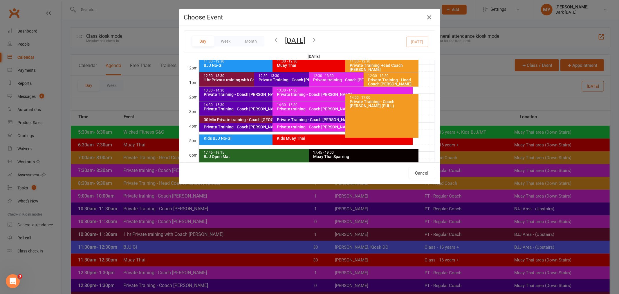
click at [228, 138] on div "Kids BJJ No-Gi" at bounding box center [271, 138] width 135 height 4
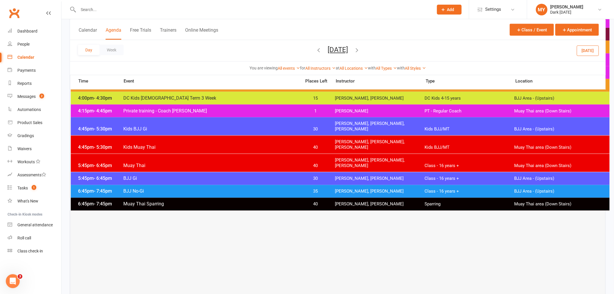
scroll to position [290, 0]
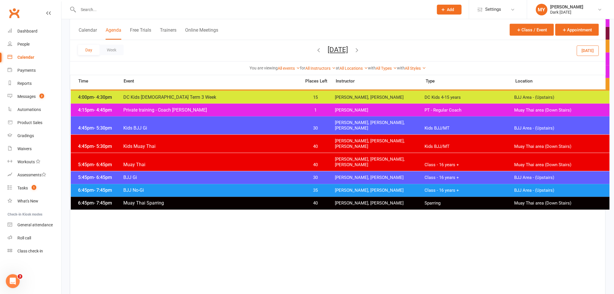
click at [338, 48] on button "Wednesday, Sep 17, 2025" at bounding box center [338, 50] width 20 height 8
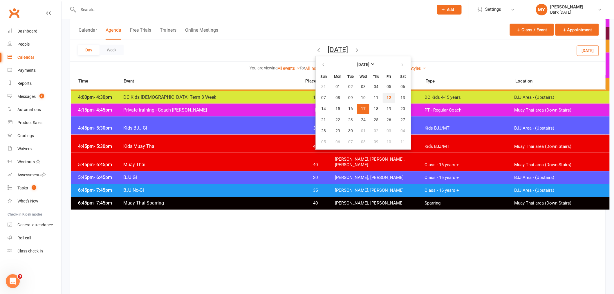
click at [383, 98] on button "12" at bounding box center [389, 98] width 12 height 10
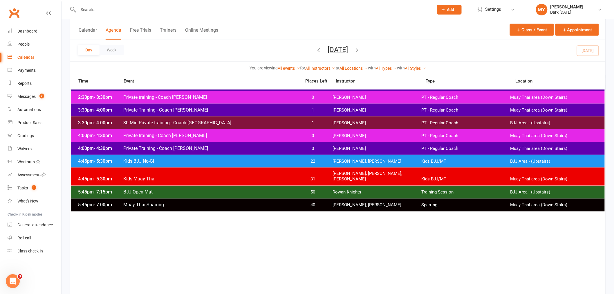
click at [156, 160] on span "Kids BJJ No-Gi" at bounding box center [210, 161] width 175 height 6
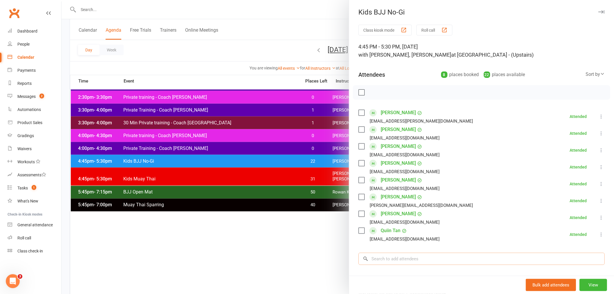
click at [390, 258] on input "search" at bounding box center [482, 259] width 246 height 12
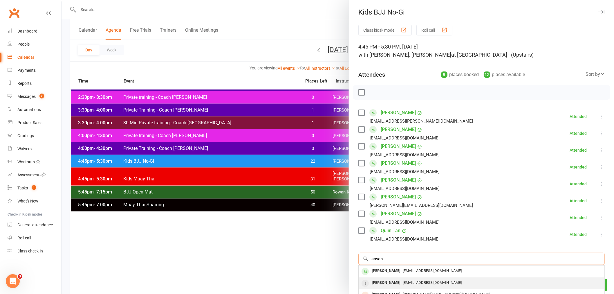
type input "savan"
click at [399, 279] on div "Savannah Lancaster" at bounding box center [386, 282] width 33 height 8
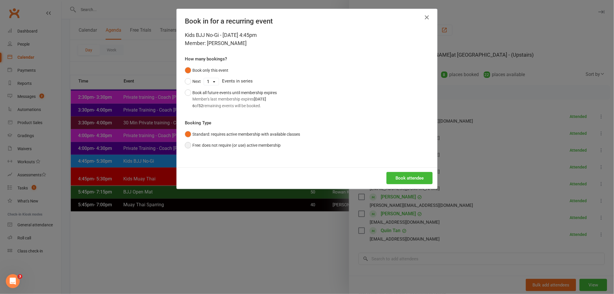
click at [224, 147] on button "Free: does not require (or use) active membership" at bounding box center [233, 145] width 96 height 11
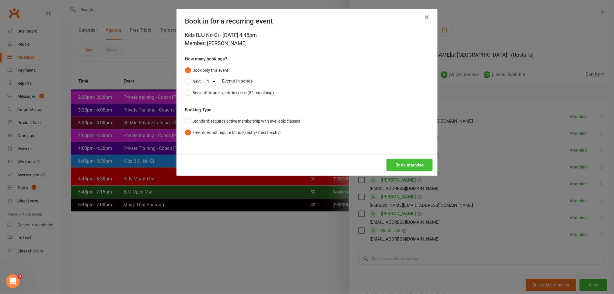
click at [420, 161] on button "Book attendee" at bounding box center [410, 165] width 46 height 12
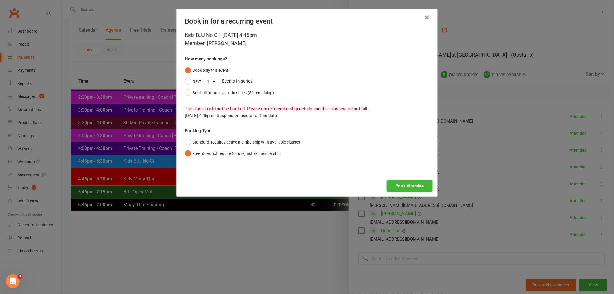
click at [424, 14] on icon "button" at bounding box center [427, 17] width 7 height 7
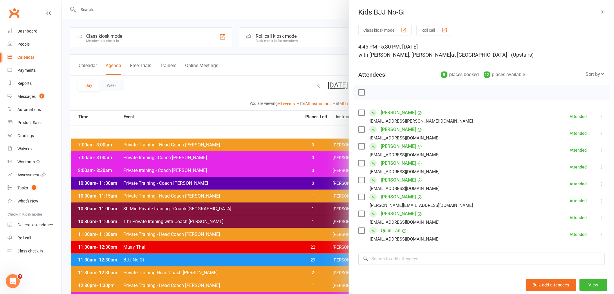
click at [287, 62] on div at bounding box center [338, 147] width 553 height 294
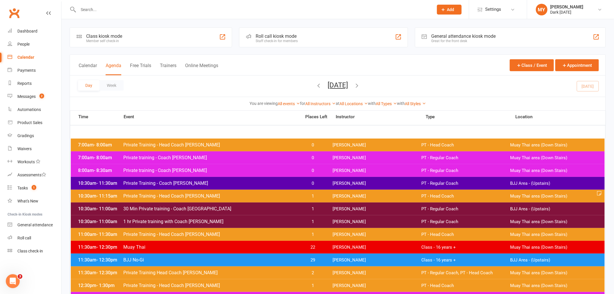
click at [221, 8] on input "text" at bounding box center [253, 10] width 353 height 8
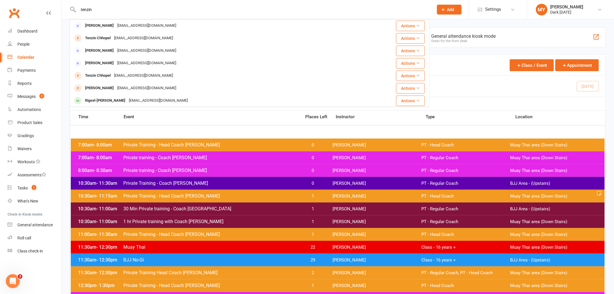
type input "tenzin"
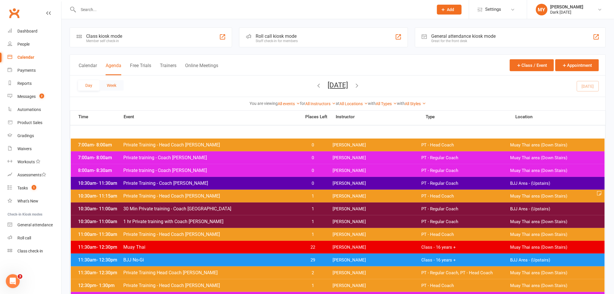
click at [103, 84] on button "Week" at bounding box center [112, 85] width 24 height 10
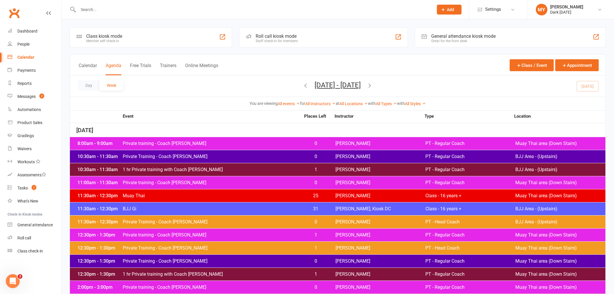
click at [39, 62] on link "Calendar" at bounding box center [35, 57] width 54 height 13
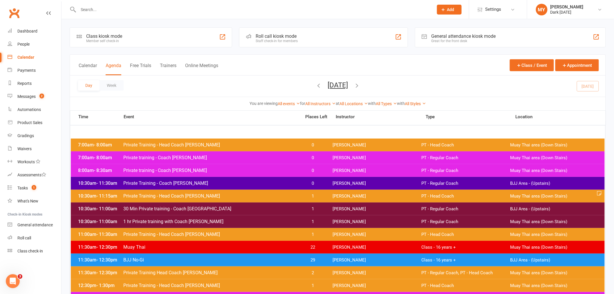
click at [91, 70] on button "Calendar" at bounding box center [88, 69] width 18 height 12
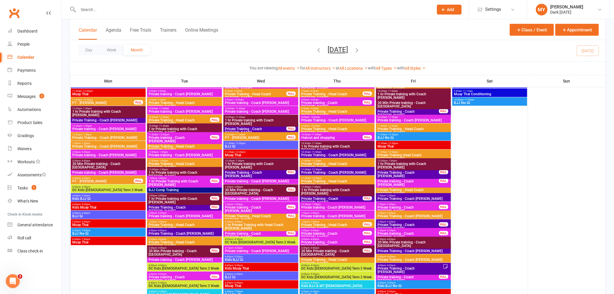
scroll to position [97, 0]
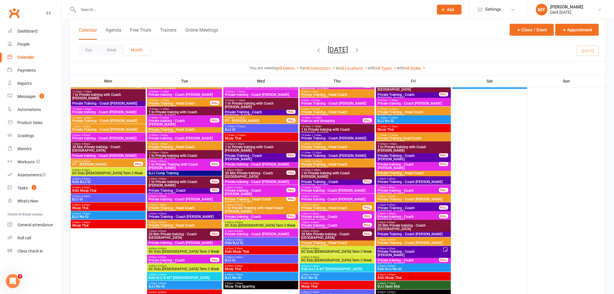
click at [426, 111] on span "Private Training - Head Coach [PERSON_NAME]" at bounding box center [413, 113] width 73 height 7
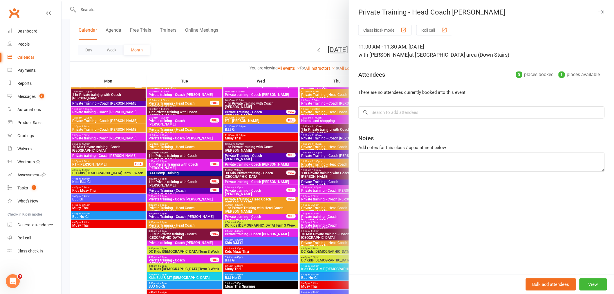
click at [280, 35] on div at bounding box center [338, 147] width 553 height 294
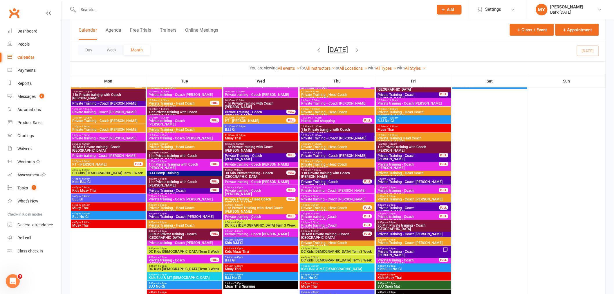
click at [428, 198] on span "Private Training - Coach [PERSON_NAME]" at bounding box center [413, 198] width 73 height 3
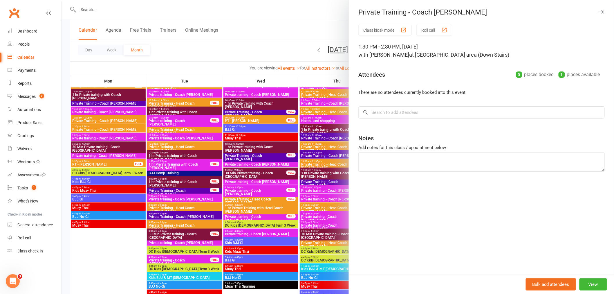
click at [298, 31] on div at bounding box center [338, 147] width 553 height 294
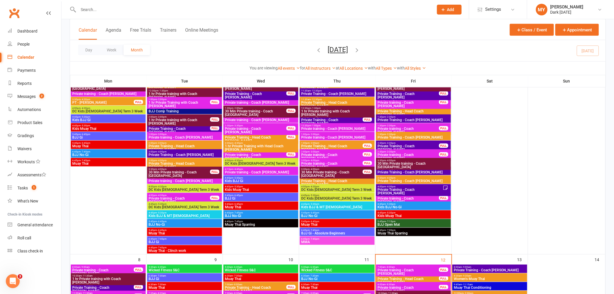
scroll to position [161, 0]
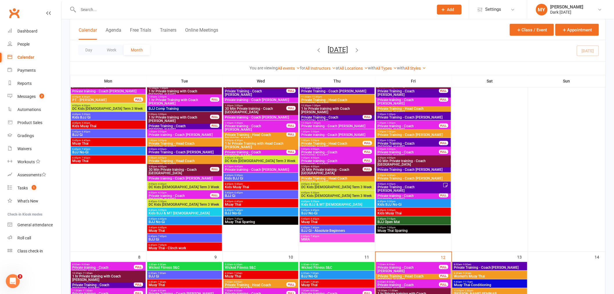
click at [425, 183] on span "4:00pm - 4:30pm" at bounding box center [410, 184] width 66 height 3
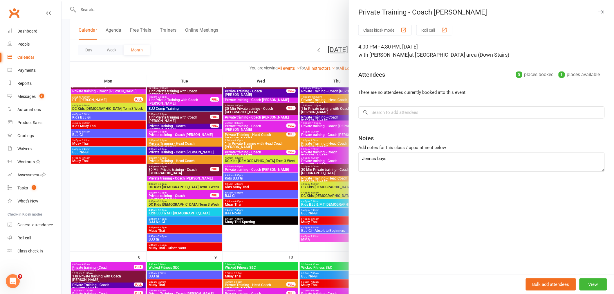
click at [300, 25] on div at bounding box center [338, 147] width 553 height 294
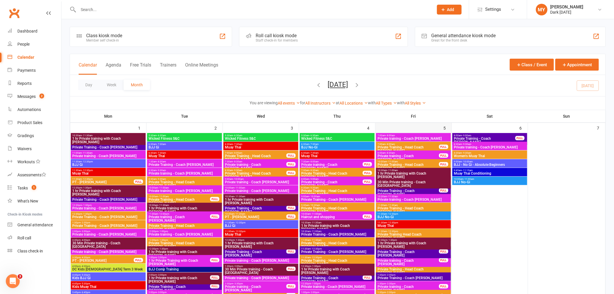
scroll to position [0, 0]
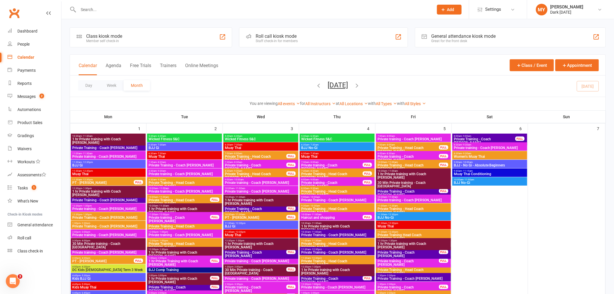
click at [97, 8] on input "text" at bounding box center [253, 10] width 353 height 8
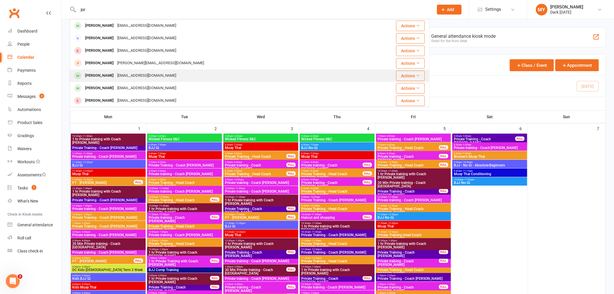
type input "jor"
click at [116, 73] on div "stantojo22@gmail.com" at bounding box center [147, 75] width 62 height 8
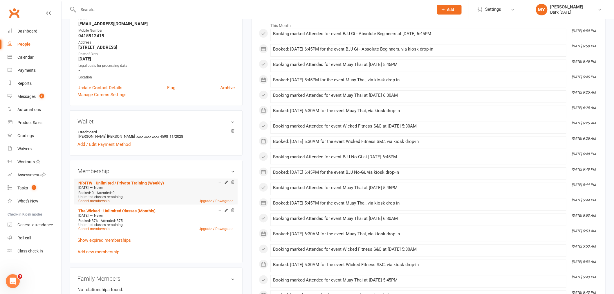
scroll to position [129, 0]
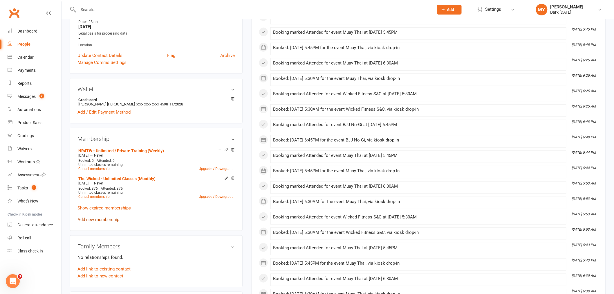
click at [105, 219] on link "Add new membership" at bounding box center [99, 219] width 42 height 5
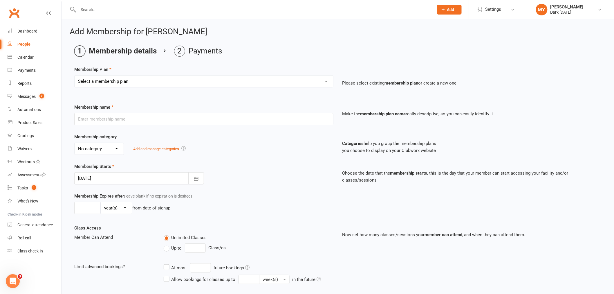
click at [124, 82] on select "Select a membership plan Create new Membership Plan Redzone Knife Defence Works…" at bounding box center [204, 81] width 259 height 12
select select "86"
click at [75, 75] on select "Select a membership plan Create new Membership Plan Redzone Knife Defence Works…" at bounding box center [204, 81] width 259 height 12
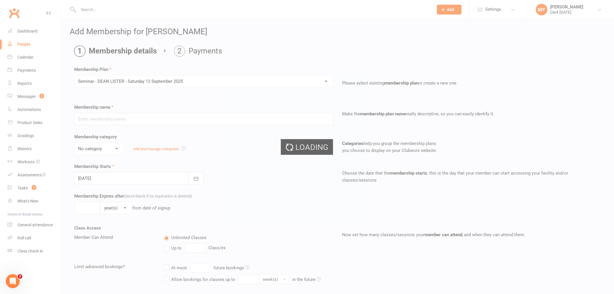
type input "Seminar - DEAN LISTER - Saturday 13 September 2025"
select select "6"
type input "13 Sep 2025"
select select "0"
type input "1"
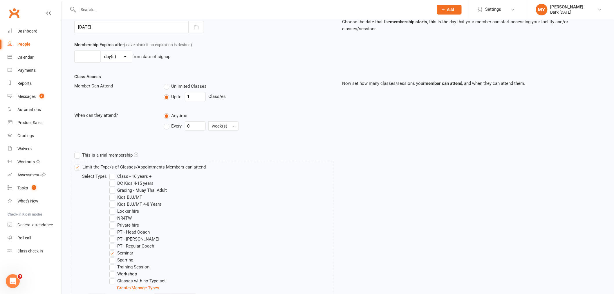
scroll to position [219, 0]
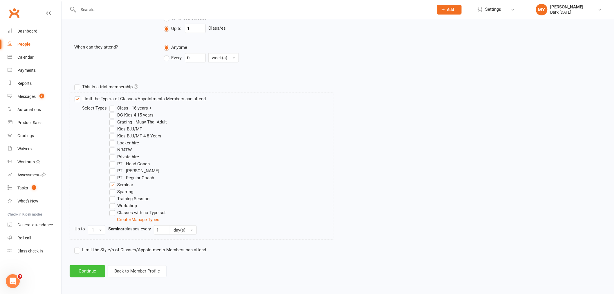
click at [83, 271] on button "Continue" at bounding box center [87, 271] width 35 height 12
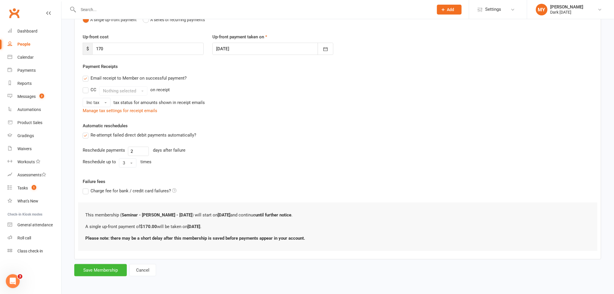
scroll to position [0, 0]
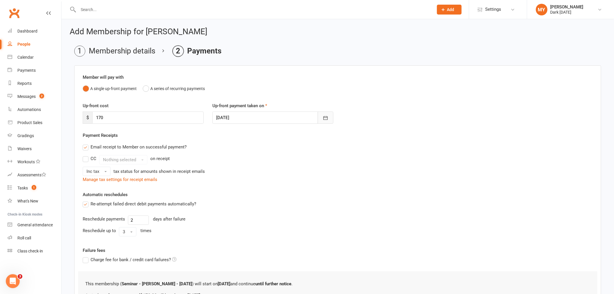
click at [327, 117] on icon "button" at bounding box center [326, 118] width 6 height 6
click at [379, 151] on div "Email receipt to Member on successful payment?" at bounding box center [335, 147] width 515 height 12
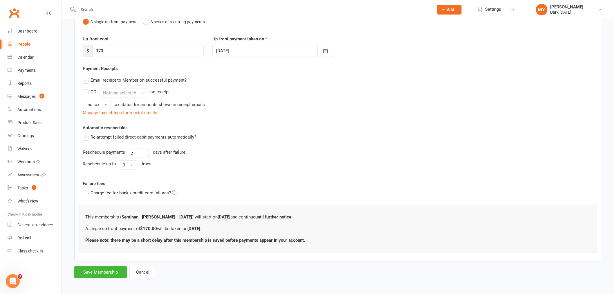
scroll to position [69, 0]
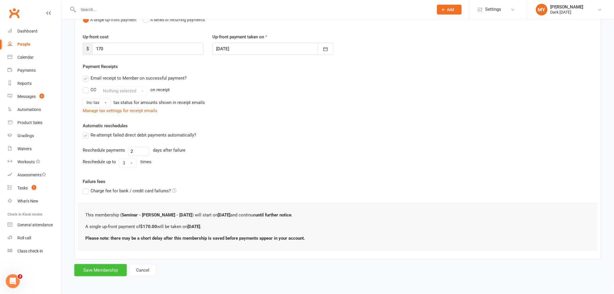
click at [114, 268] on button "Save Membership" at bounding box center [100, 270] width 53 height 12
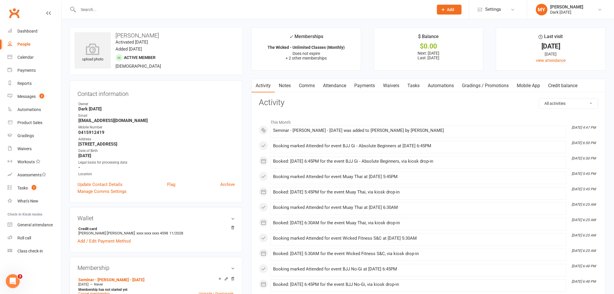
click at [354, 83] on link "Payments" at bounding box center [364, 85] width 29 height 13
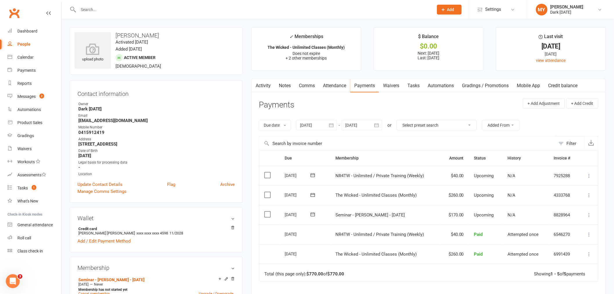
scroll to position [32, 0]
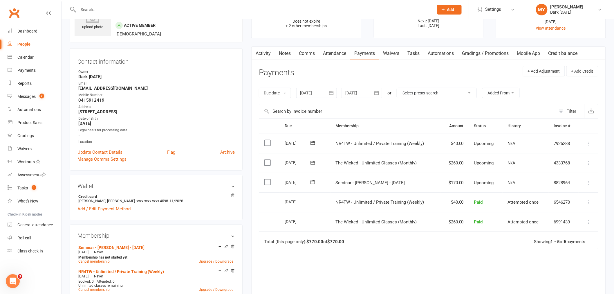
click at [588, 182] on icon at bounding box center [590, 183] width 6 height 6
click at [569, 207] on link "Mark as Paid (POS)" at bounding box center [563, 206] width 57 height 12
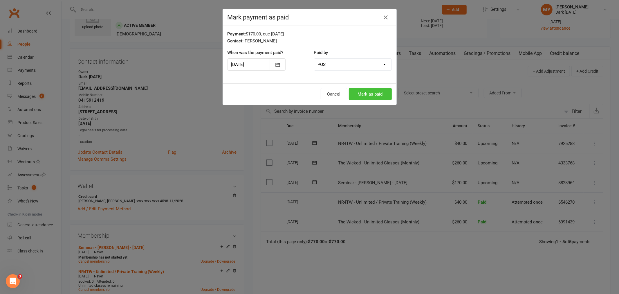
click at [366, 91] on button "Mark as paid" at bounding box center [370, 94] width 43 height 12
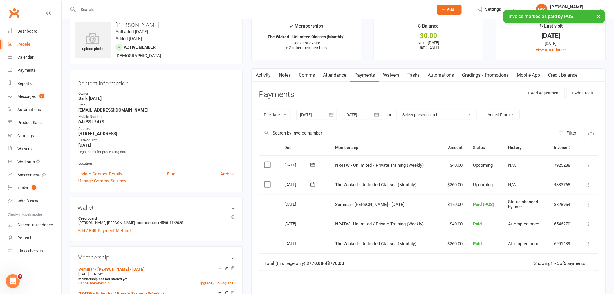
scroll to position [0, 0]
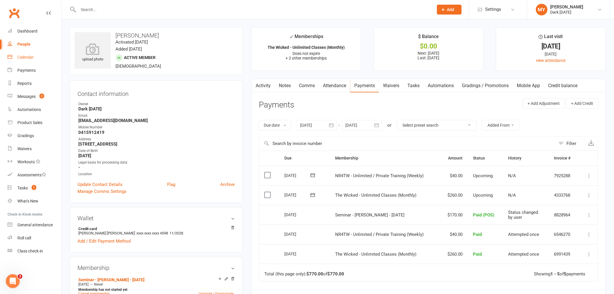
click at [33, 56] on div "Calendar" at bounding box center [25, 57] width 16 height 5
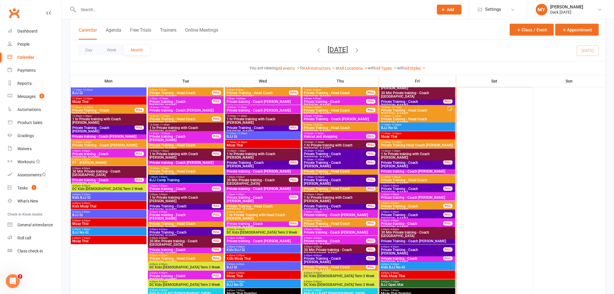
scroll to position [290, 0]
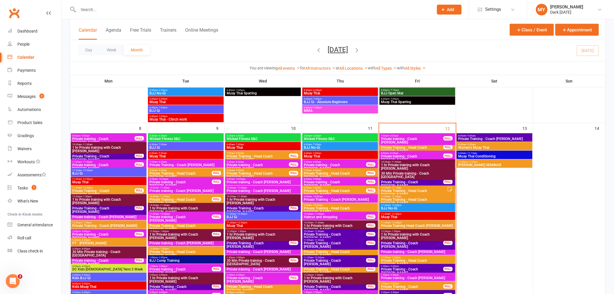
click at [481, 166] on span "DEAN LISTER SEMINAR" at bounding box center [494, 164] width 73 height 3
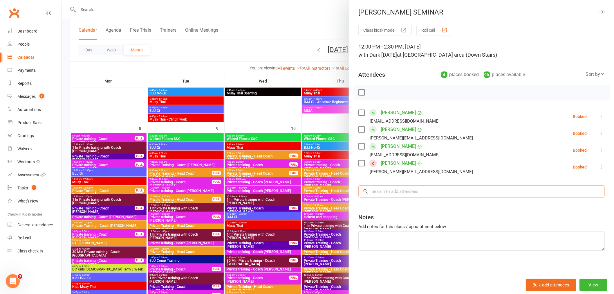
click at [404, 191] on input "search" at bounding box center [482, 191] width 246 height 12
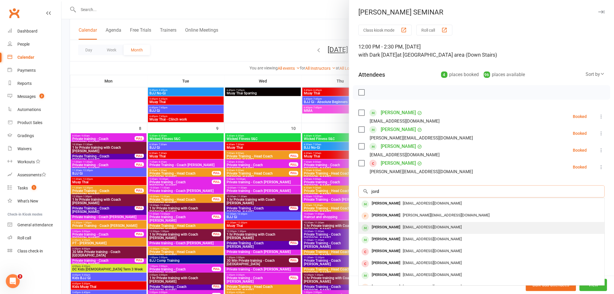
type input "jord"
click at [410, 228] on span "stantojo22@gmail.com" at bounding box center [432, 227] width 59 height 4
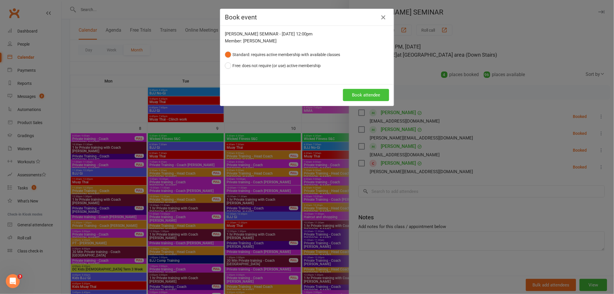
click at [355, 93] on button "Book attendee" at bounding box center [366, 95] width 46 height 12
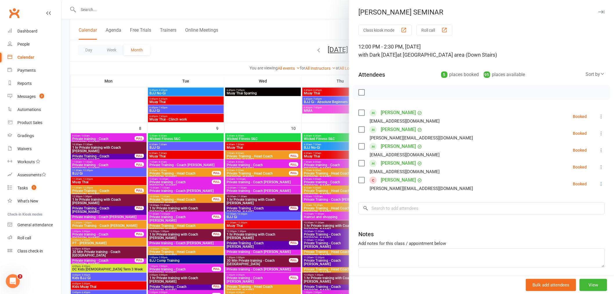
click at [599, 115] on icon at bounding box center [602, 117] width 6 height 6
click at [568, 136] on link "Remove" at bounding box center [575, 140] width 57 height 12
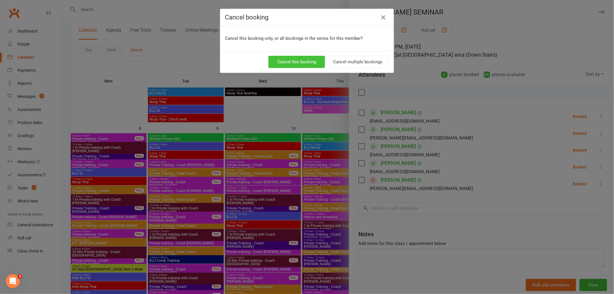
click at [288, 62] on button "Cancel this booking" at bounding box center [297, 62] width 57 height 12
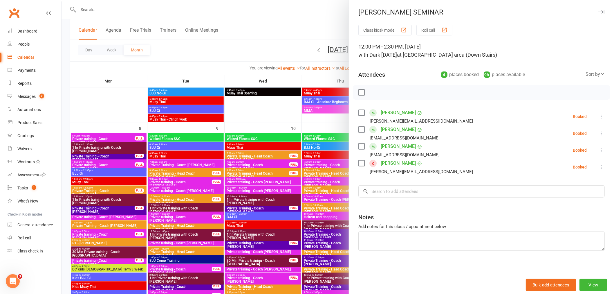
click at [272, 20] on div at bounding box center [338, 147] width 553 height 294
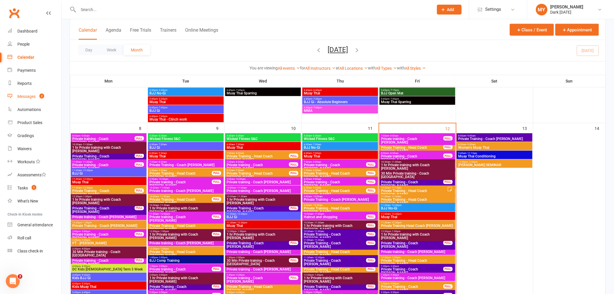
click at [47, 97] on link "Messages 2" at bounding box center [35, 96] width 54 height 13
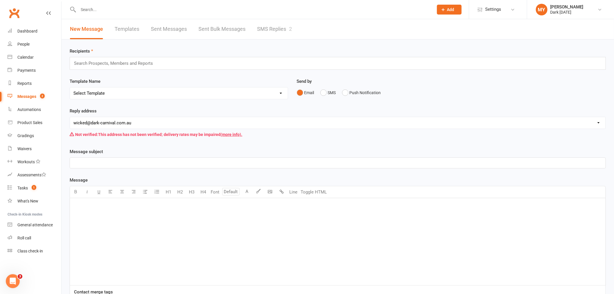
click at [288, 32] on link "SMS Replies 2" at bounding box center [274, 29] width 35 height 20
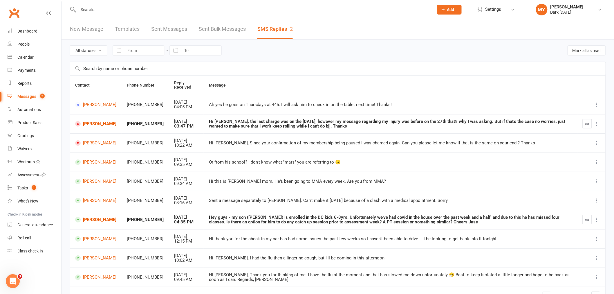
drag, startPoint x: 246, startPoint y: 116, endPoint x: 226, endPoint y: 106, distance: 22.6
click at [226, 106] on div "Ah yes he goes on Thursdays at 445. I will ask him to check in on the tablet ne…" at bounding box center [390, 104] width 363 height 5
click at [595, 123] on icon at bounding box center [597, 124] width 6 height 6
click at [392, 120] on div "Hi Michaela, the last charge was on the 28th of August, however my message rega…" at bounding box center [390, 124] width 363 height 10
click at [85, 29] on link "New Message" at bounding box center [86, 29] width 33 height 20
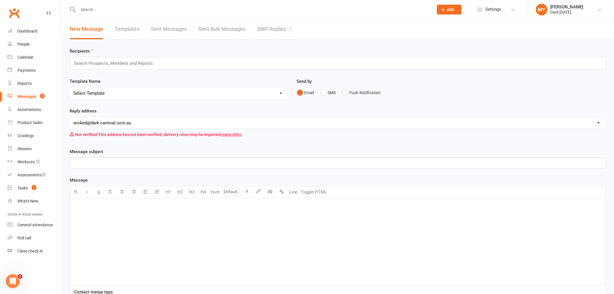
click at [131, 67] on div "Search Prospects, Members and Reports" at bounding box center [338, 63] width 536 height 13
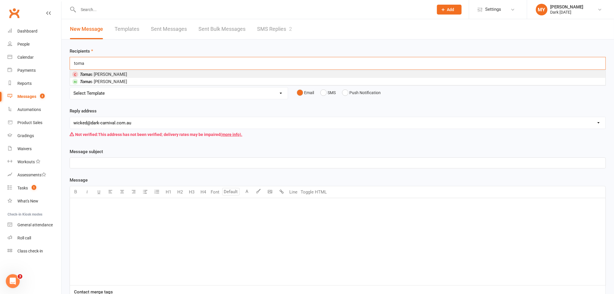
type input "toma"
click at [120, 74] on li "Toma s Rodriguez" at bounding box center [338, 74] width 536 height 7
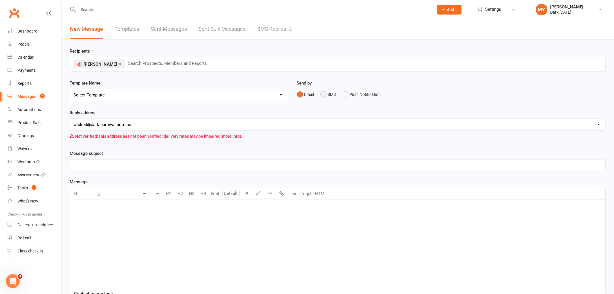
click at [329, 94] on button "SMS" at bounding box center [329, 94] width 16 height 11
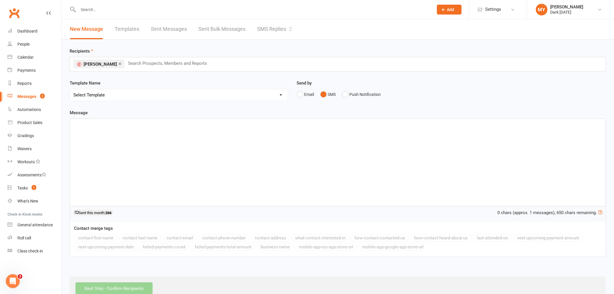
click at [152, 144] on div "﻿" at bounding box center [338, 162] width 536 height 87
